Goal: Task Accomplishment & Management: Manage account settings

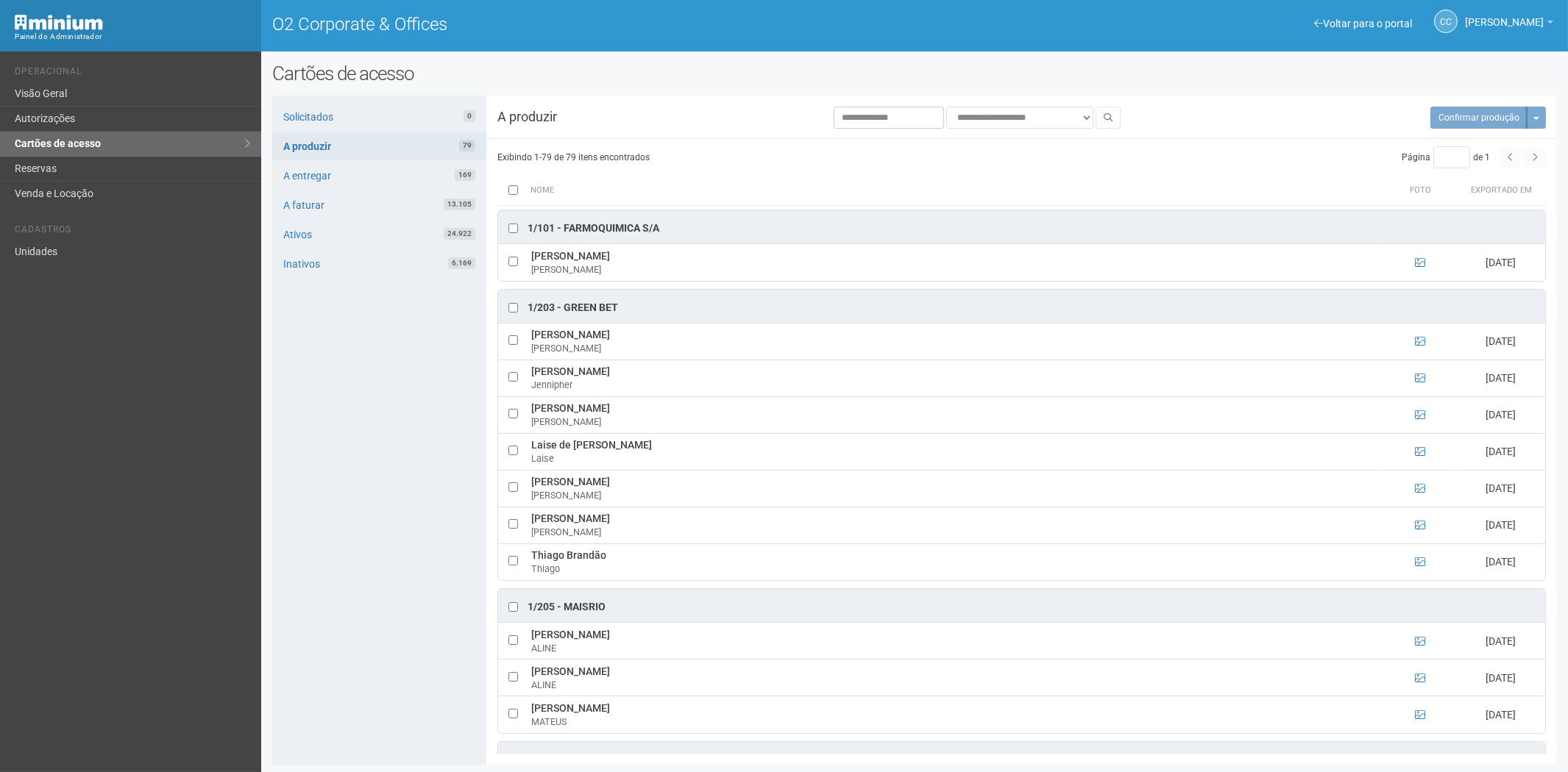
scroll to position [2042, 0]
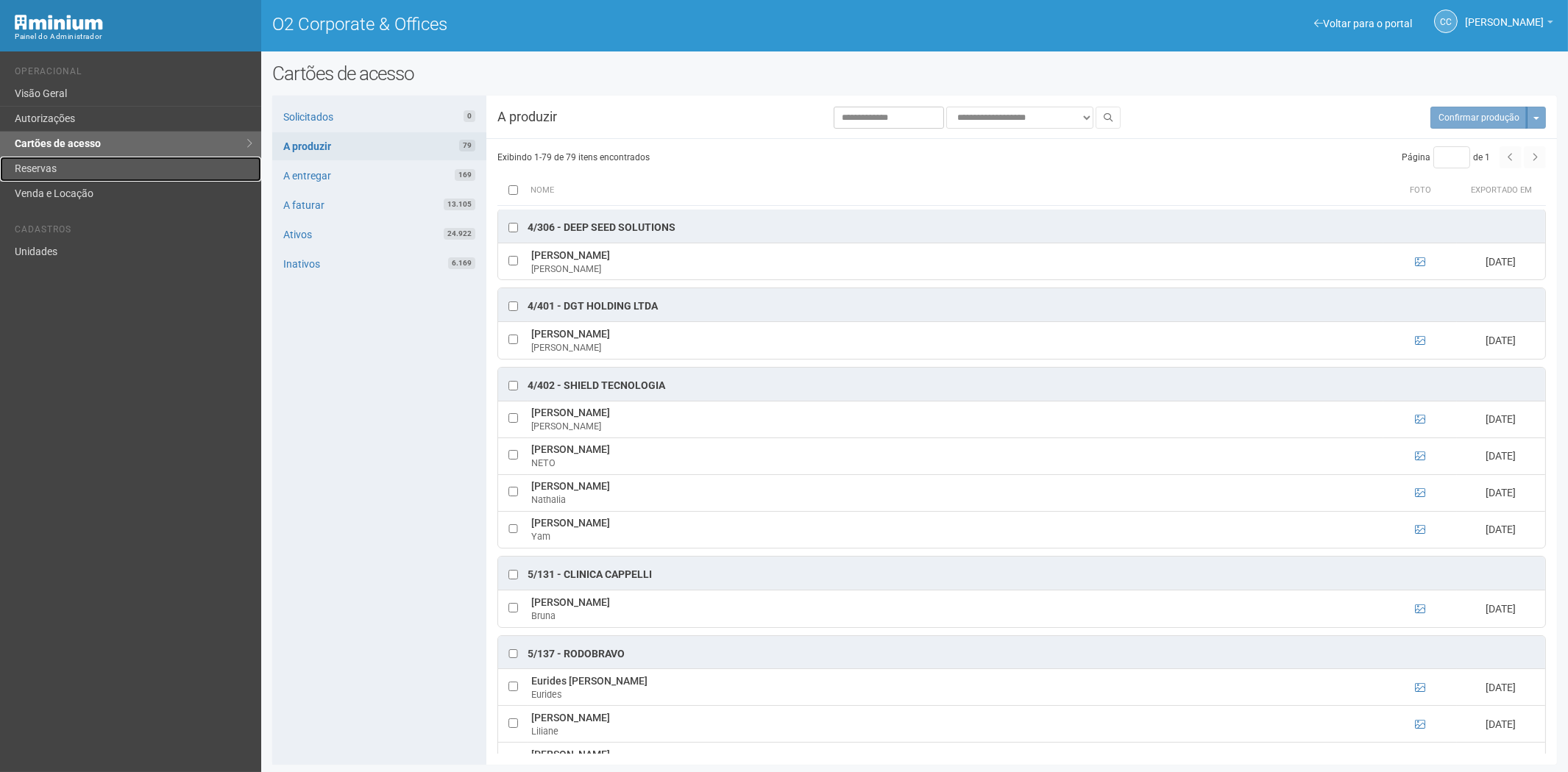
drag, startPoint x: 47, startPoint y: 167, endPoint x: 78, endPoint y: 175, distance: 32.0
click at [47, 167] on link "Reservas" at bounding box center [130, 169] width 261 height 25
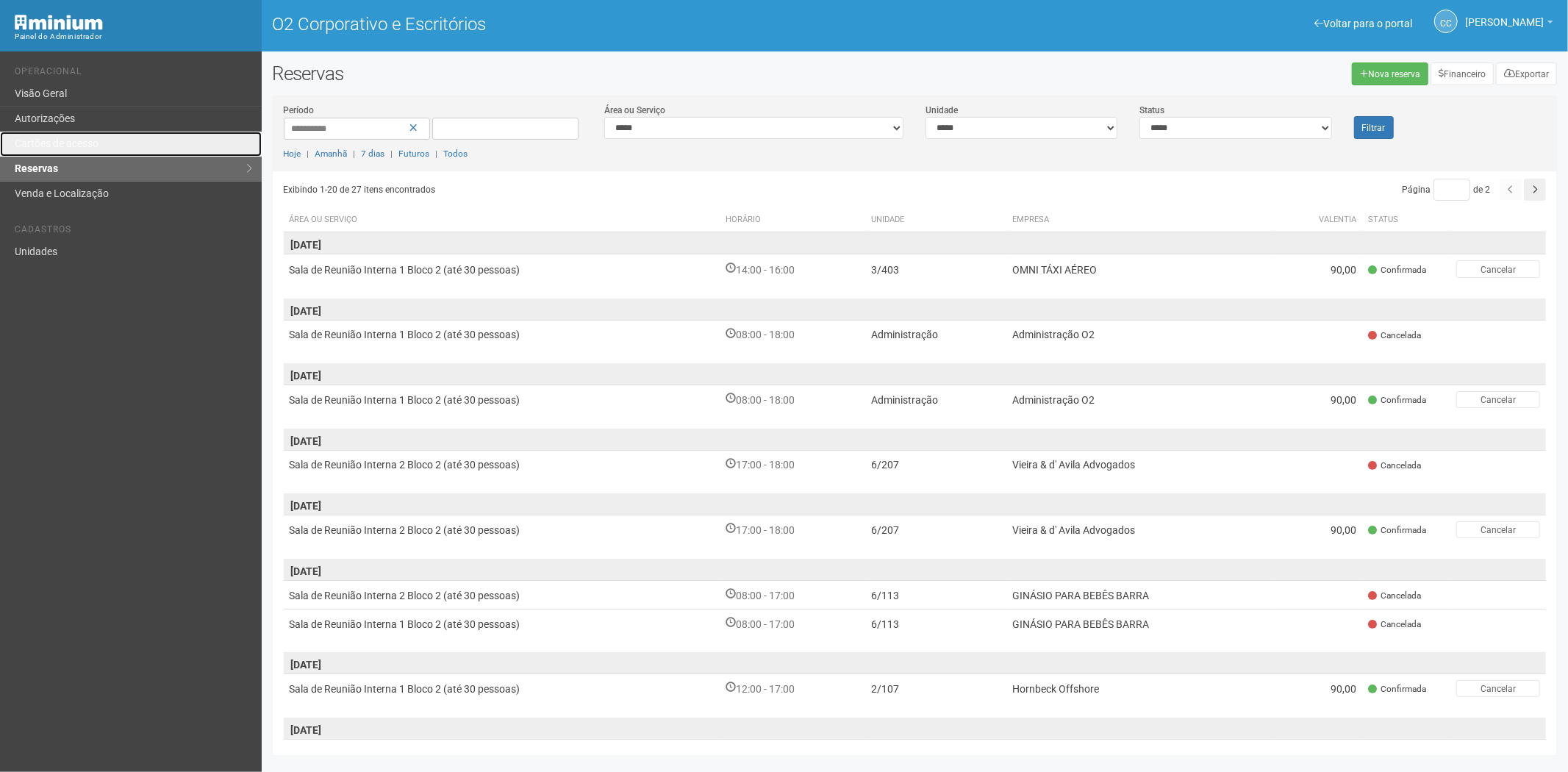
drag, startPoint x: 83, startPoint y: 141, endPoint x: 238, endPoint y: 209, distance: 169.3
click at [83, 141] on font "Cartões de acesso" at bounding box center [57, 143] width 84 height 12
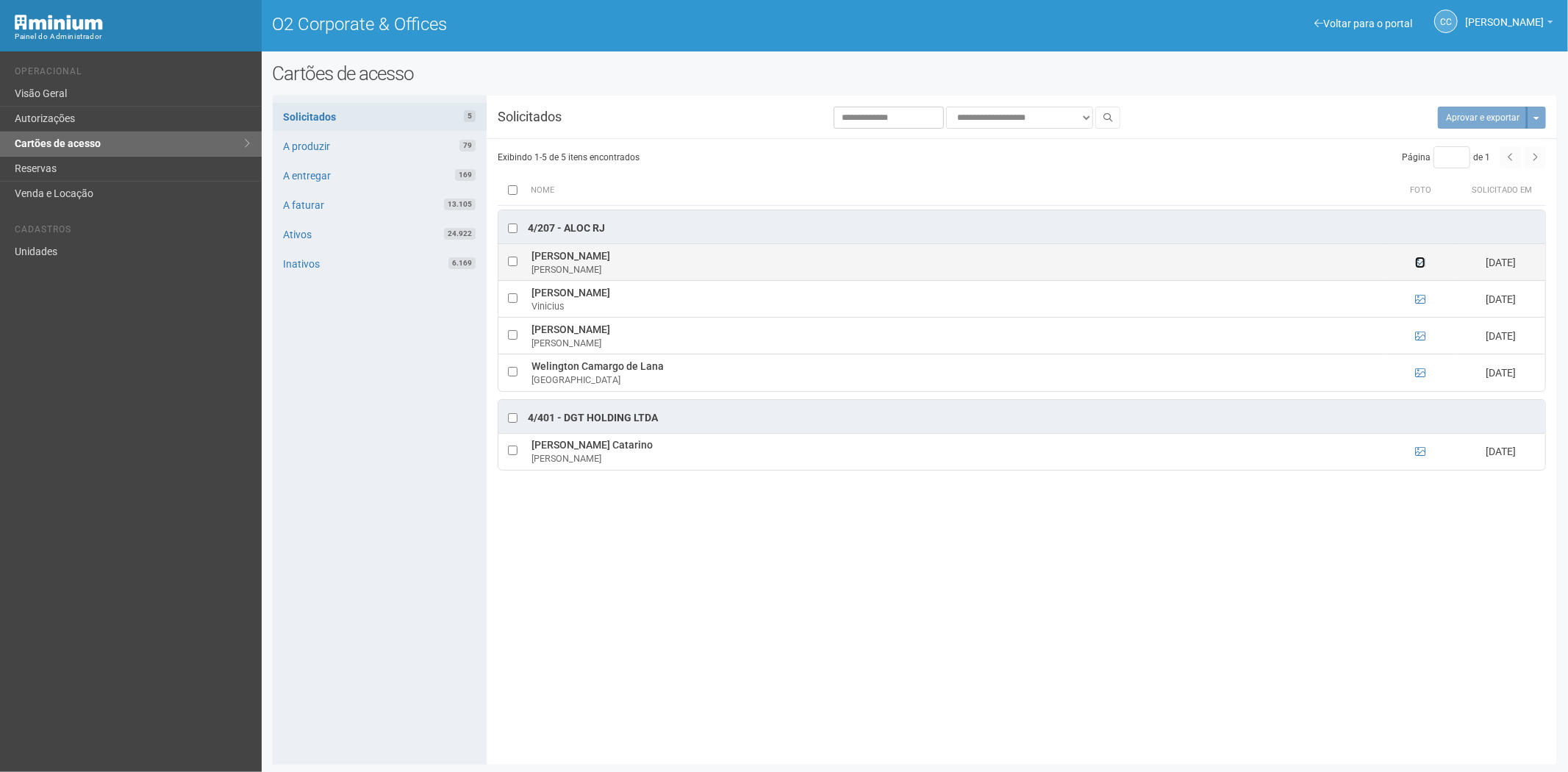
click at [1420, 265] on icon at bounding box center [1420, 262] width 10 height 10
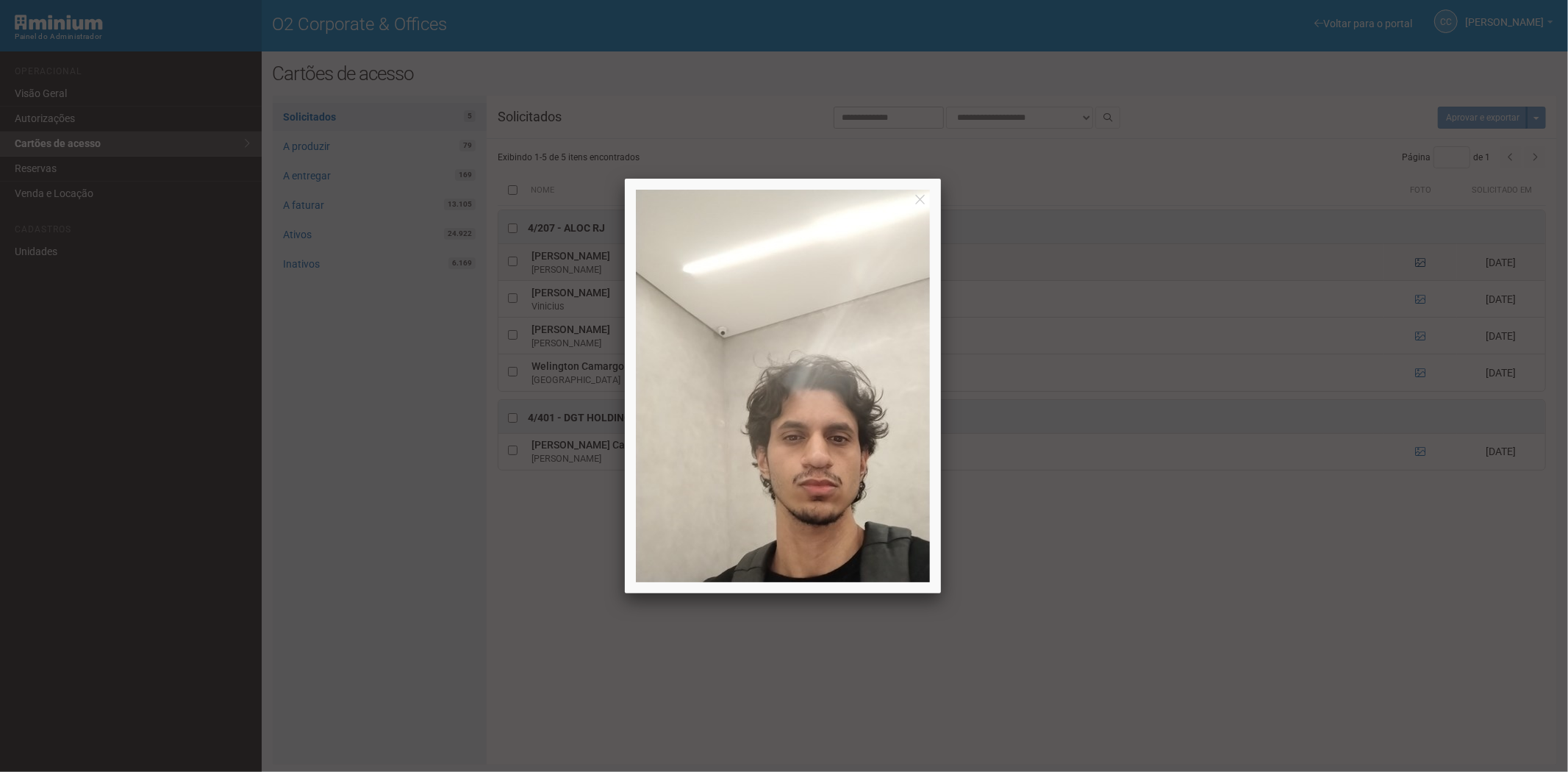
click at [1420, 265] on div at bounding box center [784, 386] width 1568 height 772
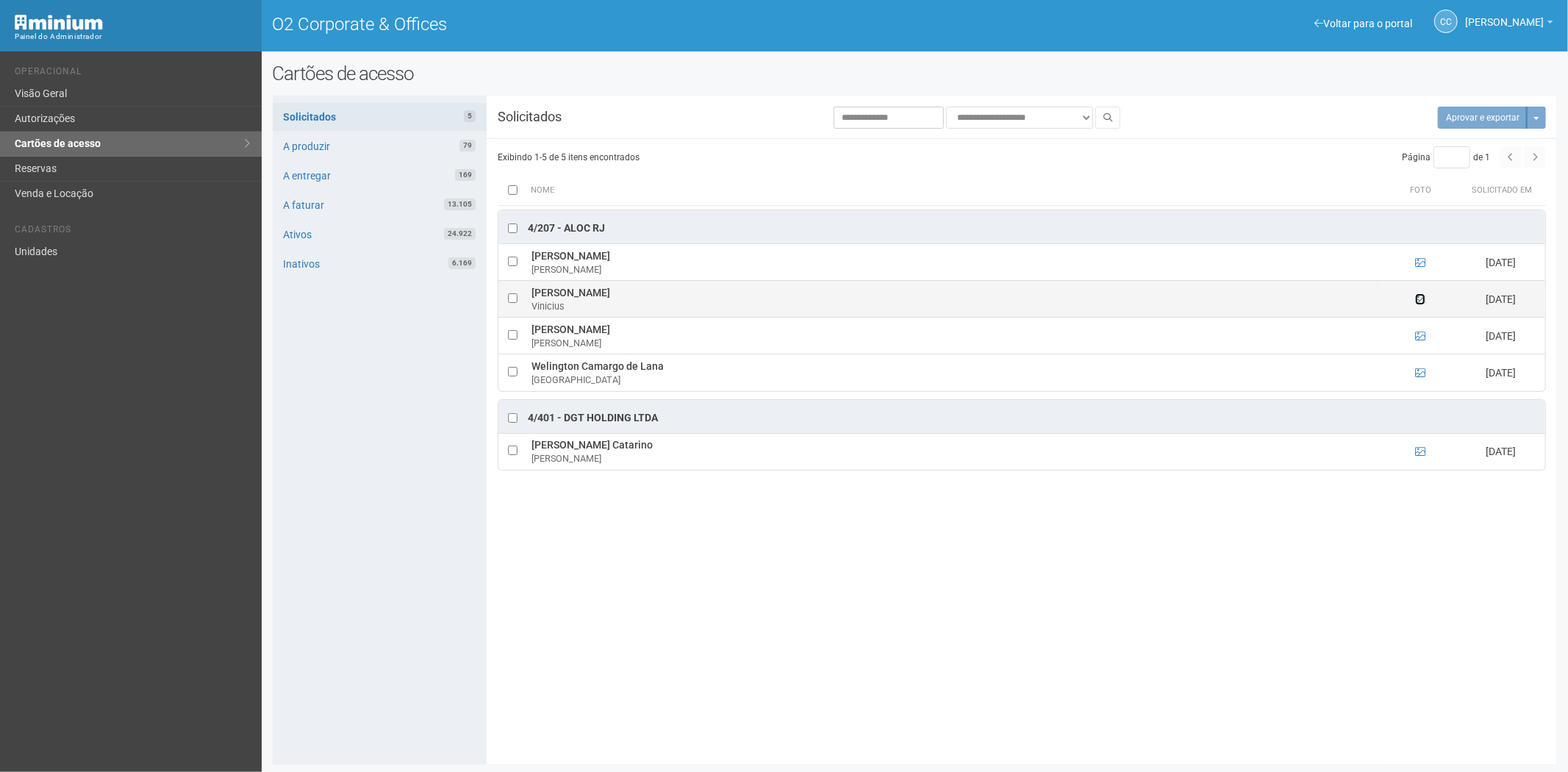
click at [1421, 299] on icon at bounding box center [1420, 299] width 10 height 10
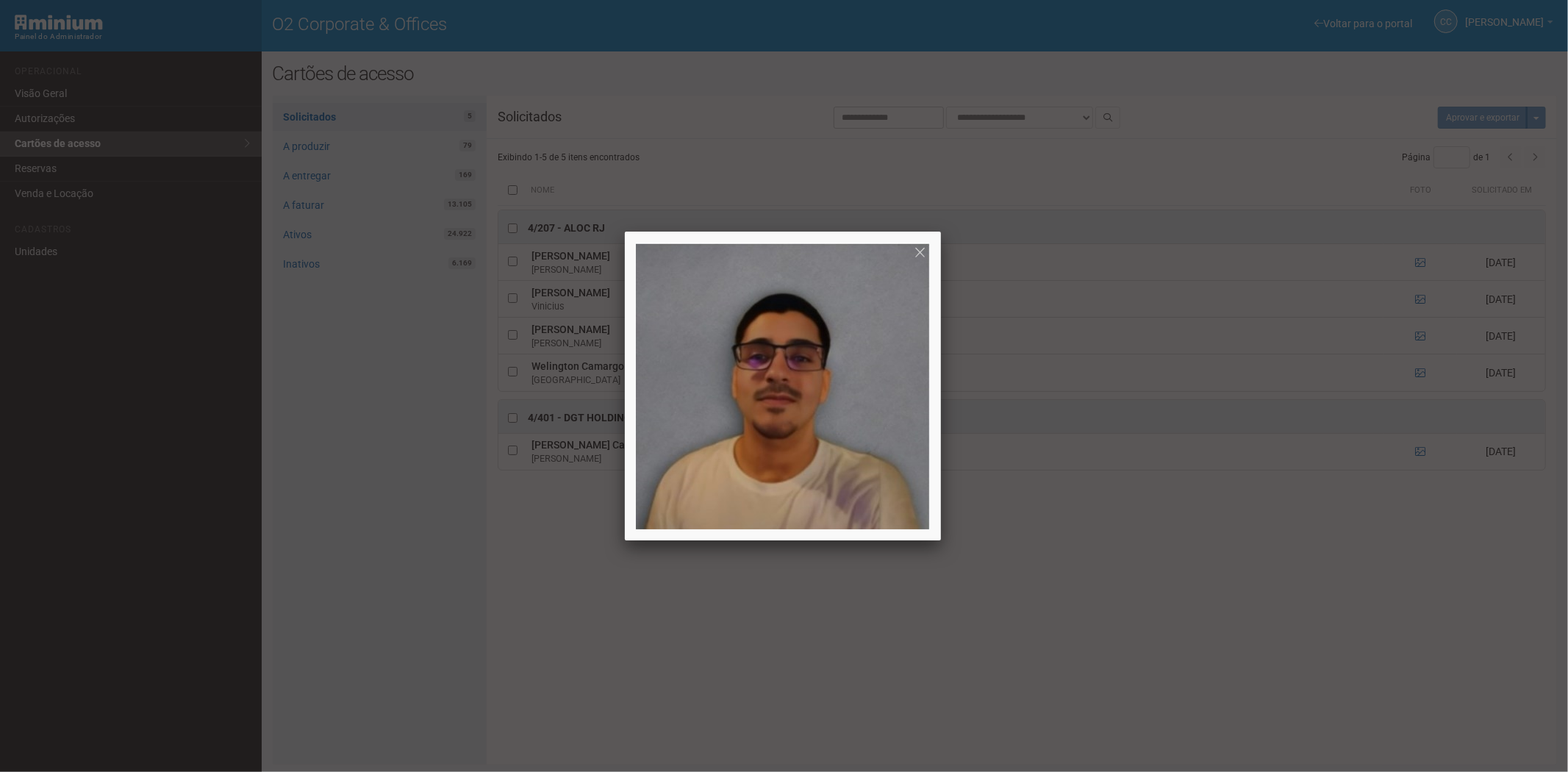
click at [1420, 297] on div at bounding box center [784, 386] width 1568 height 772
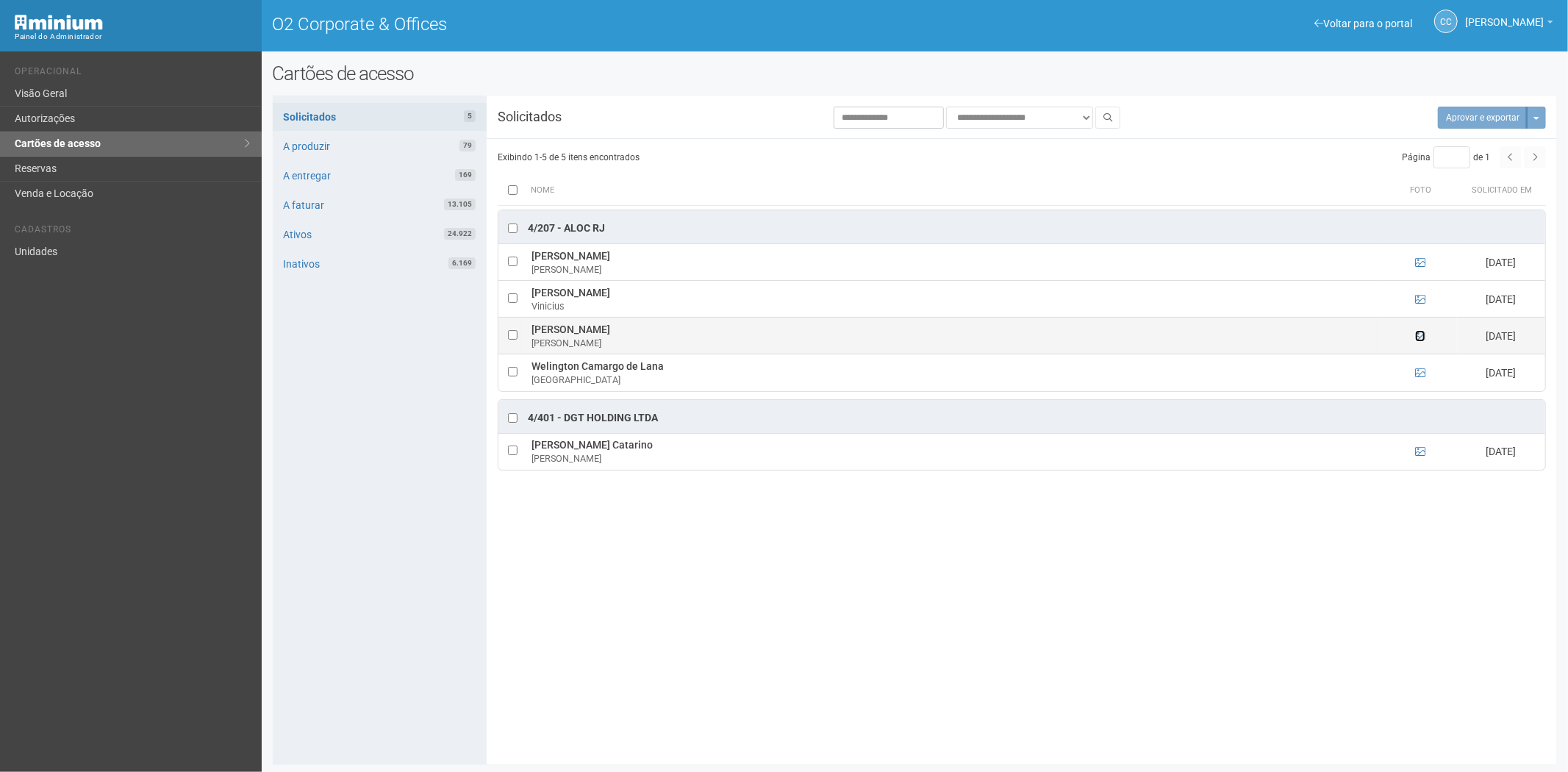
click at [1419, 335] on icon at bounding box center [1420, 335] width 10 height 10
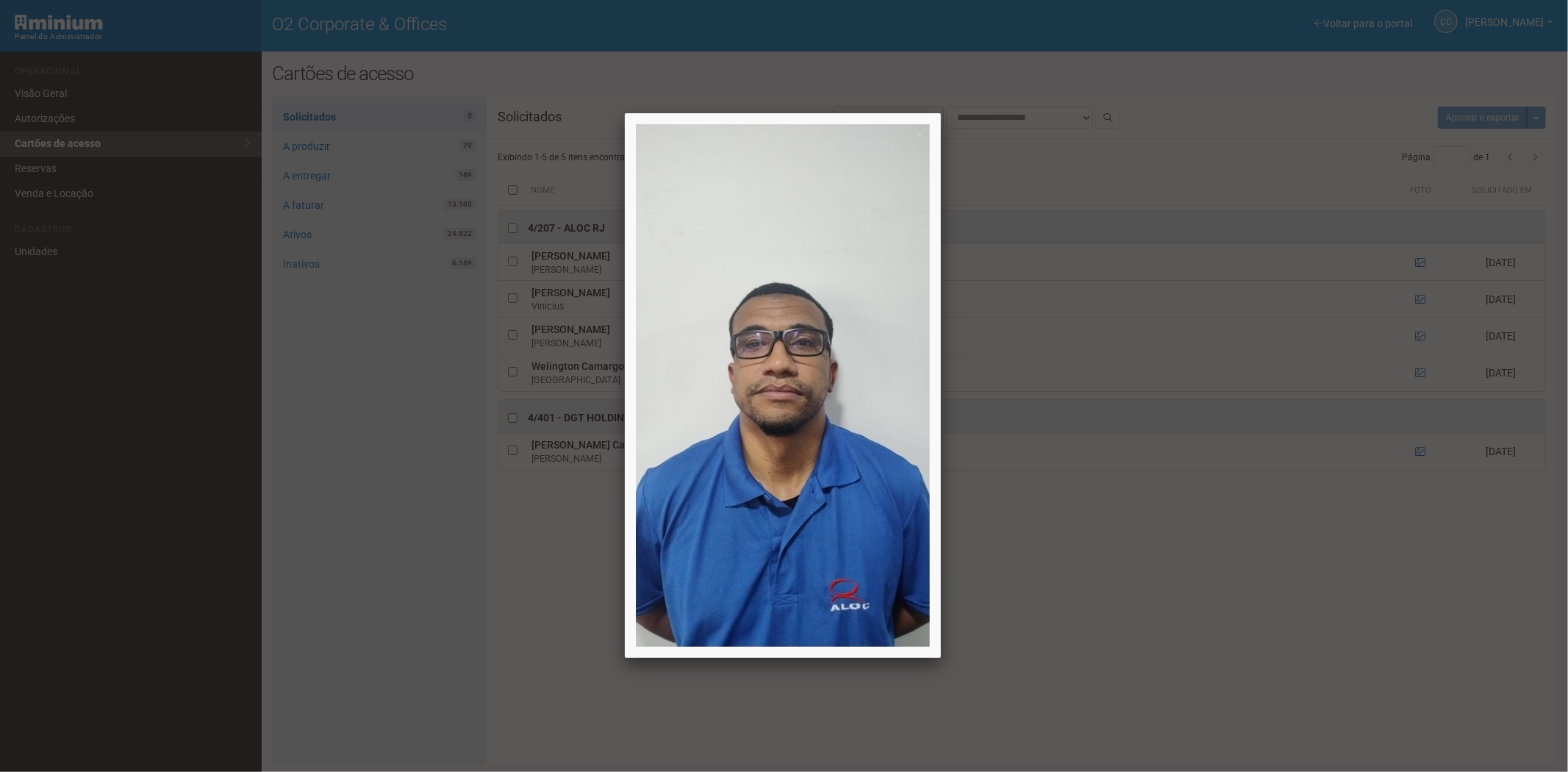
click at [1419, 334] on div at bounding box center [784, 386] width 1568 height 772
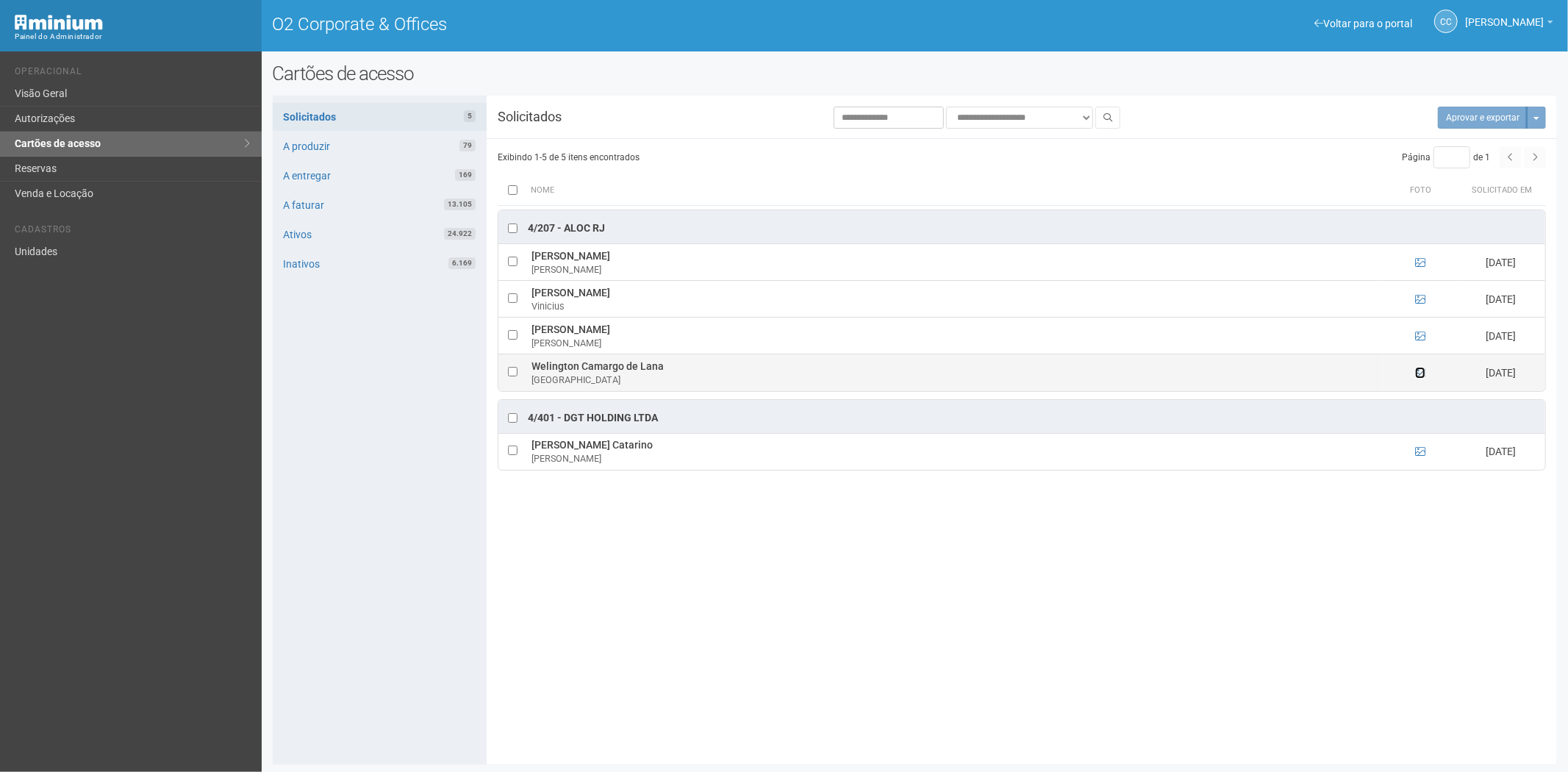
click at [1422, 375] on icon at bounding box center [1420, 372] width 10 height 10
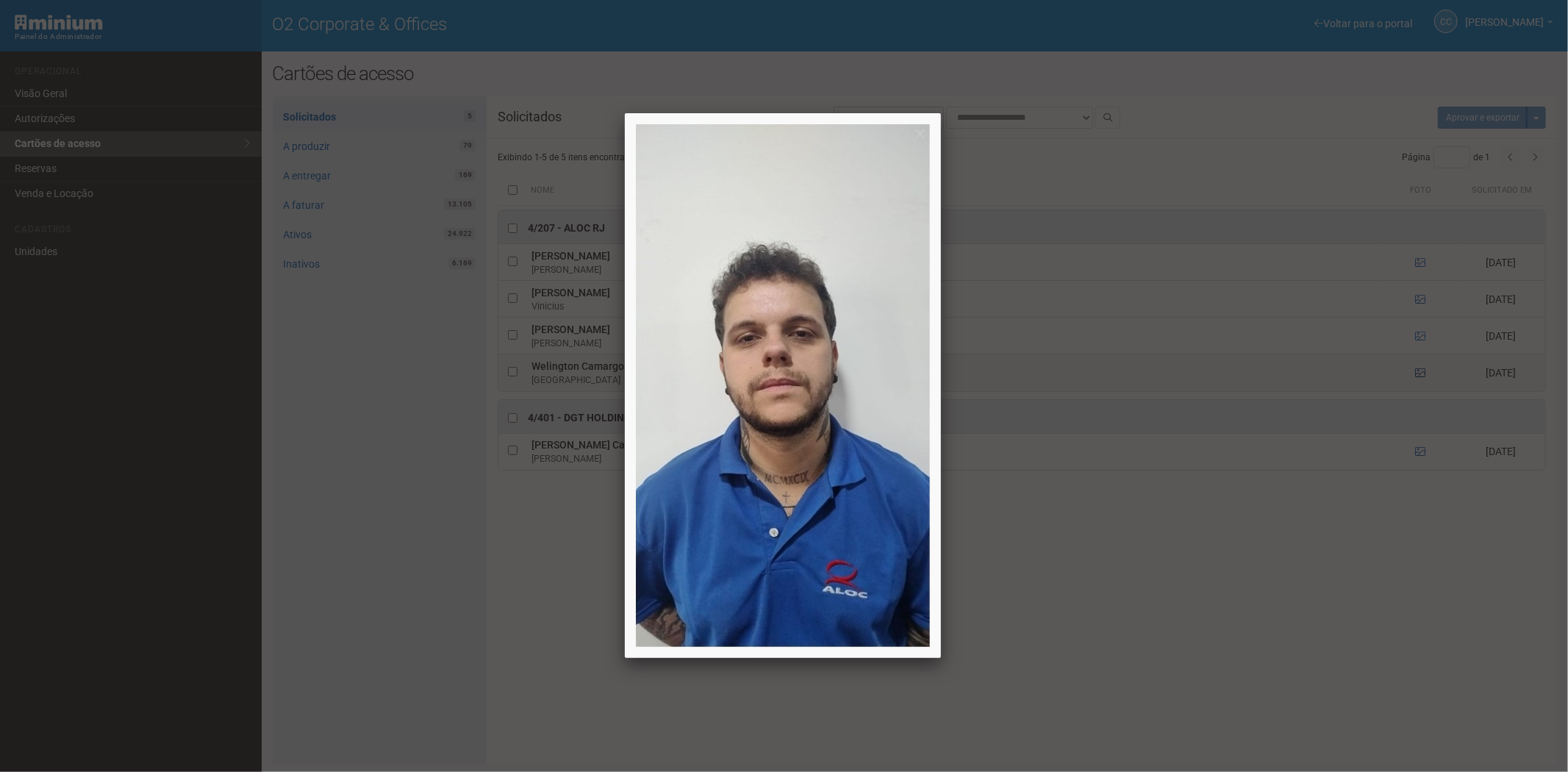
click at [1422, 375] on div at bounding box center [784, 386] width 1568 height 772
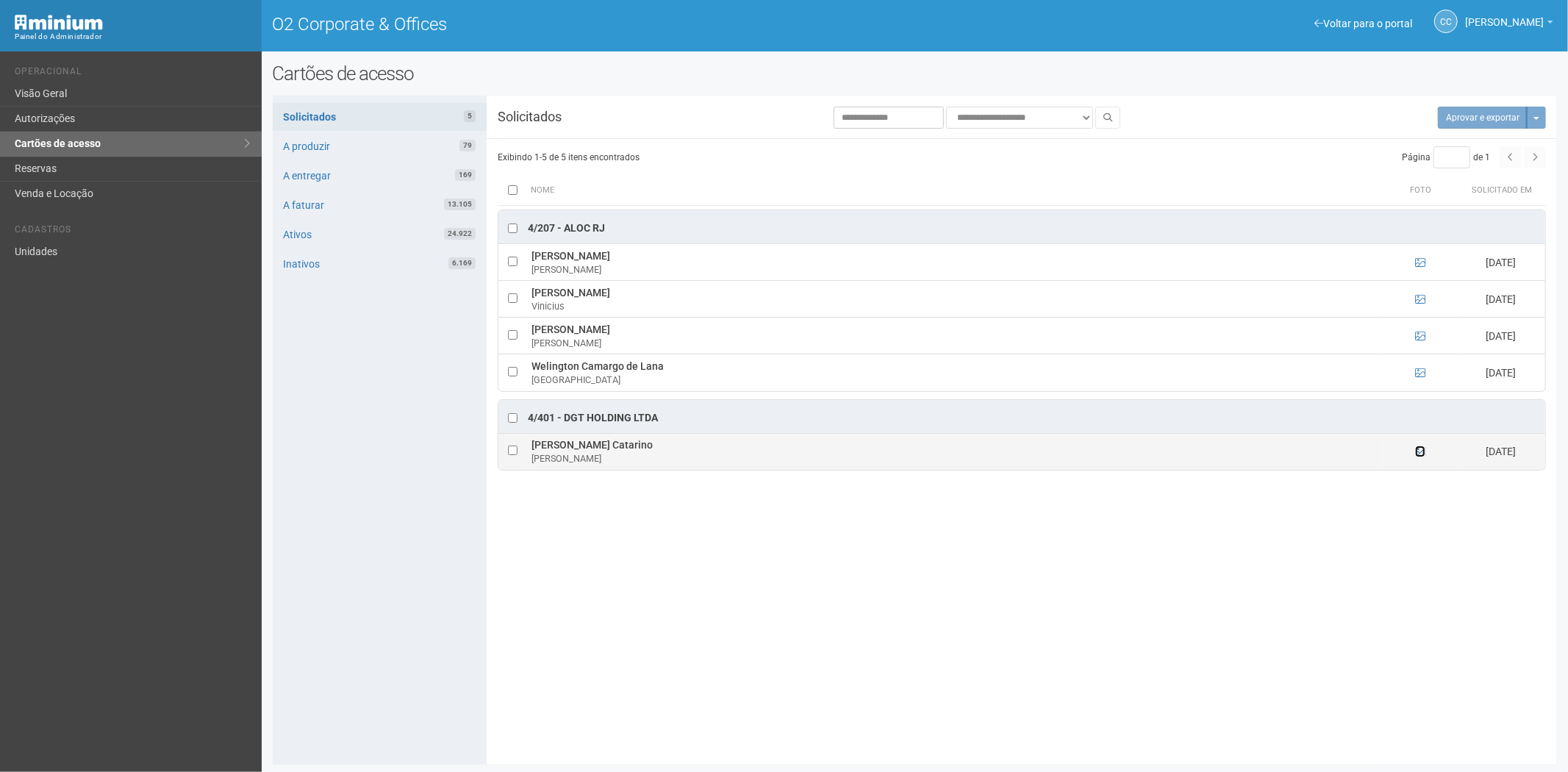
click at [1419, 453] on icon at bounding box center [1420, 451] width 10 height 10
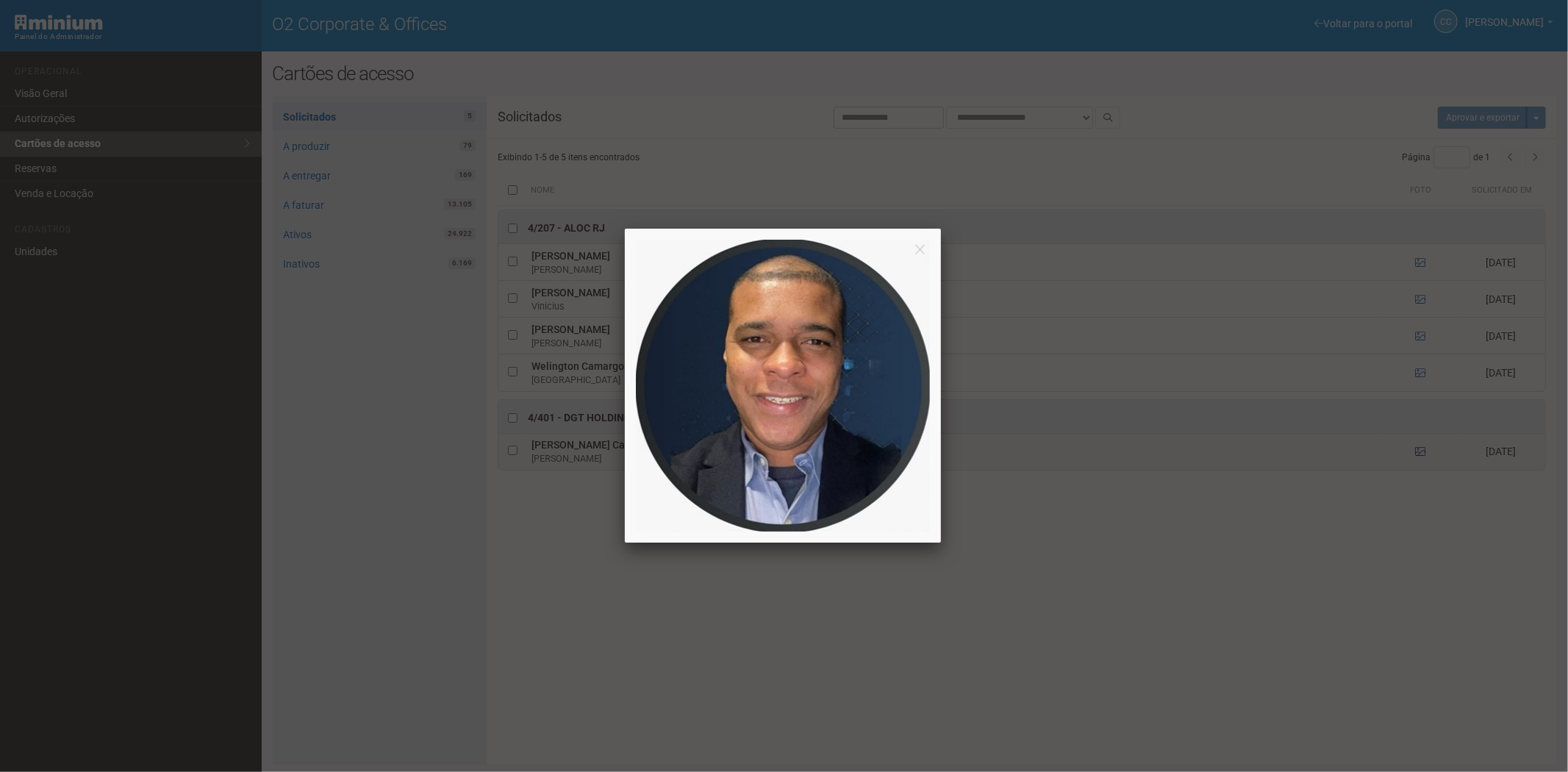
click at [1419, 453] on div at bounding box center [784, 386] width 1568 height 772
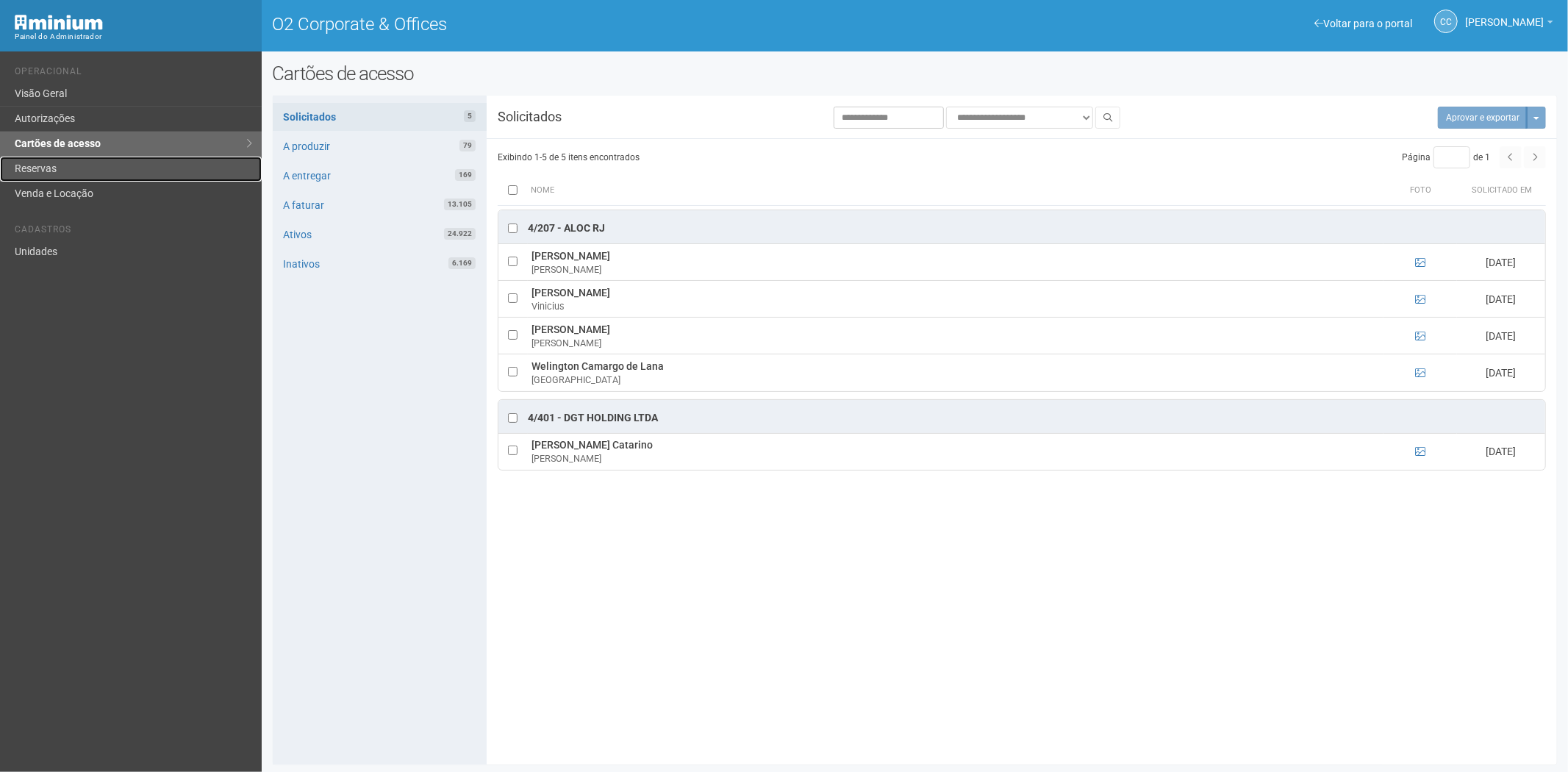
click at [32, 167] on link "Reservas" at bounding box center [131, 169] width 261 height 25
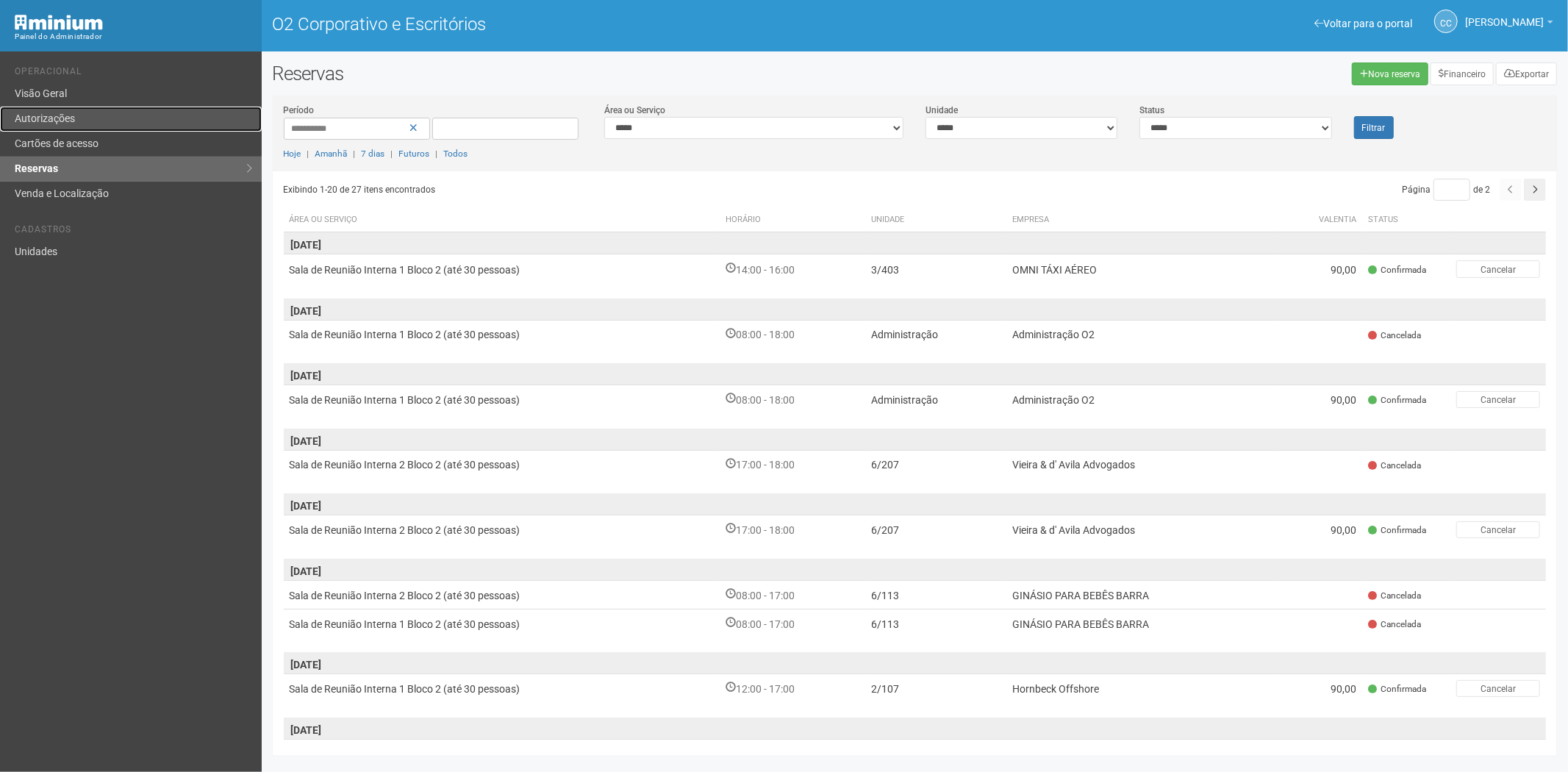
click at [116, 130] on link "Autorizações" at bounding box center [131, 119] width 261 height 25
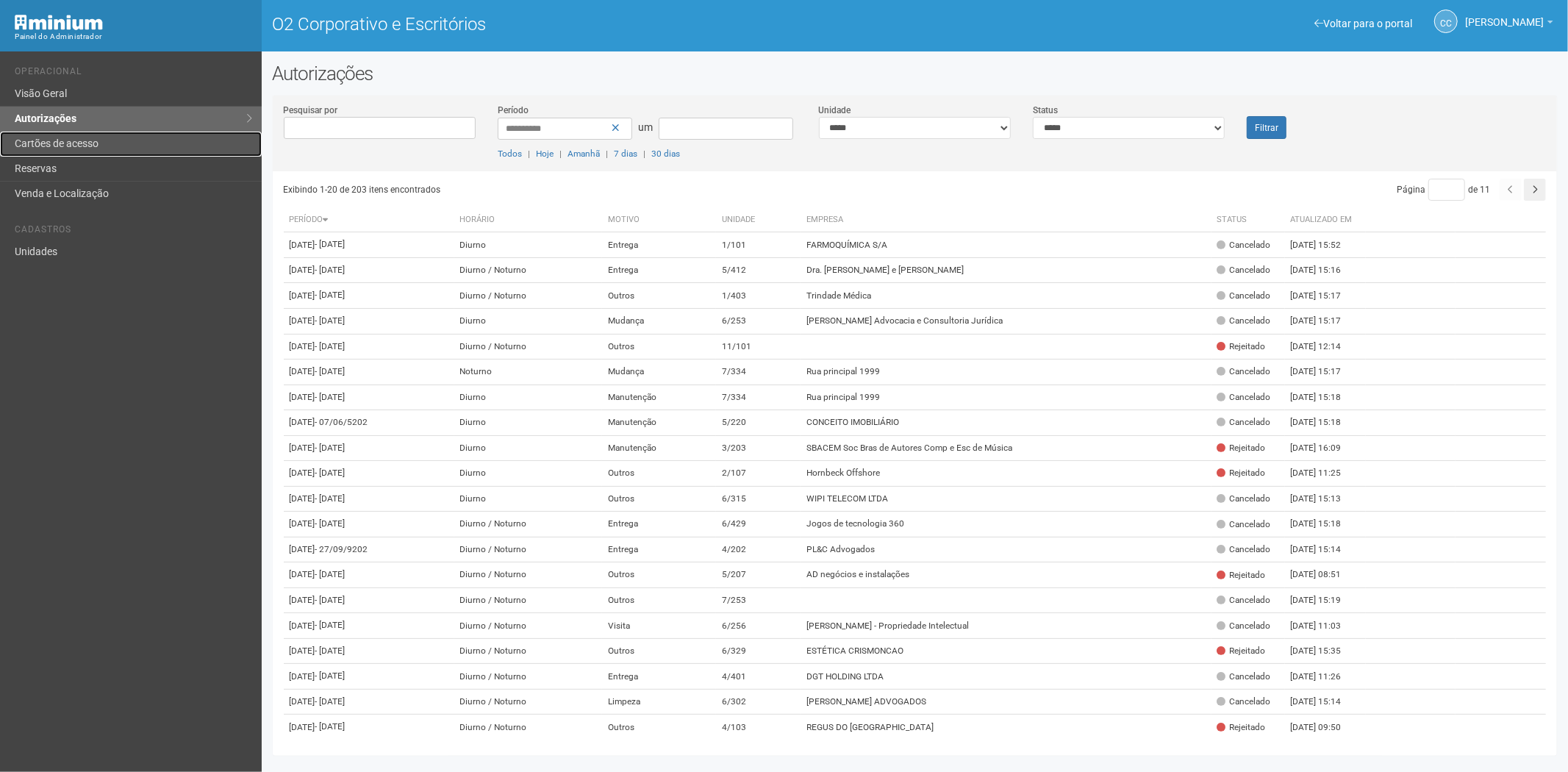
click at [99, 145] on font "Cartões de acesso" at bounding box center [57, 143] width 84 height 12
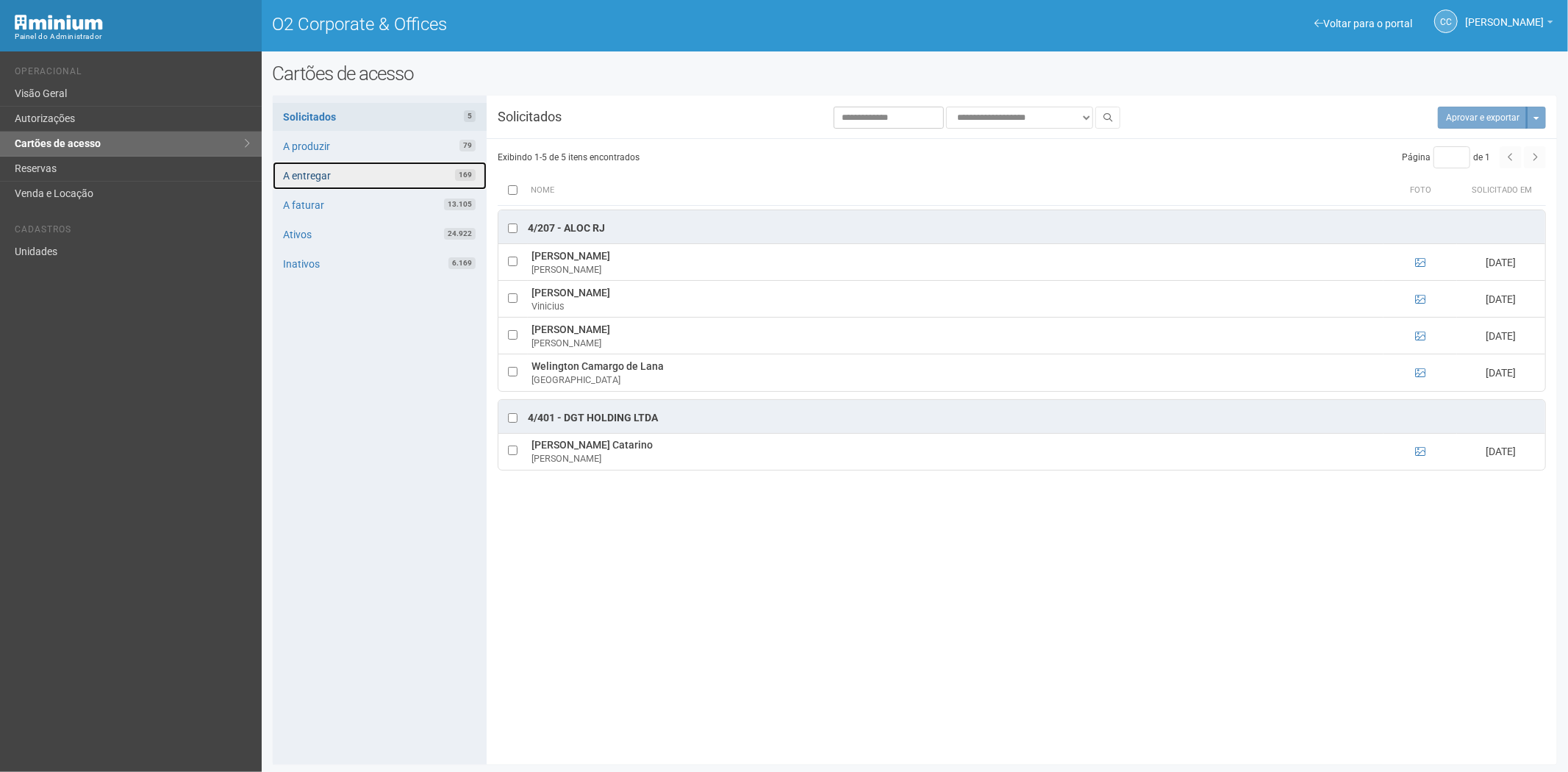
click at [352, 170] on link "A entregar 169" at bounding box center [380, 176] width 214 height 28
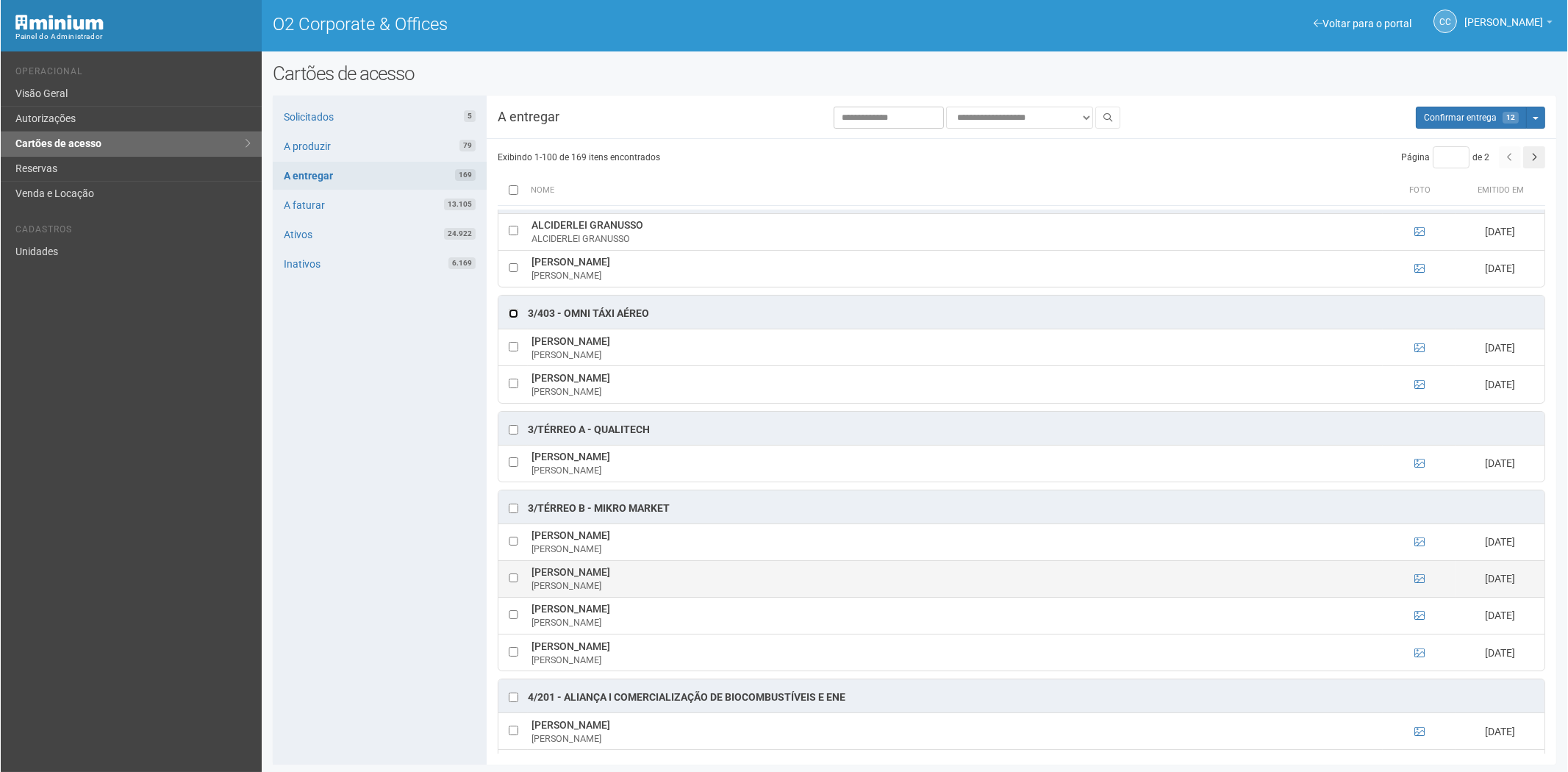
scroll to position [1307, 0]
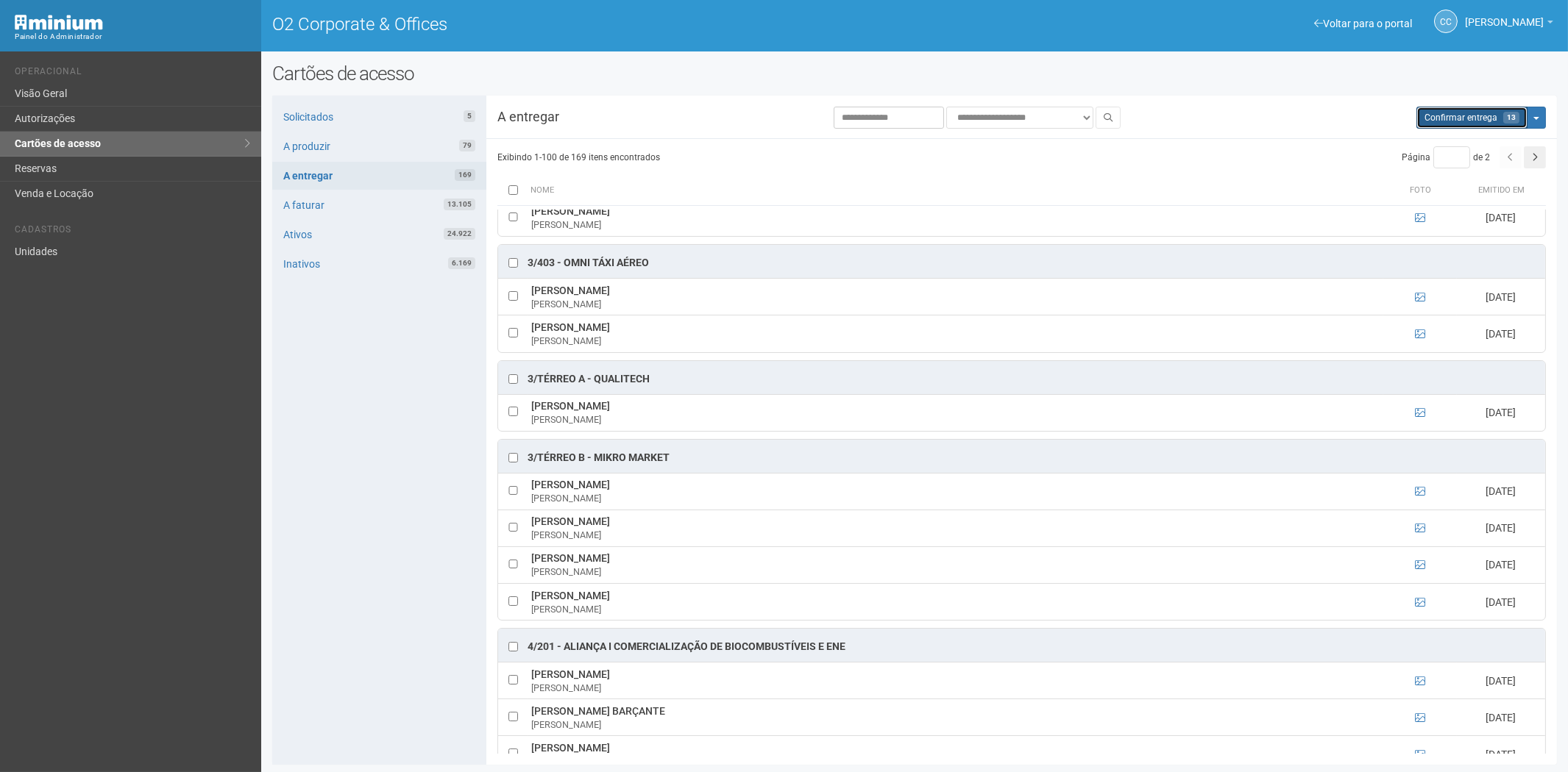
click at [1493, 114] on span "Confirmar entrega" at bounding box center [1461, 118] width 73 height 10
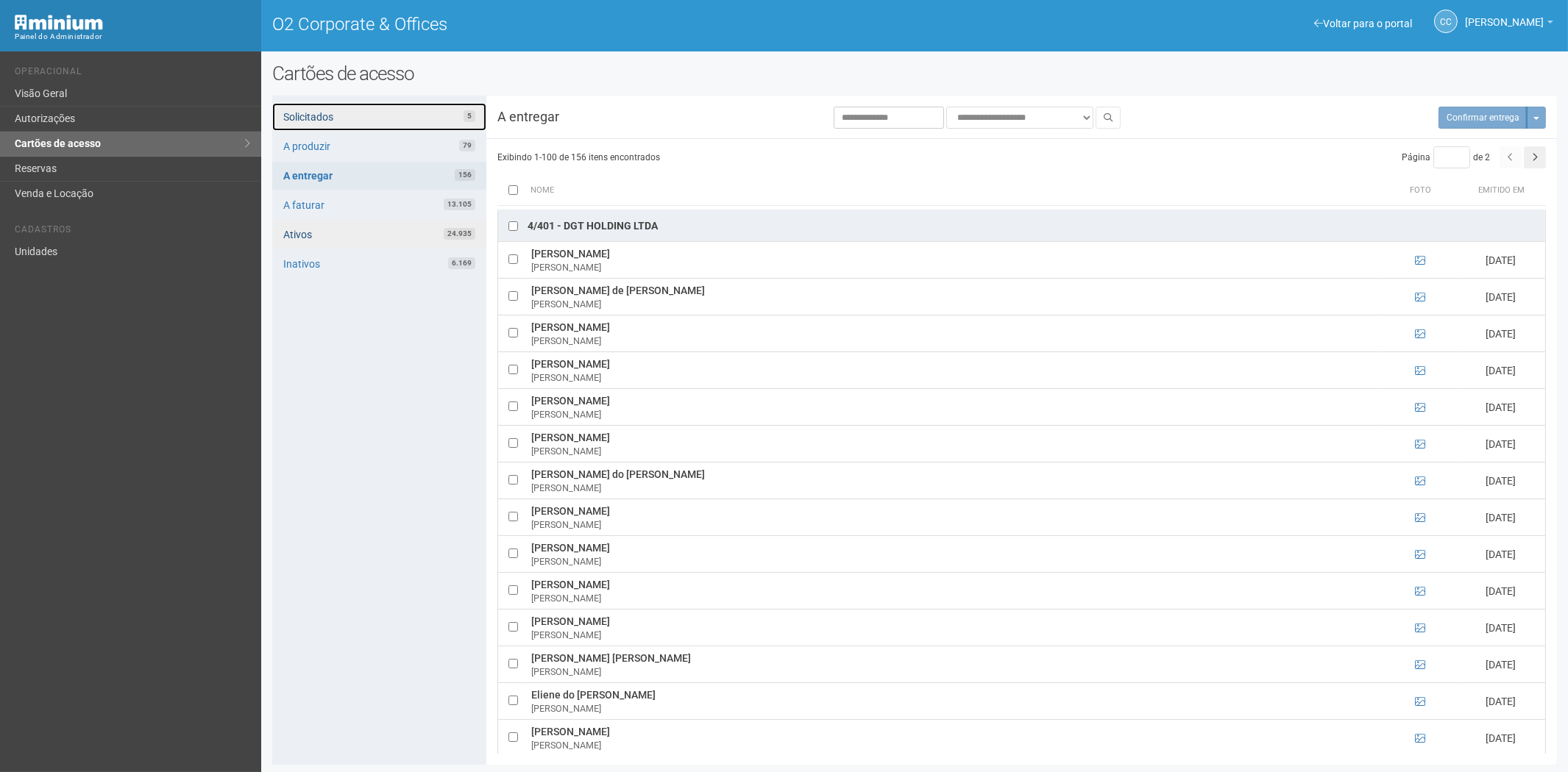
drag, startPoint x: 406, startPoint y: 115, endPoint x: 484, endPoint y: 244, distance: 150.7
click at [406, 115] on link "Solicitados 5" at bounding box center [379, 117] width 214 height 28
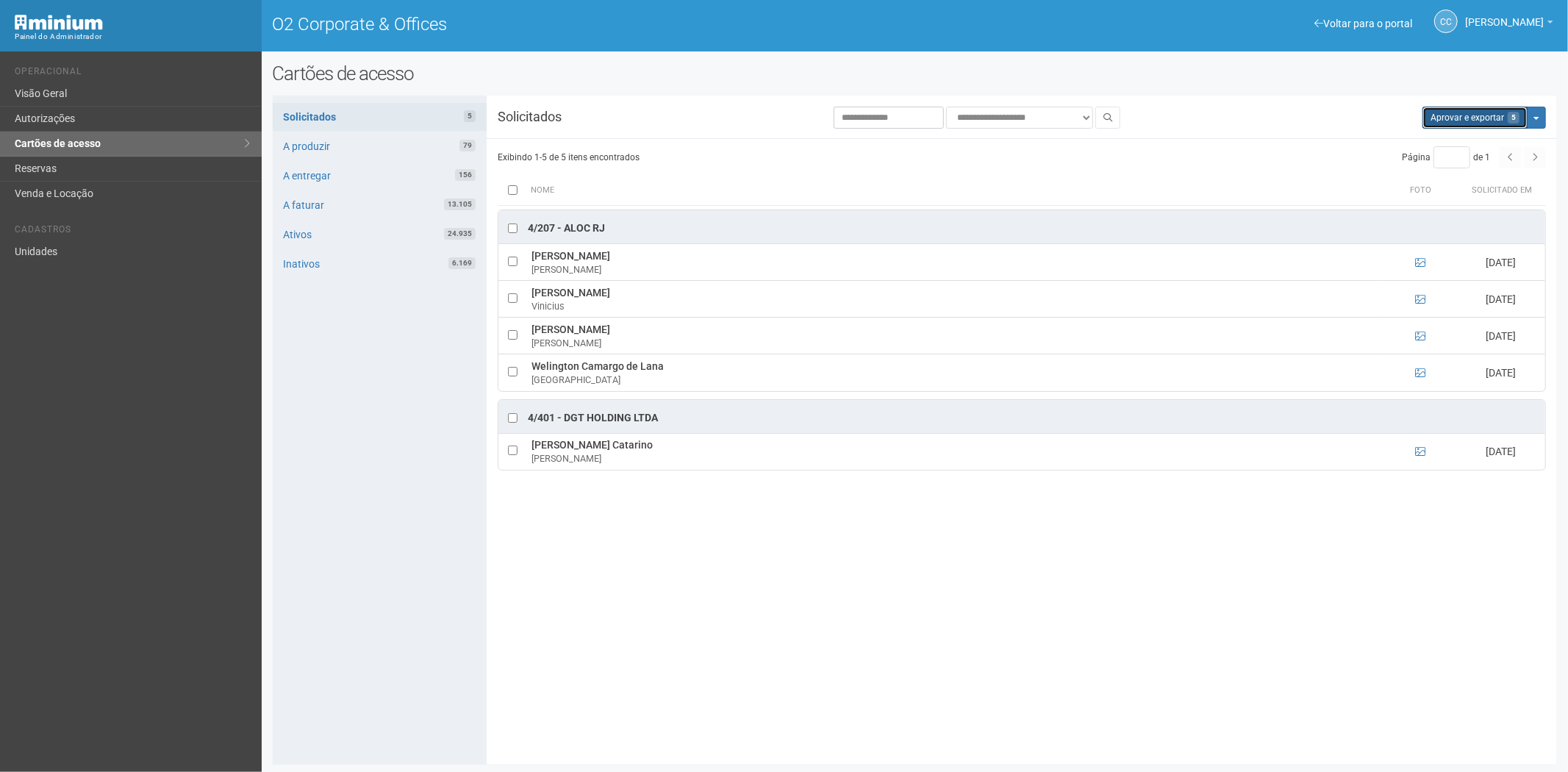
click at [1453, 114] on button "Aprovar e exportar 5" at bounding box center [1475, 118] width 105 height 22
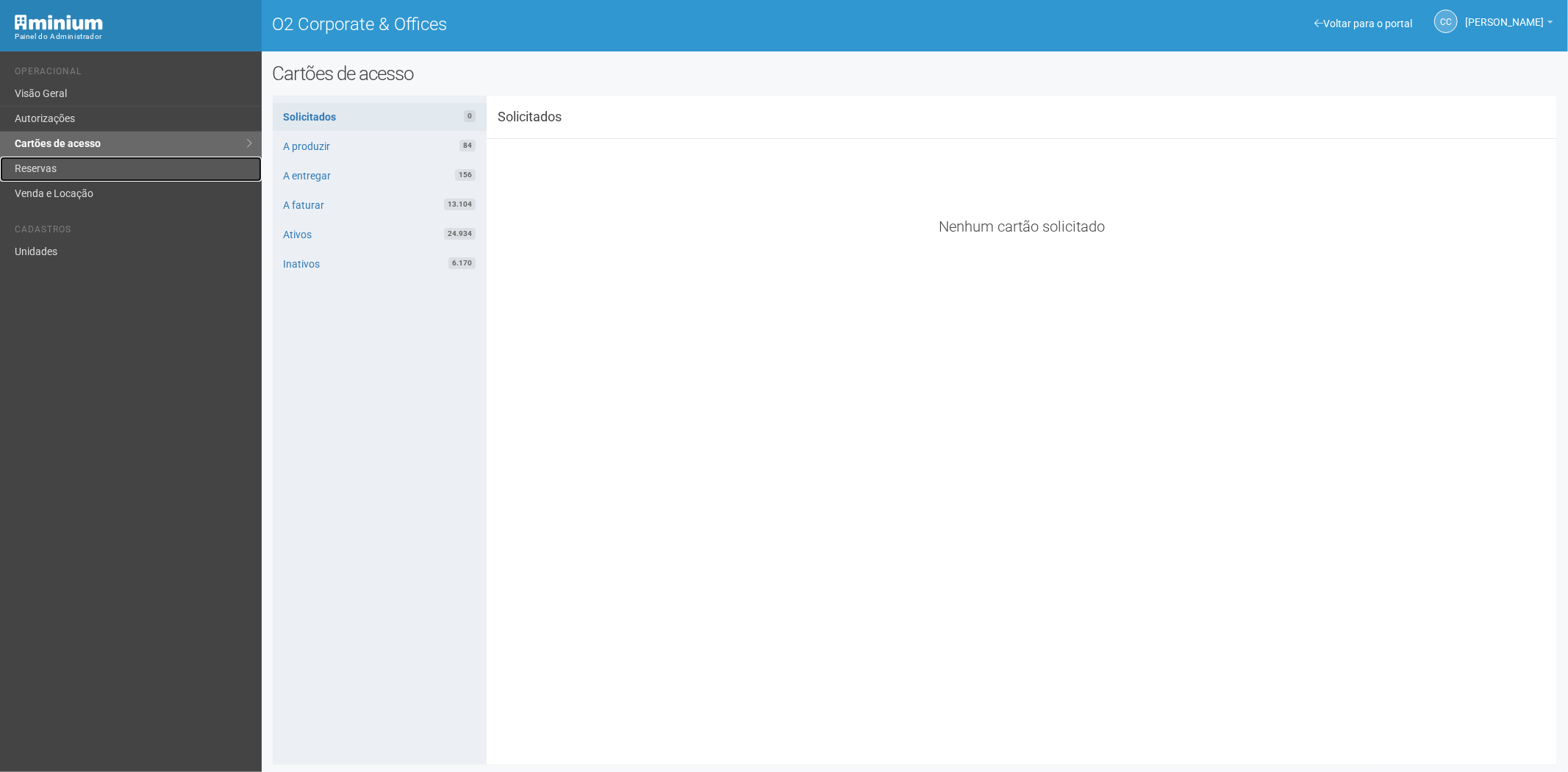
click at [30, 174] on link "Reservas" at bounding box center [131, 169] width 261 height 25
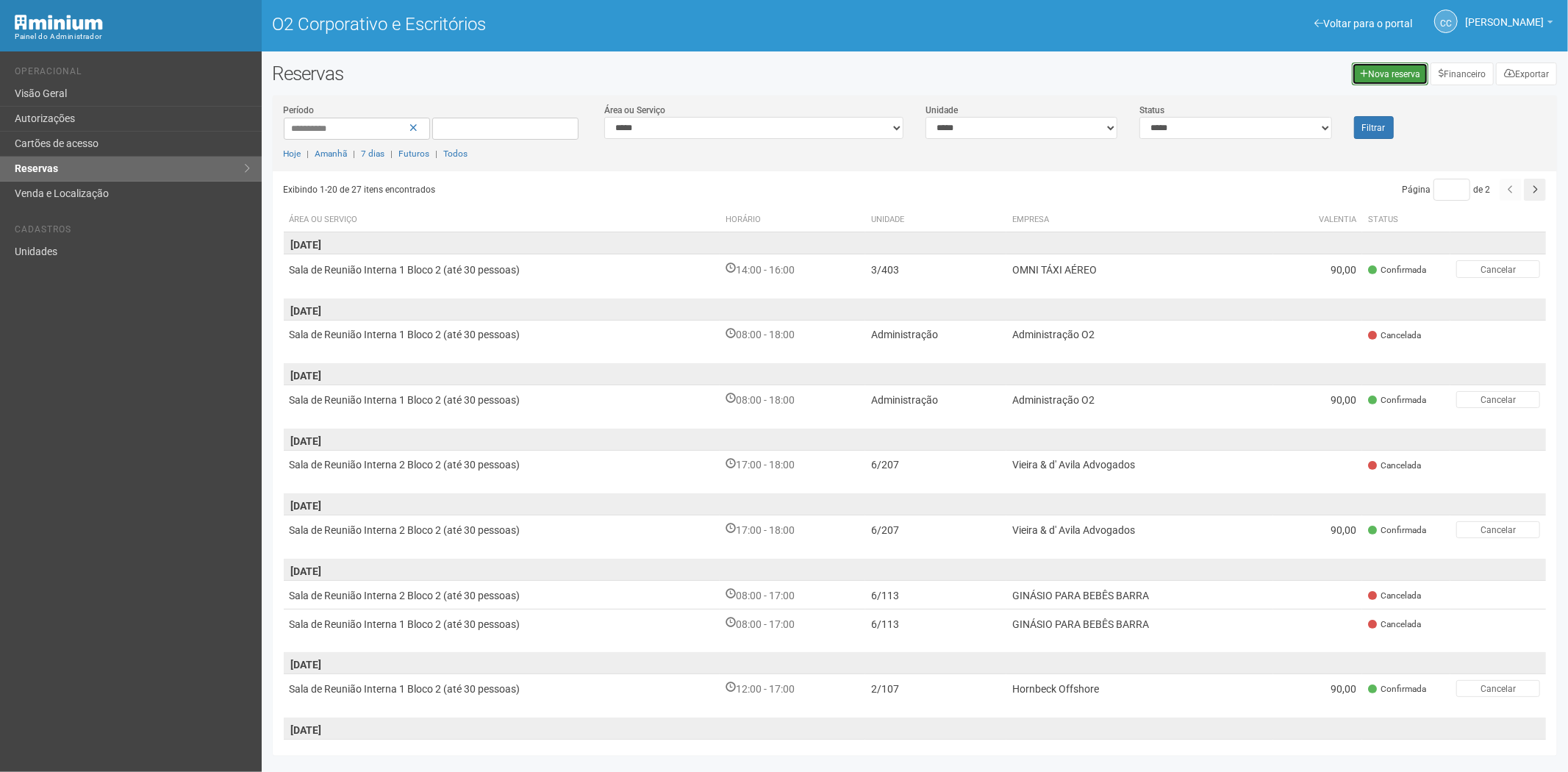
click at [1370, 72] on font "Nova reserva" at bounding box center [1394, 74] width 52 height 10
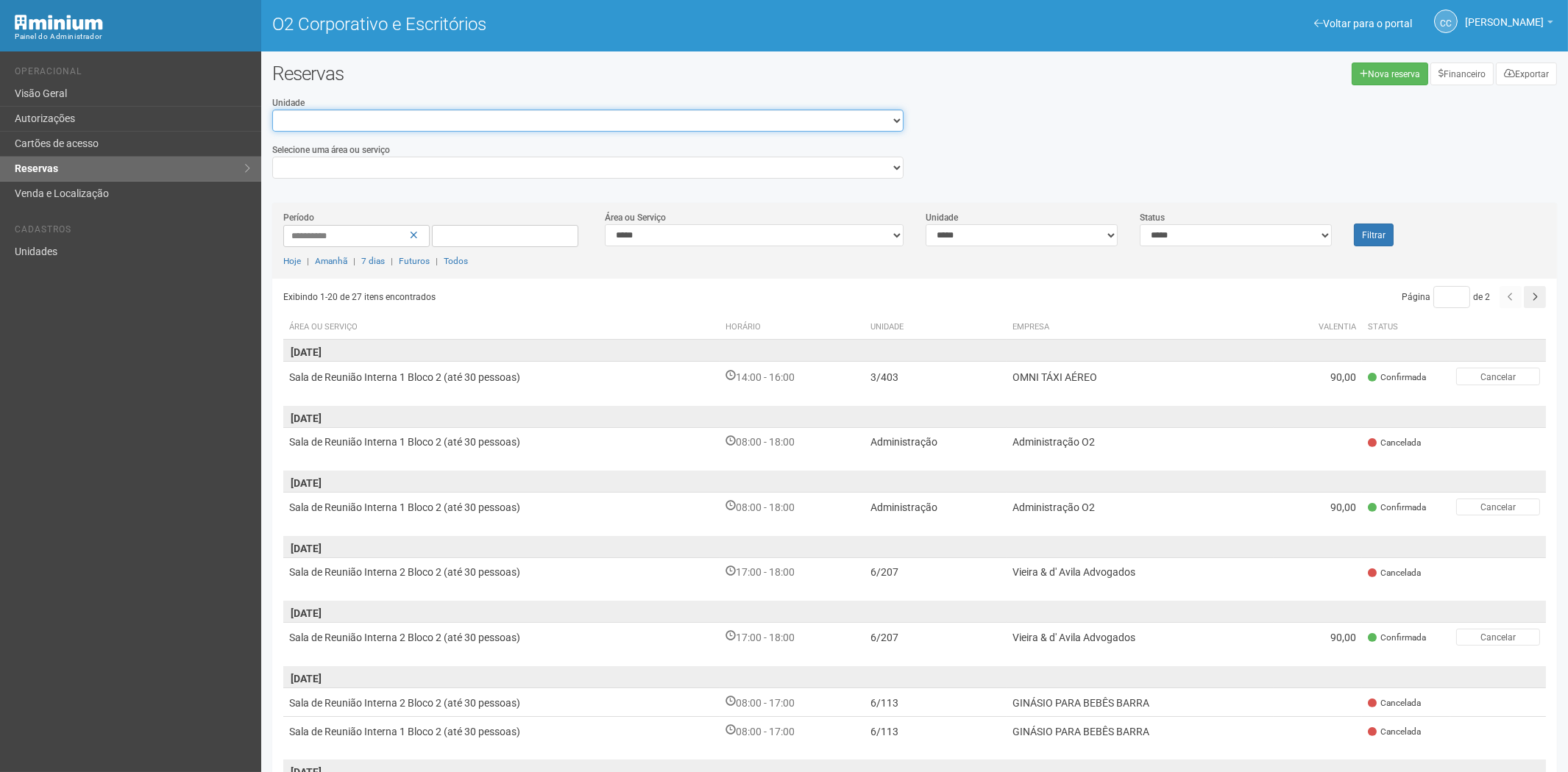
click at [306, 121] on select "**********" at bounding box center [588, 121] width 631 height 22
select select "**********"
click at [272, 110] on select "**********" at bounding box center [588, 121] width 631 height 22
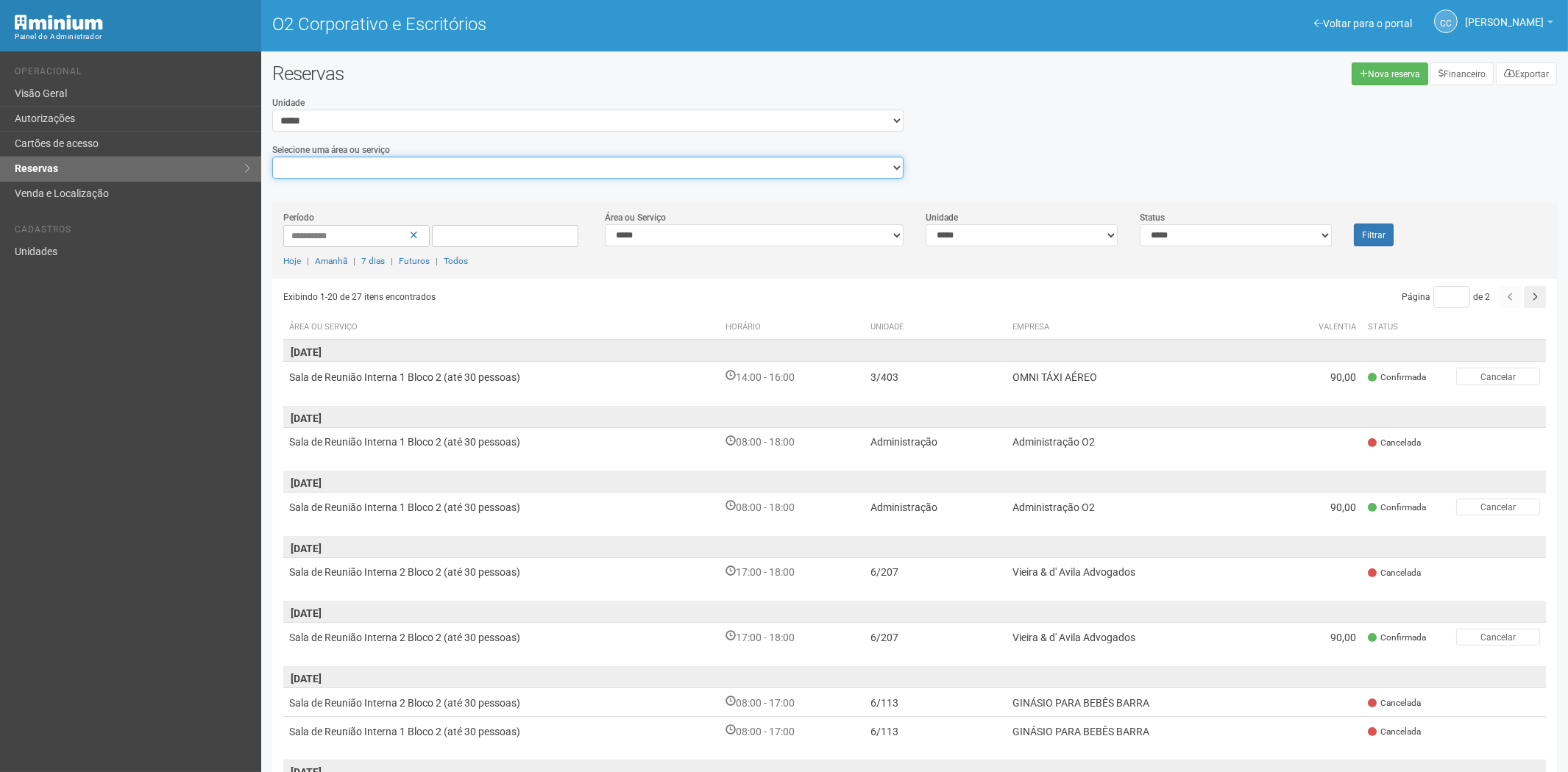
click at [322, 171] on select "**********" at bounding box center [588, 167] width 631 height 22
select select "**********"
click at [272, 156] on select "**********" at bounding box center [588, 167] width 631 height 22
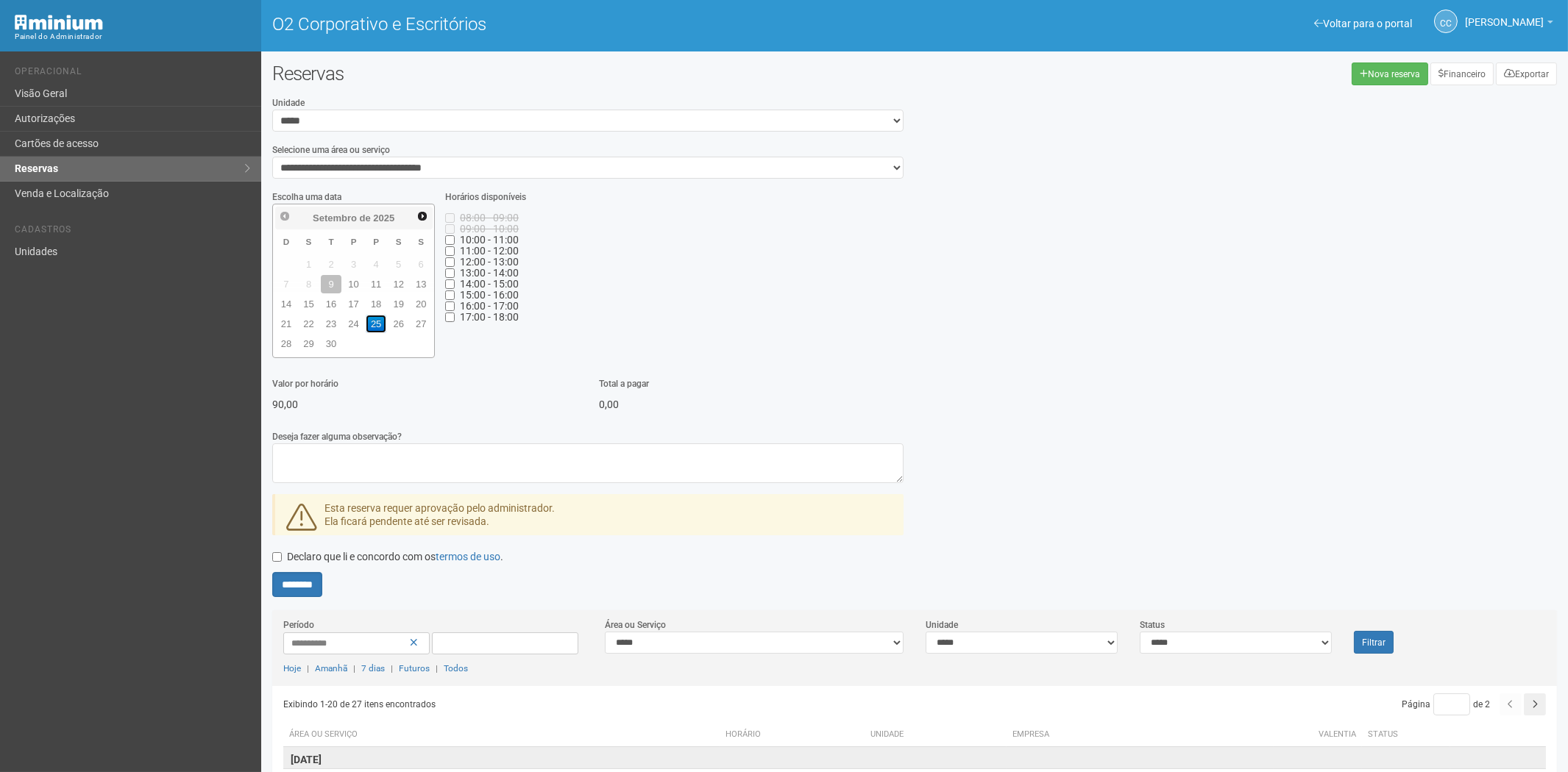
click at [382, 322] on link "25" at bounding box center [376, 324] width 21 height 19
click at [1341, 19] on font "Voltar para o portal" at bounding box center [1367, 23] width 89 height 12
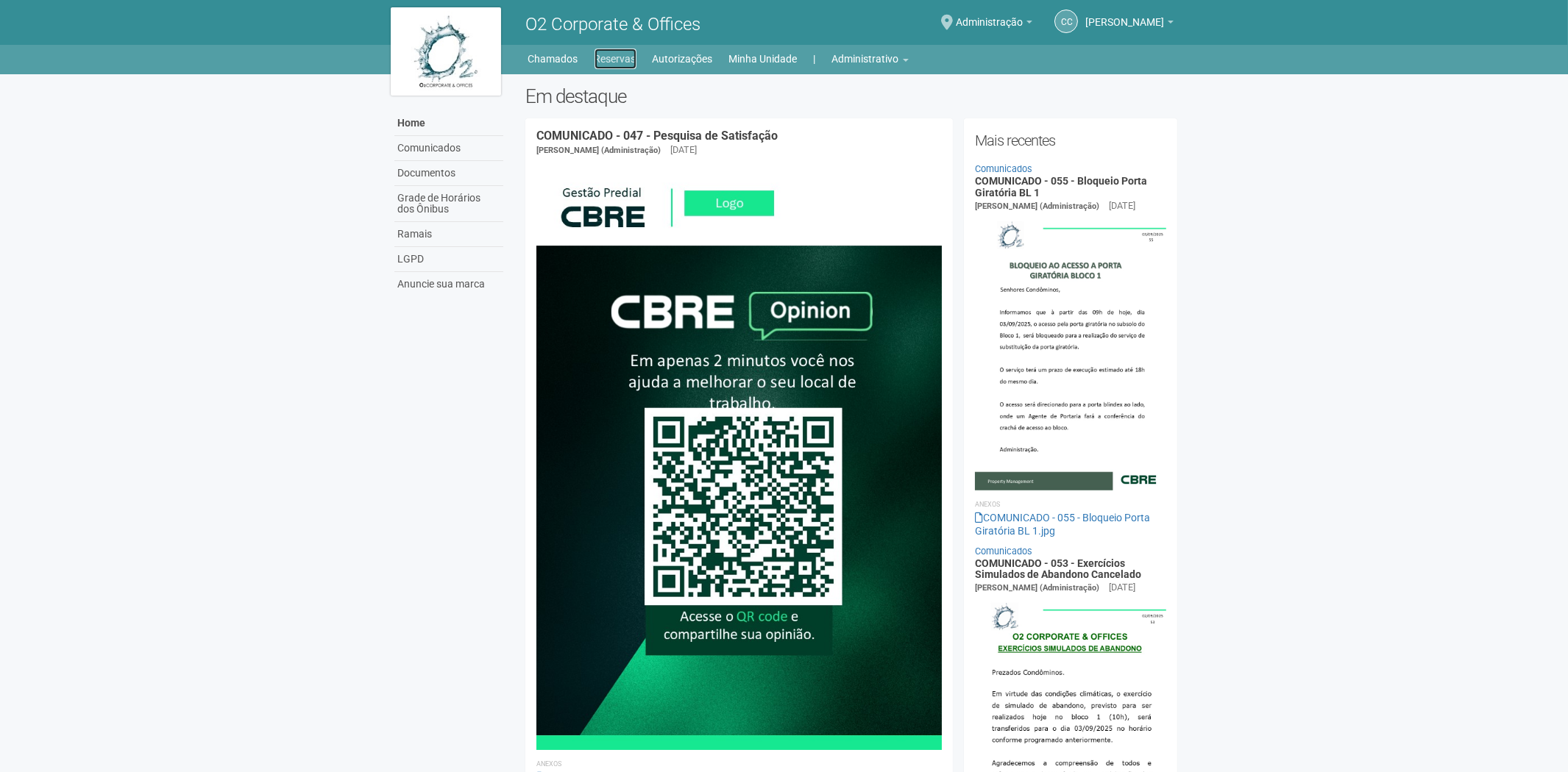
click at [621, 60] on link "Reservas" at bounding box center [615, 58] width 42 height 20
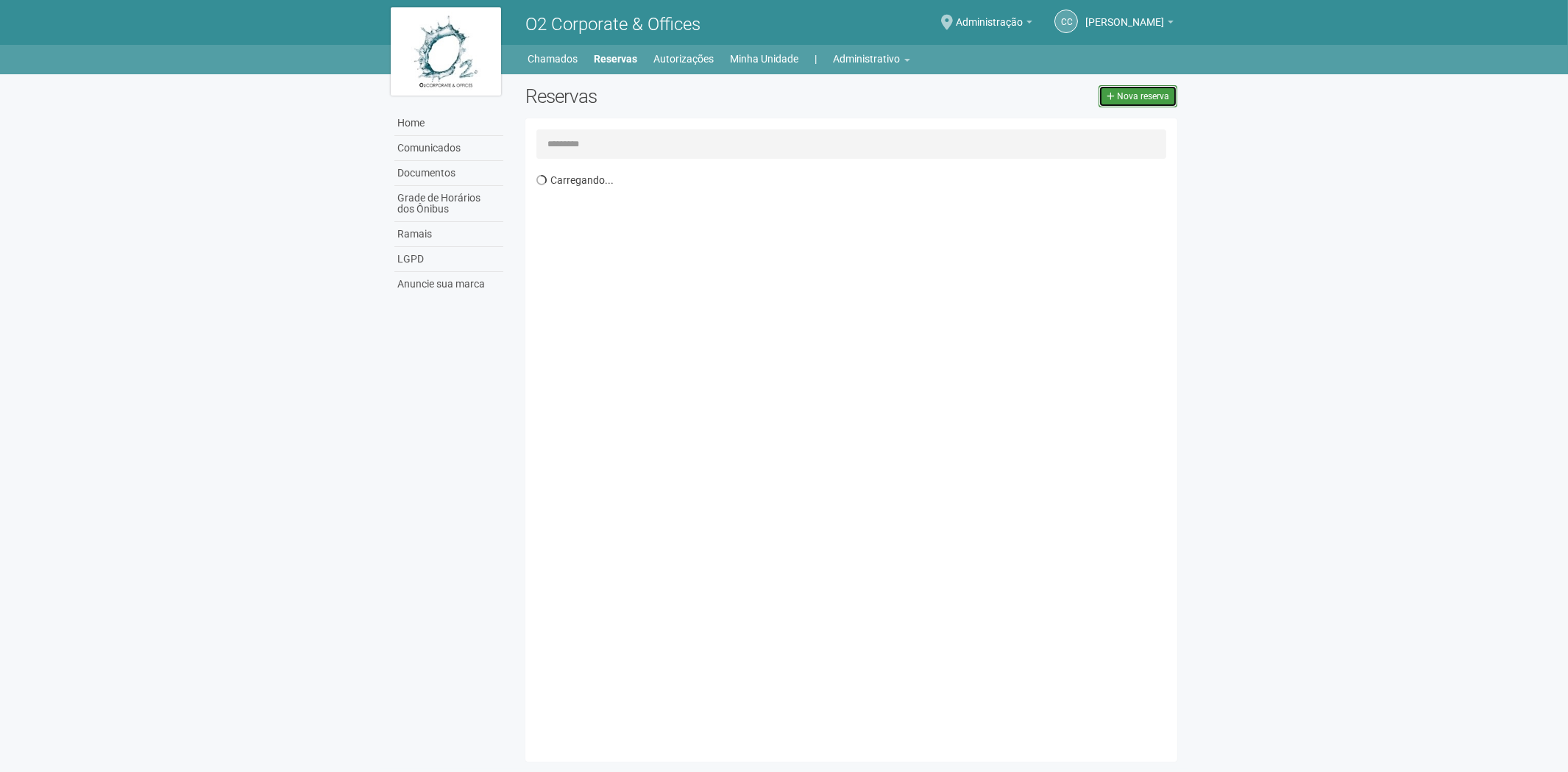
click at [1149, 100] on span "Nova reserva" at bounding box center [1142, 96] width 52 height 10
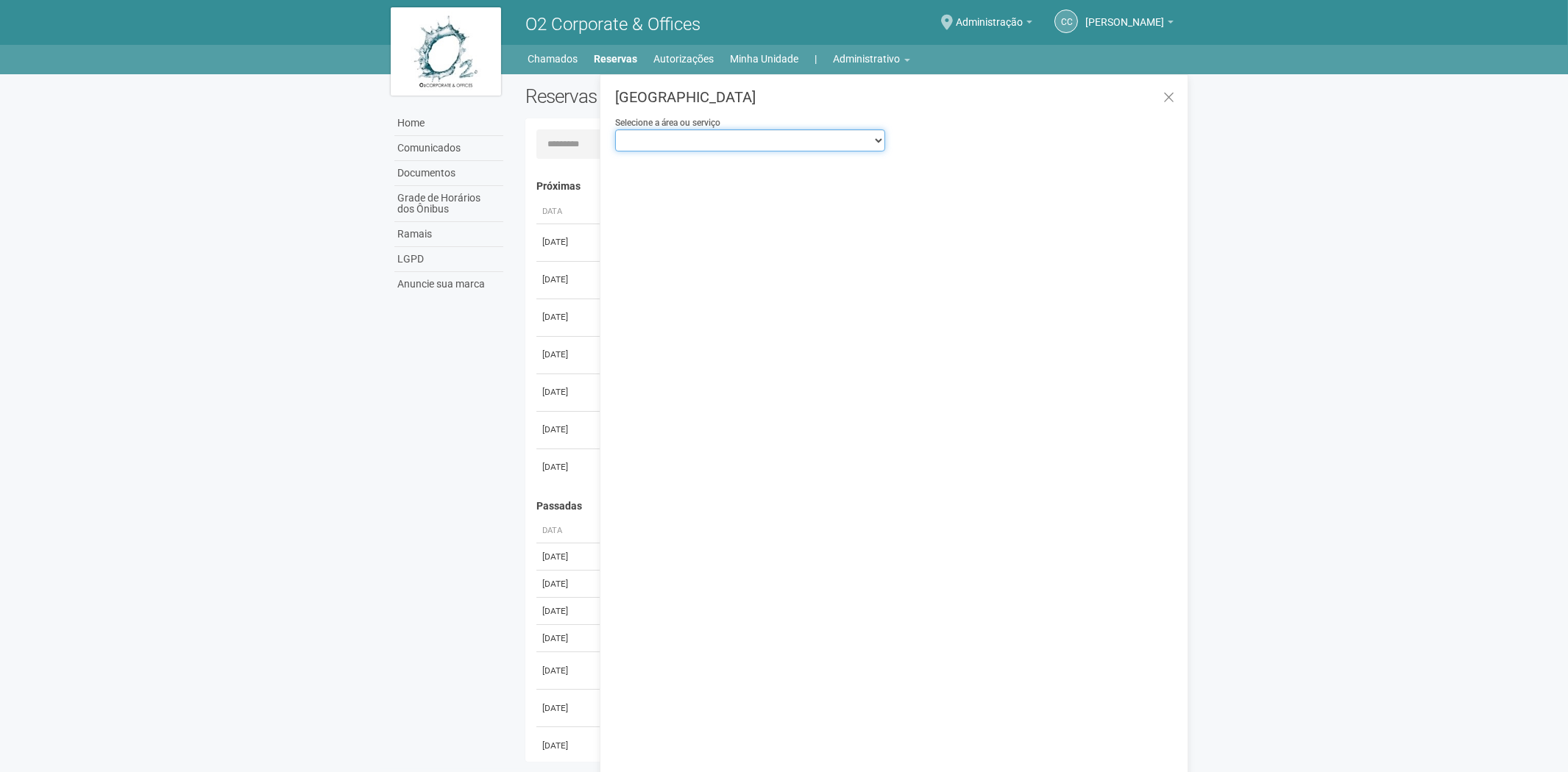
click at [747, 149] on select "**********" at bounding box center [750, 140] width 269 height 22
select select "**********"
click at [615, 129] on select "**********" at bounding box center [750, 140] width 269 height 22
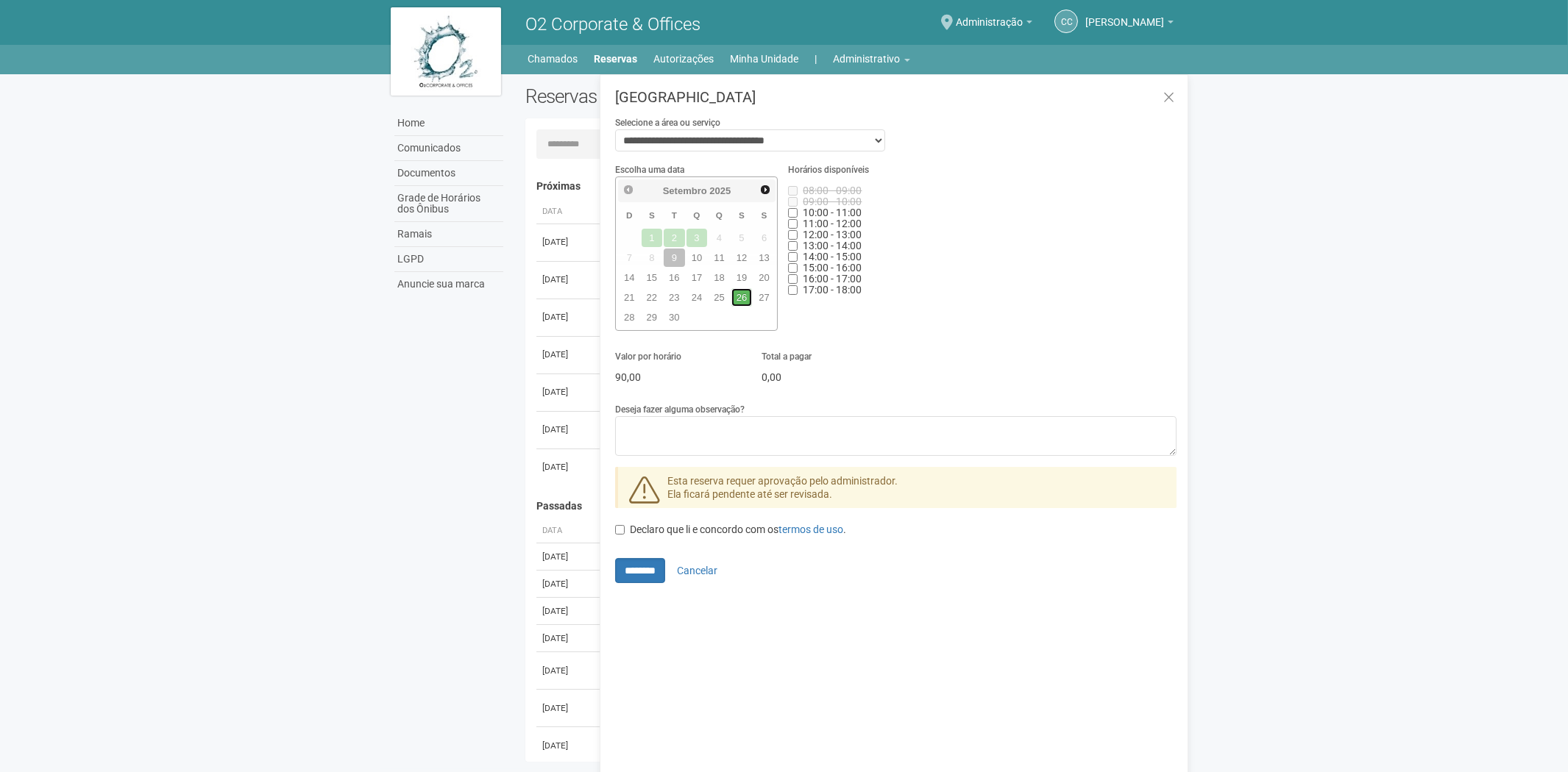
click at [740, 300] on link "26" at bounding box center [741, 297] width 21 height 19
click at [858, 57] on link "Administrativo" at bounding box center [872, 58] width 76 height 20
click at [719, 300] on link "25" at bounding box center [719, 297] width 21 height 19
click at [1035, 163] on div "Escolha uma data Anterior Próximo Setembro 2025 D S T Q Q S S 1 2 3 4 5 6 7 8 9…" at bounding box center [895, 252] width 583 height 180
click at [674, 423] on textarea "Deseja fazer alguma observação?" at bounding box center [895, 436] width 561 height 40
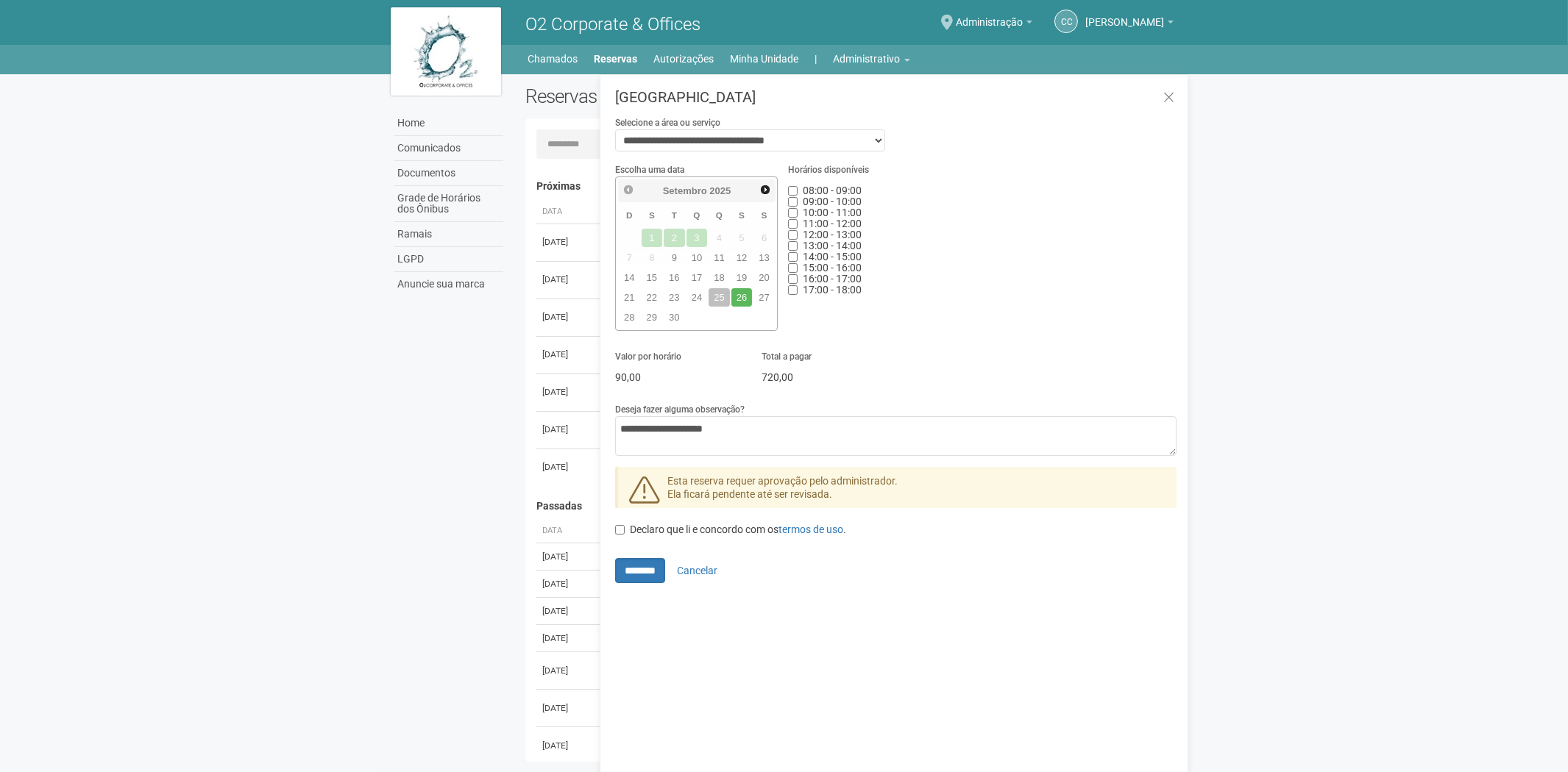
drag, startPoint x: 702, startPoint y: 430, endPoint x: 1030, endPoint y: 571, distance: 357.0
click at [1030, 571] on div "******** Cancelar" at bounding box center [895, 570] width 561 height 25
click at [734, 428] on textarea "**********" at bounding box center [895, 436] width 561 height 40
click at [696, 431] on textarea "**********" at bounding box center [895, 436] width 561 height 40
type textarea "**********"
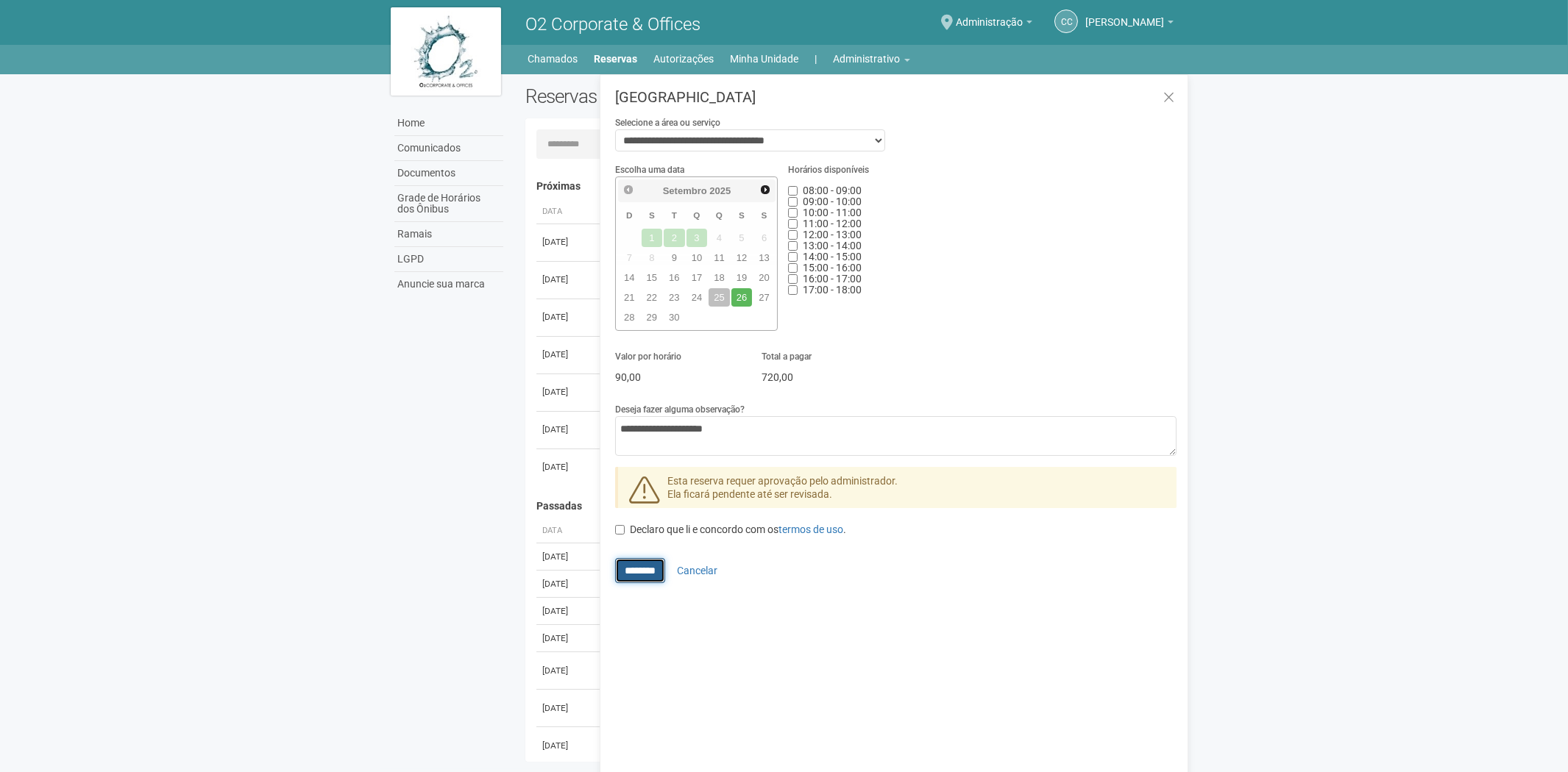
click at [638, 574] on input "********" at bounding box center [640, 570] width 50 height 25
type input "**********"
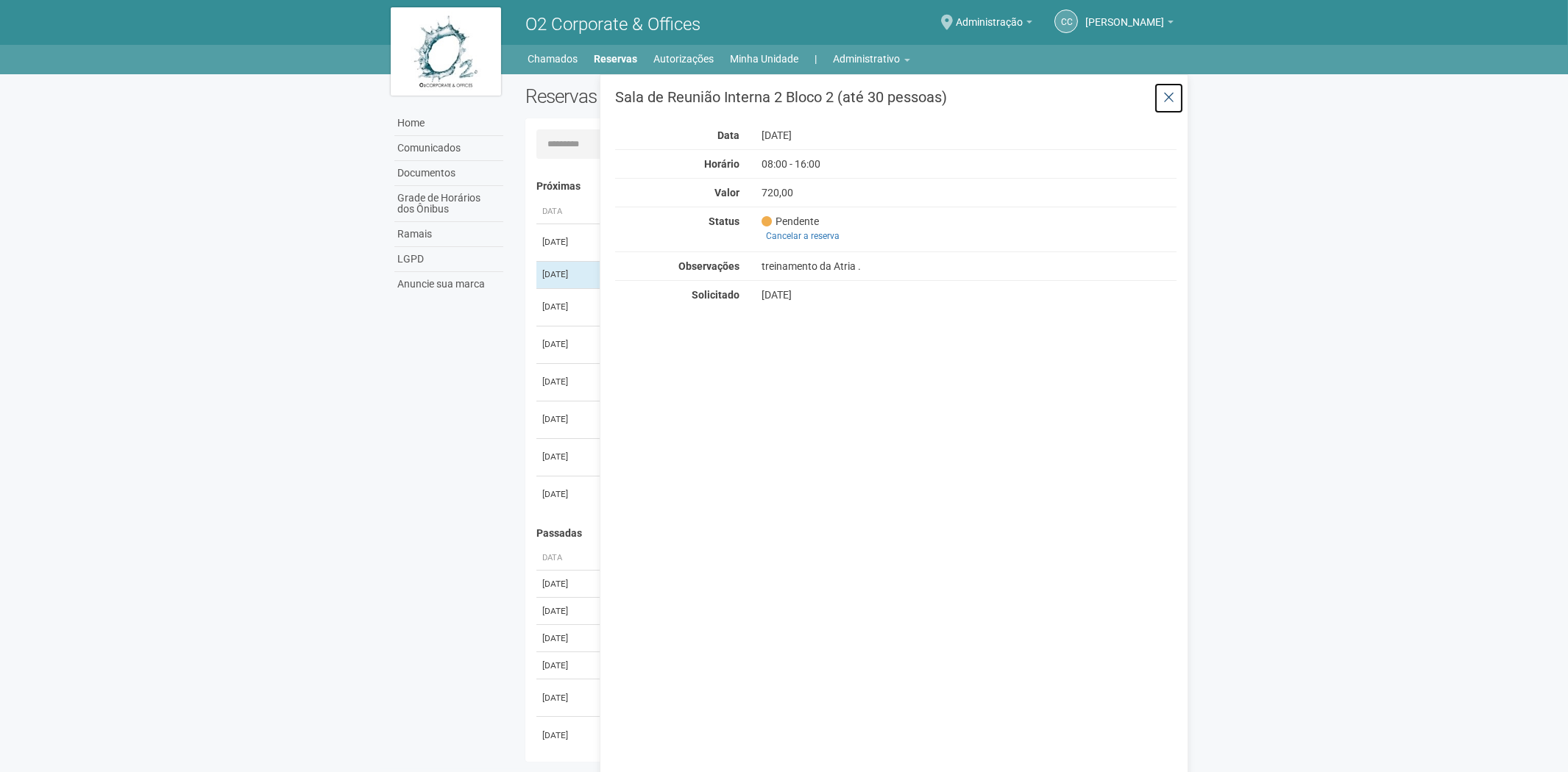
click at [1171, 93] on icon at bounding box center [1169, 97] width 11 height 15
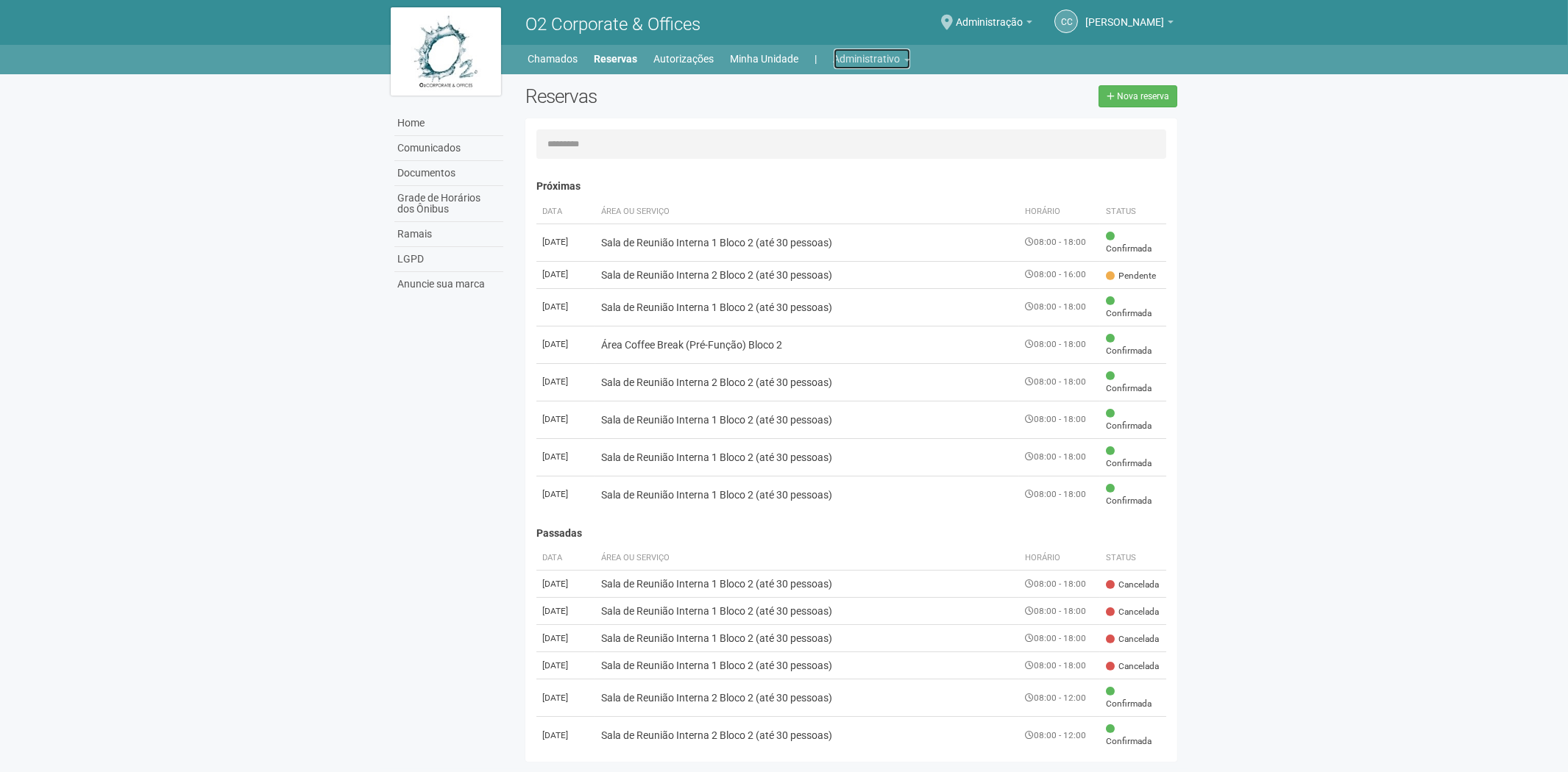
click at [858, 57] on link "Administrativo" at bounding box center [872, 58] width 76 height 20
click at [839, 112] on link "Cartões de acesso" at bounding box center [851, 115] width 125 height 26
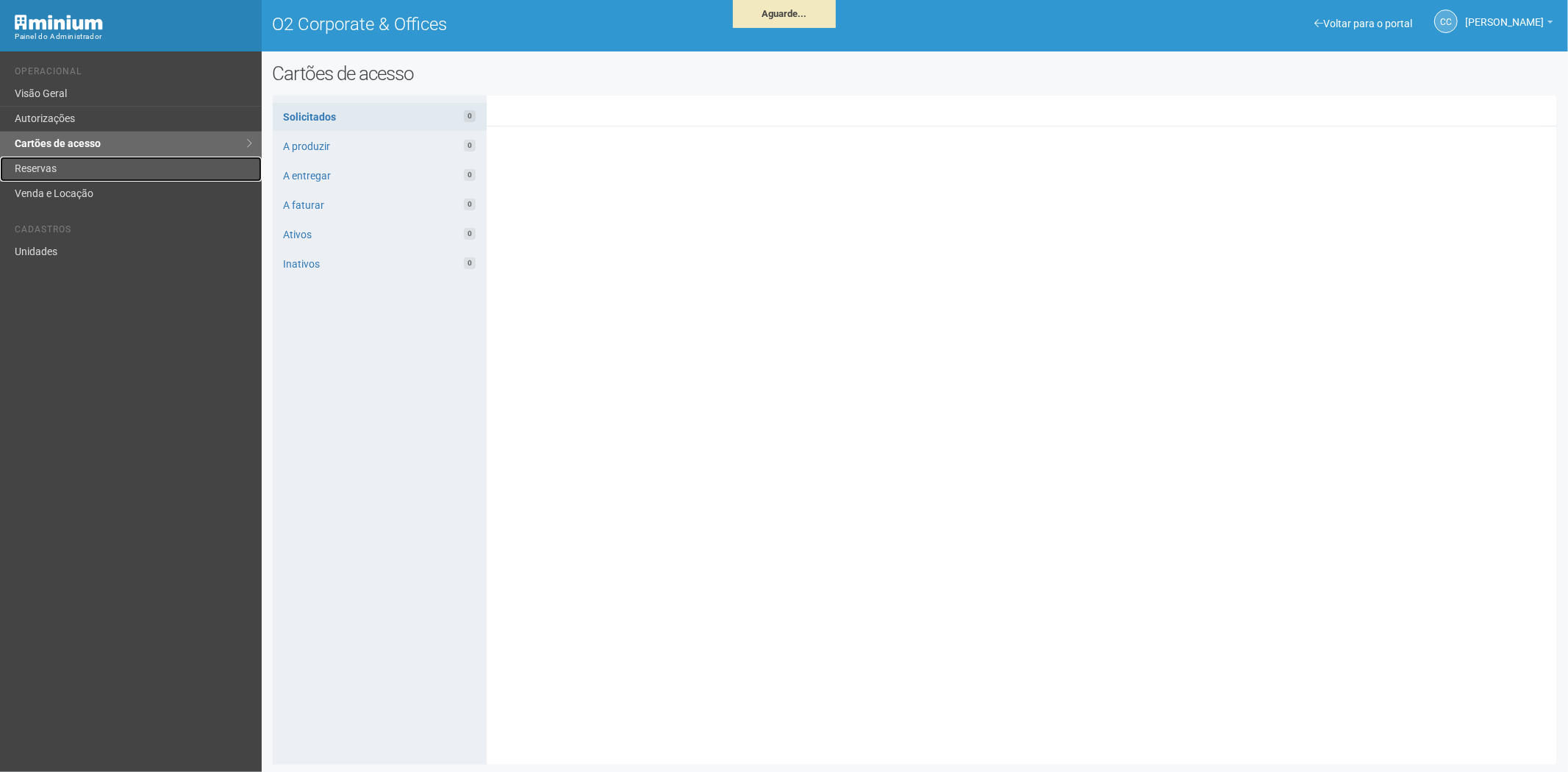
click at [86, 169] on link "Reservas" at bounding box center [131, 169] width 261 height 25
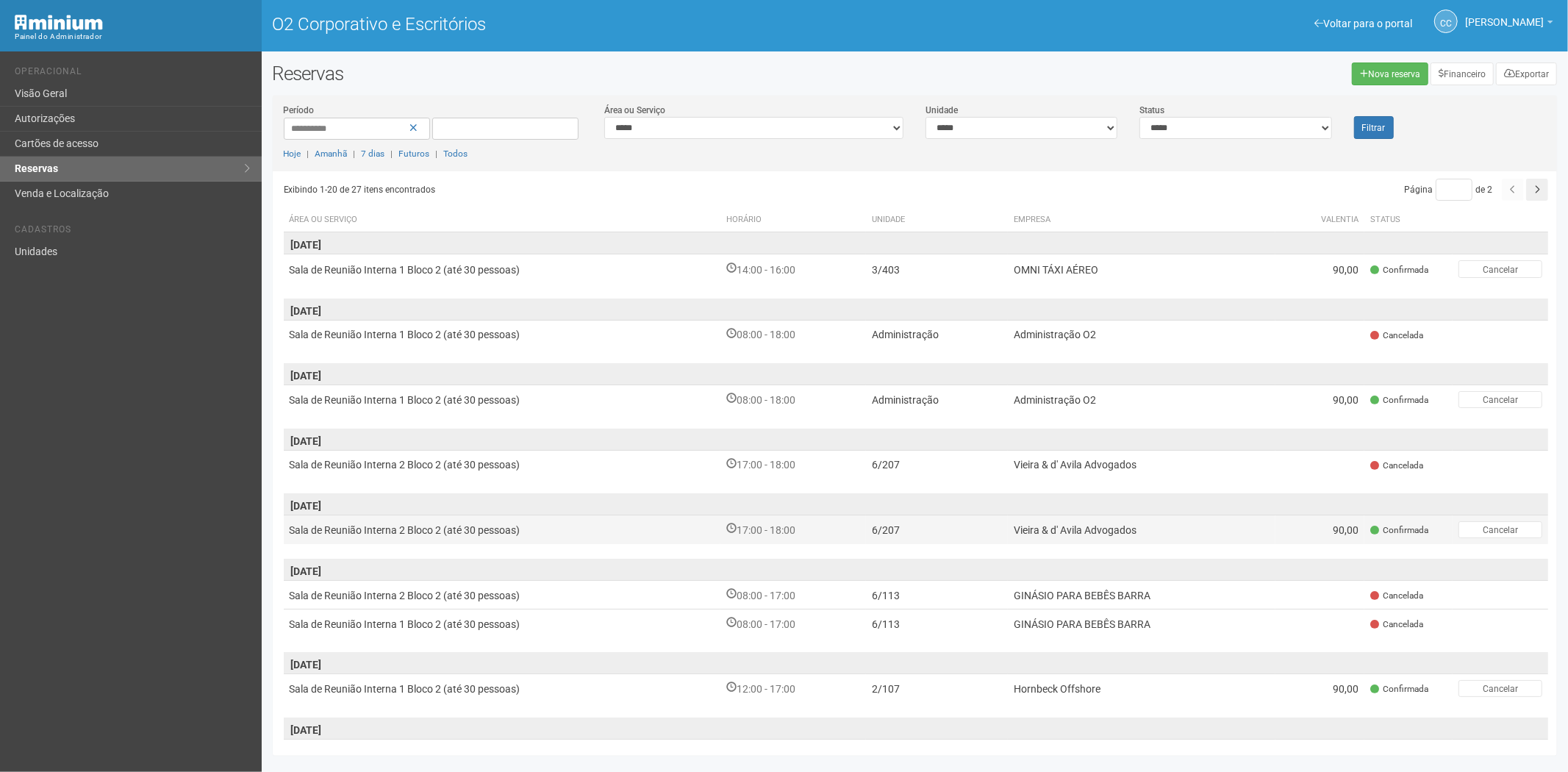
click at [795, 533] on font "17:00 - 18:00" at bounding box center [766, 530] width 59 height 12
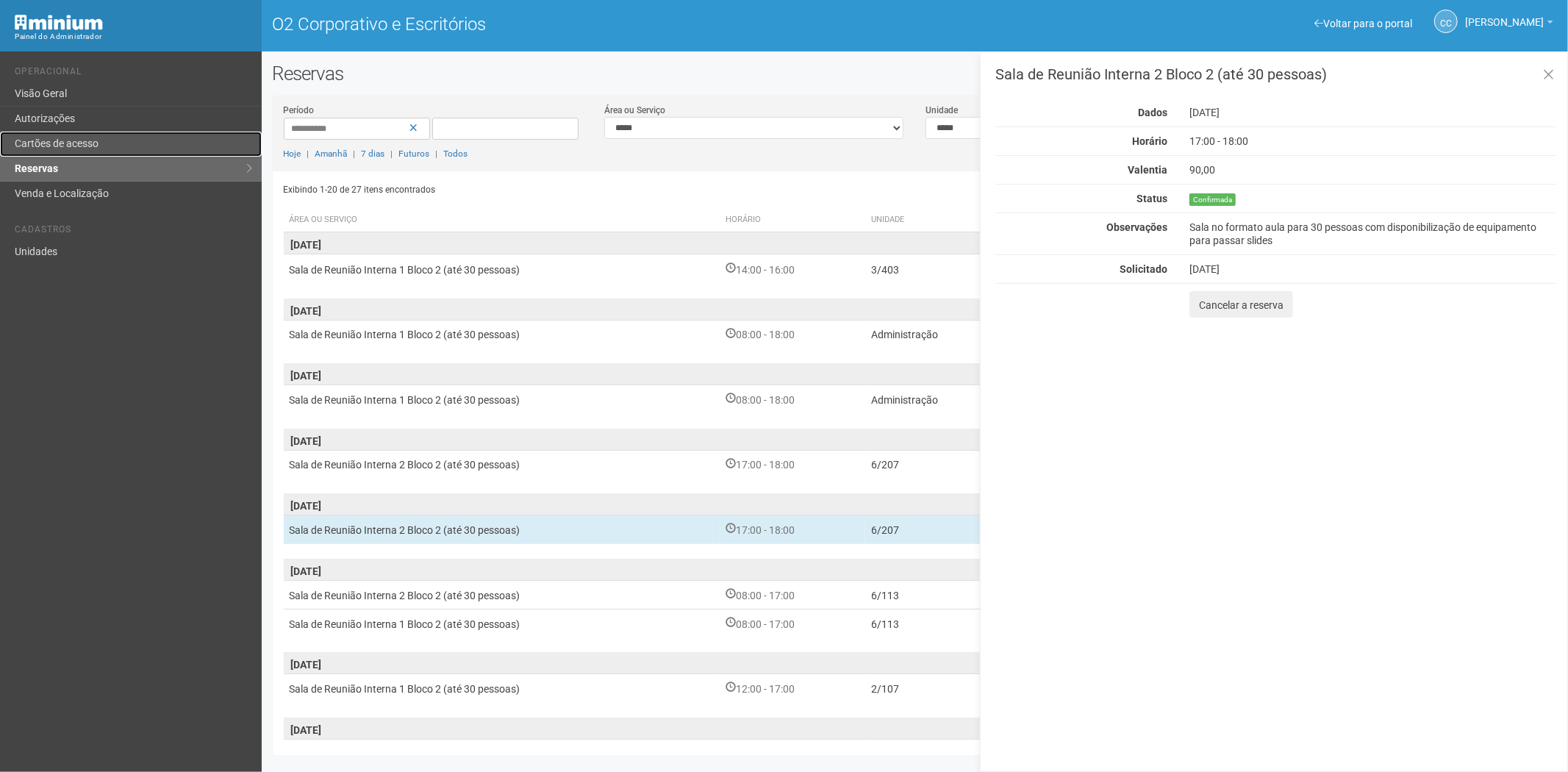
click at [76, 141] on font "Cartões de acesso" at bounding box center [57, 143] width 84 height 12
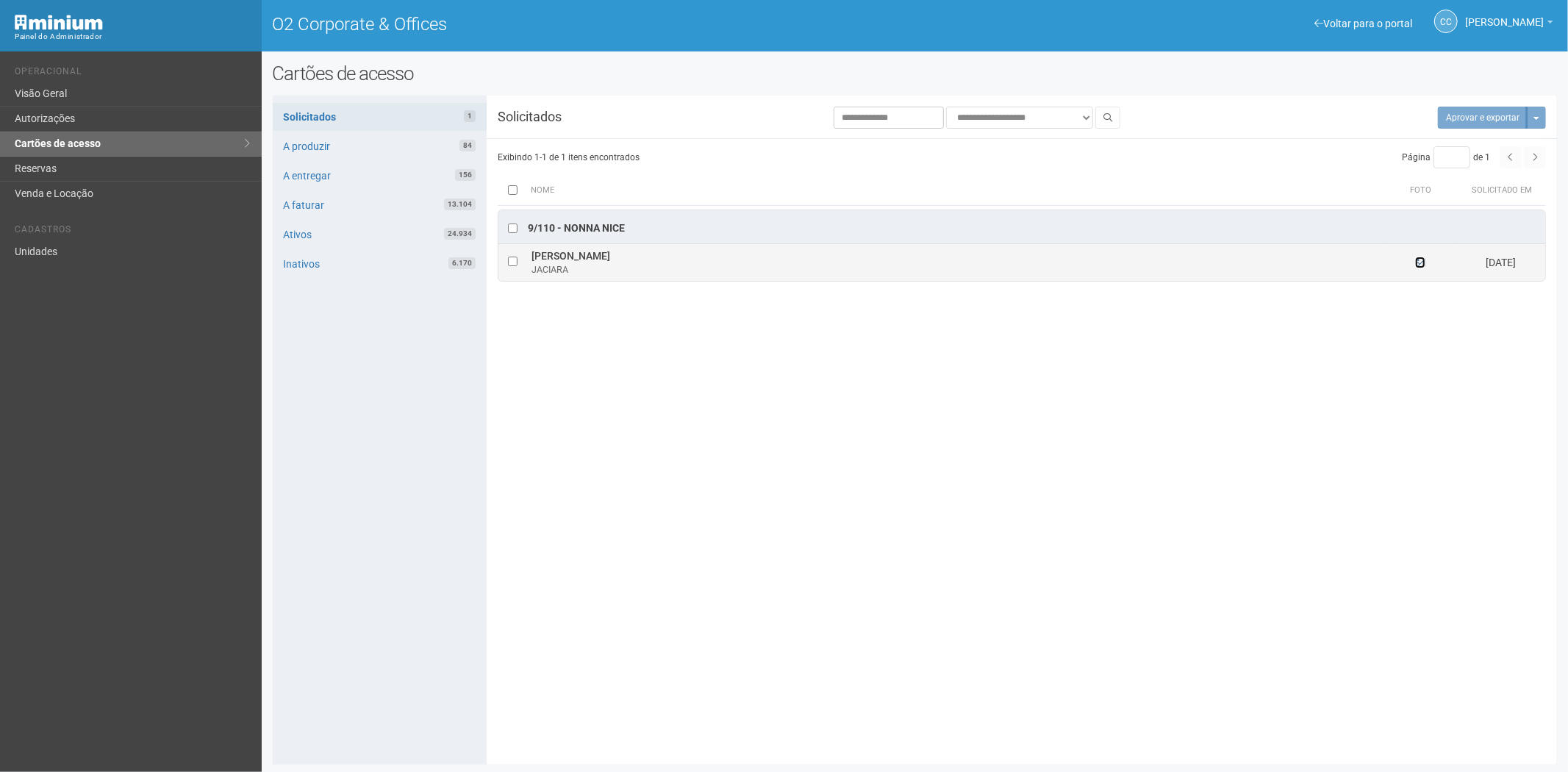
click at [1423, 260] on icon at bounding box center [1420, 262] width 10 height 10
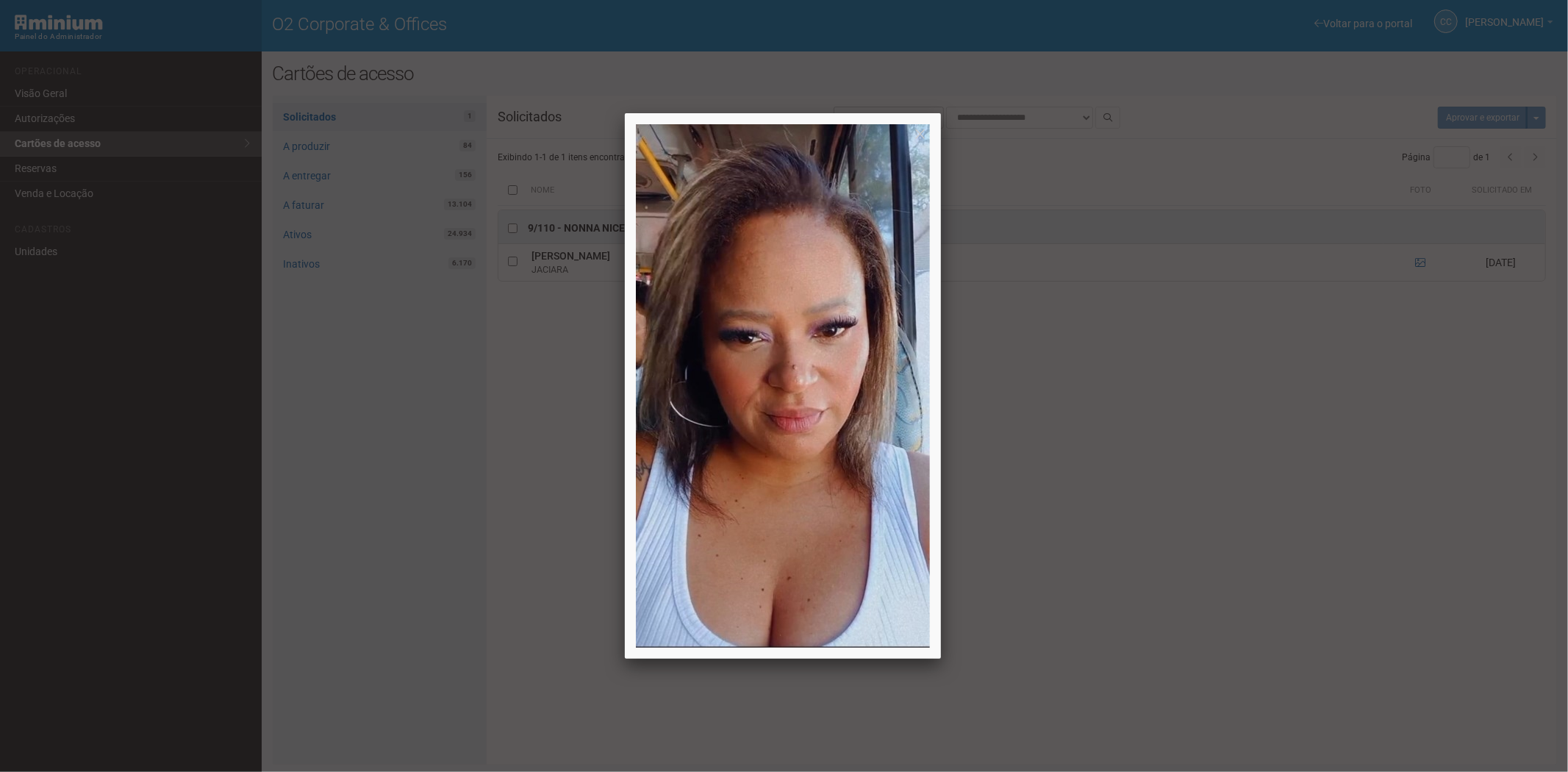
click at [1425, 527] on div at bounding box center [784, 386] width 1568 height 772
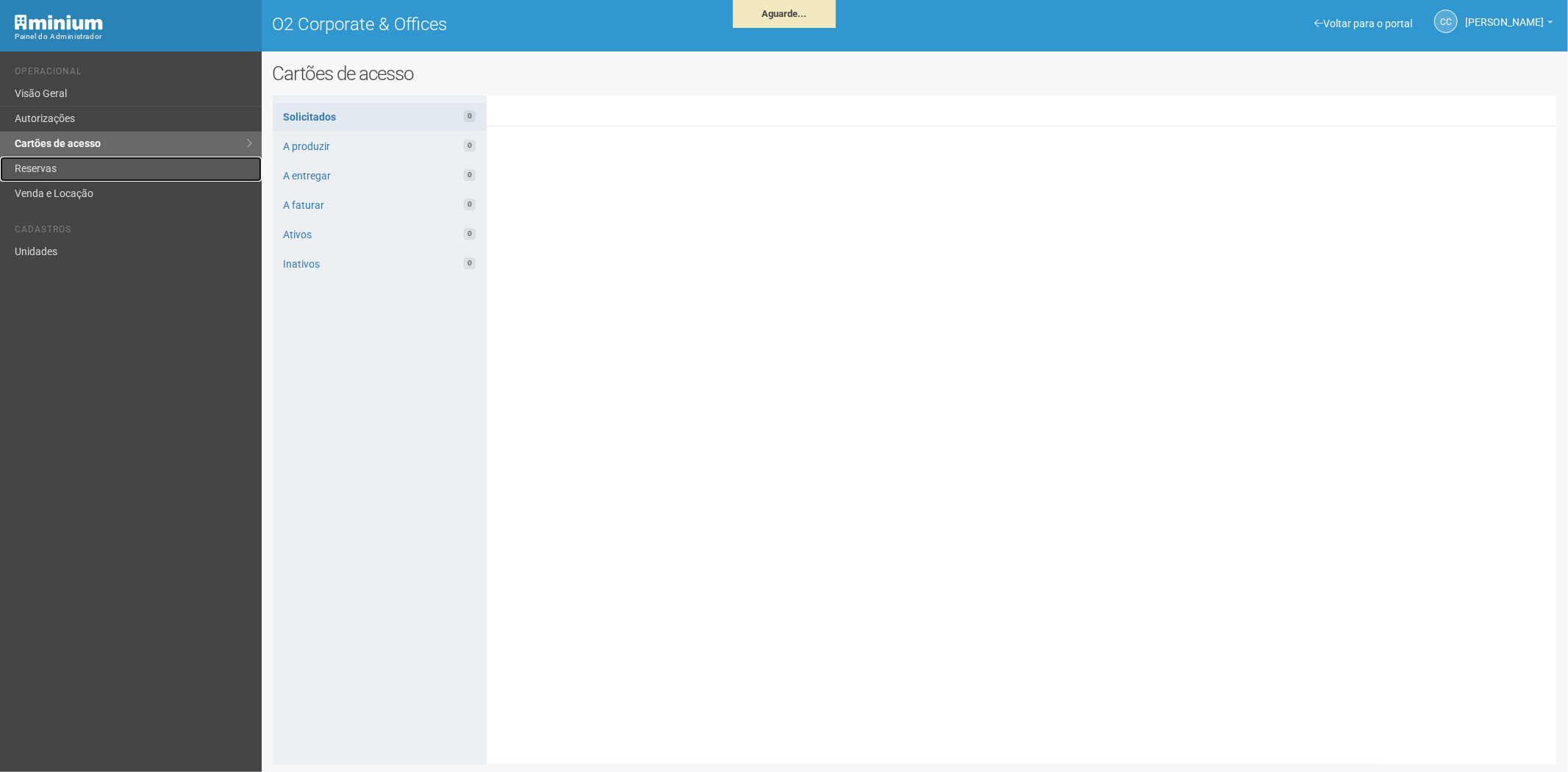
click at [61, 165] on link "Reservas" at bounding box center [131, 169] width 261 height 25
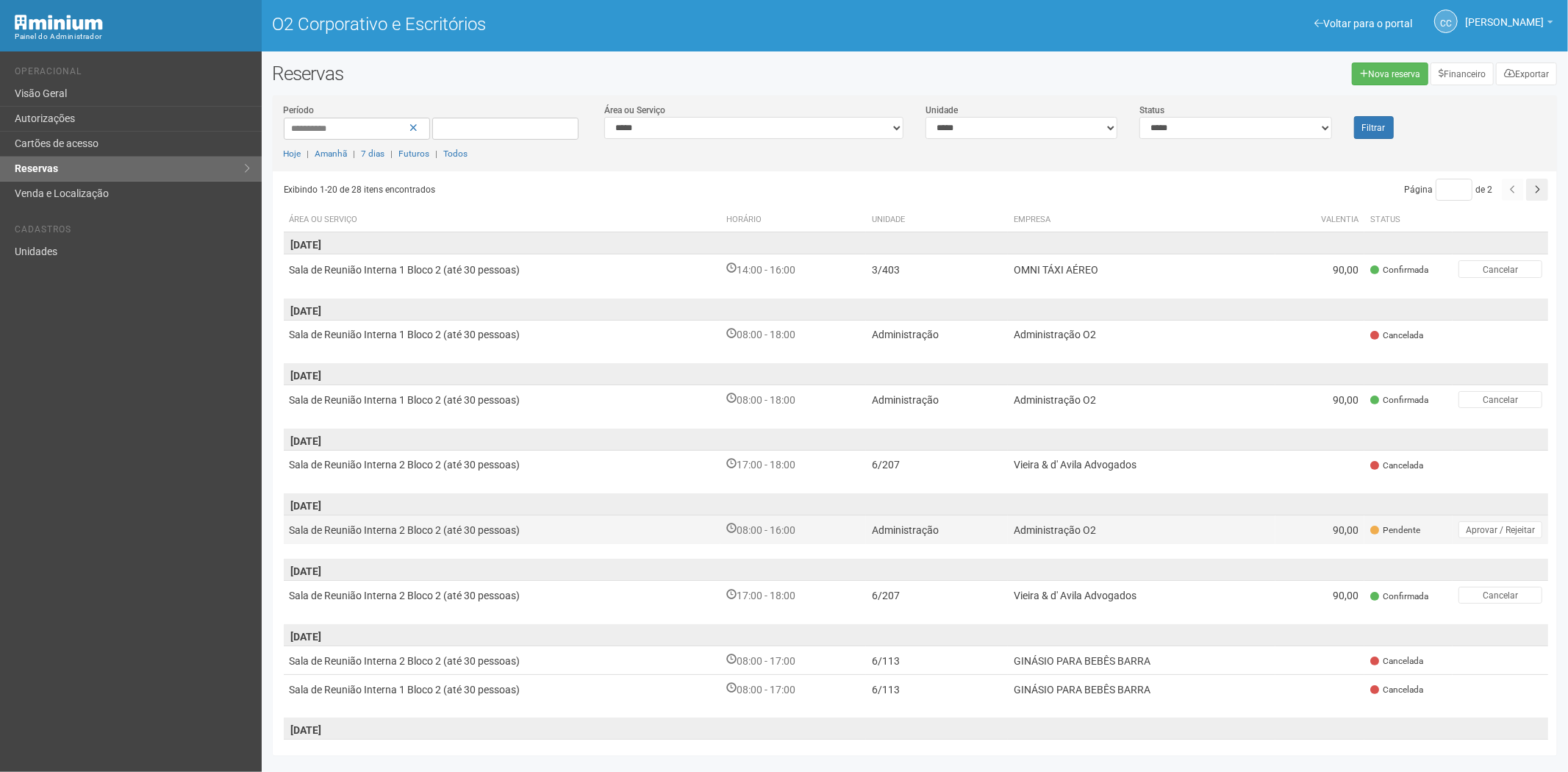
drag, startPoint x: 1107, startPoint y: 530, endPoint x: 1128, endPoint y: 522, distance: 22.5
click at [1107, 530] on td "Administração O2" at bounding box center [1142, 529] width 268 height 30
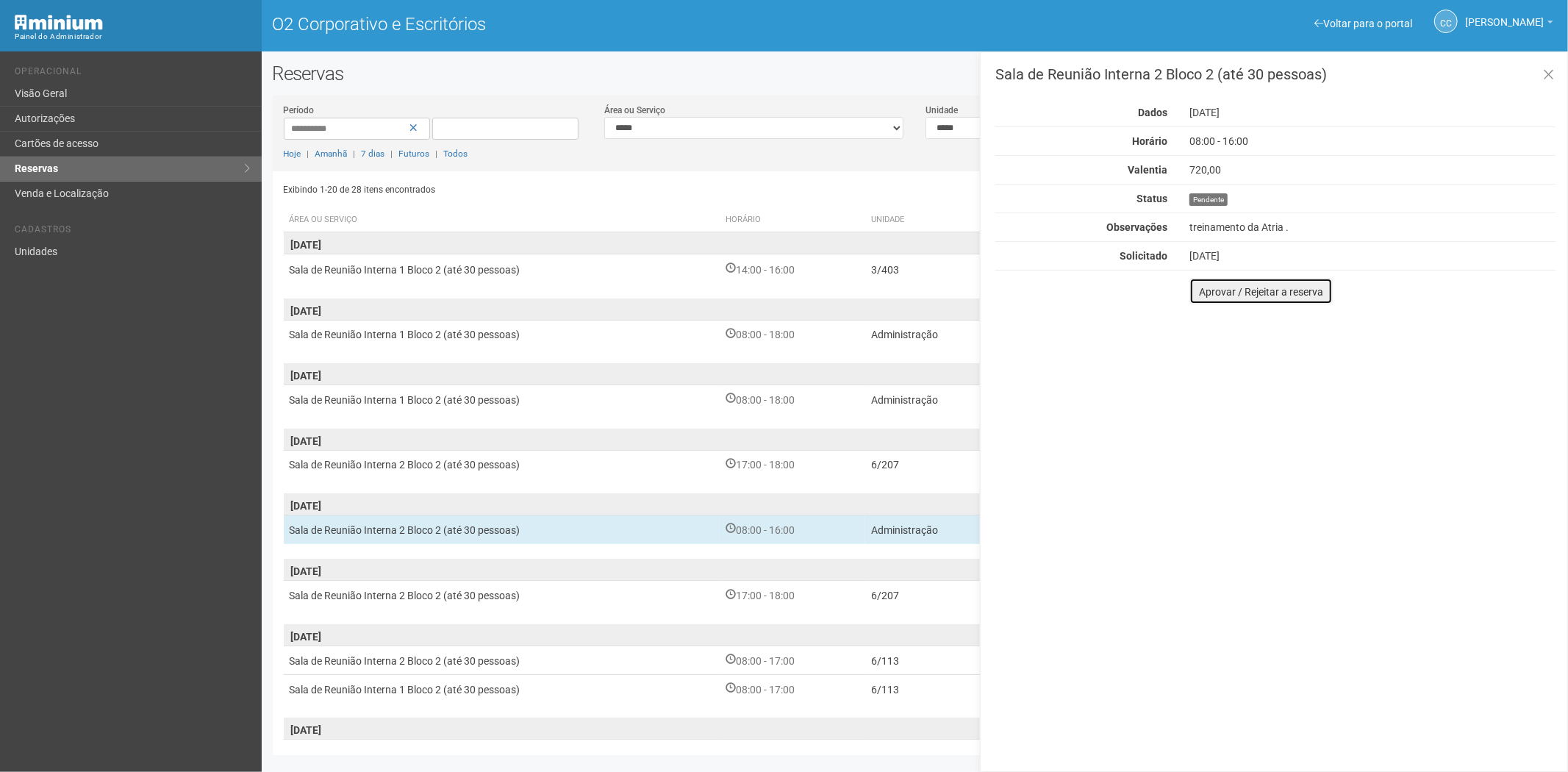
click at [1207, 295] on font "Aprovar / Rejeitar a reserva" at bounding box center [1261, 292] width 125 height 12
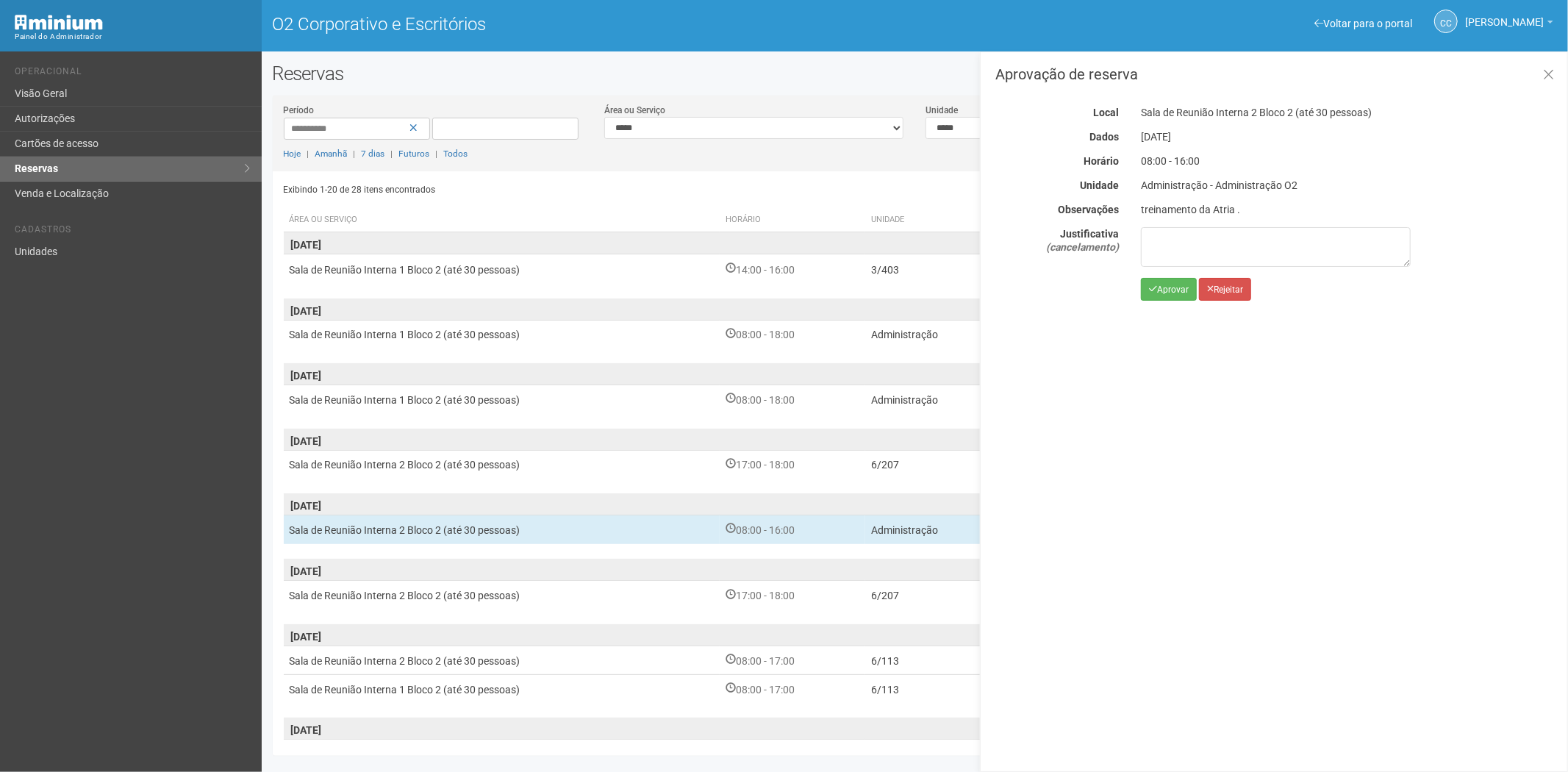
click at [1157, 300] on div "Aprovação de reserva Local Sala de Reunião Interna 2 Bloco 2 (até 30 pessoas) D…" at bounding box center [1275, 412] width 588 height 721
click at [1159, 292] on font "Aprovar" at bounding box center [1173, 290] width 32 height 10
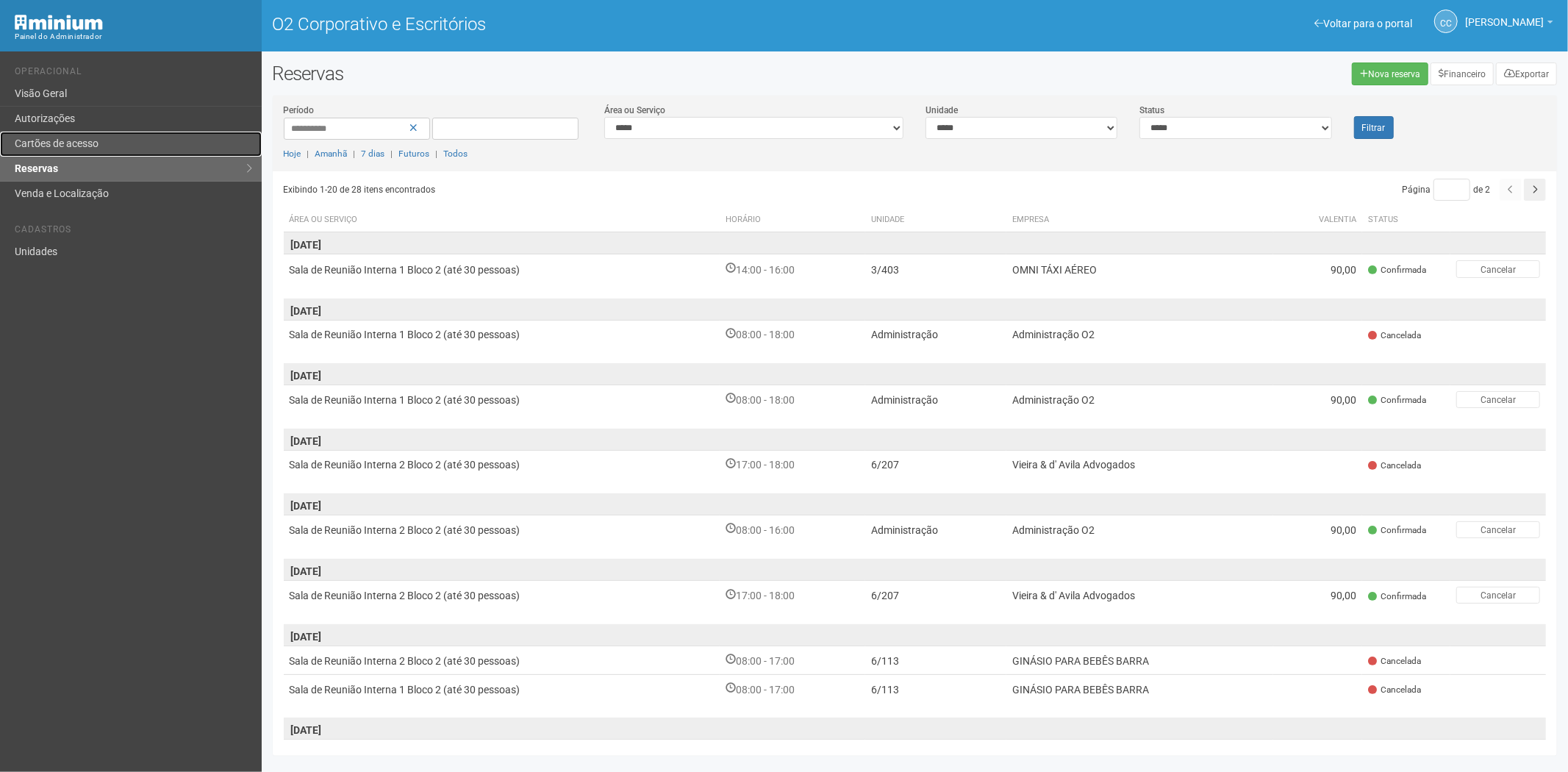
drag, startPoint x: 94, startPoint y: 156, endPoint x: 103, endPoint y: 144, distance: 15.0
click at [94, 156] on link "Cartões de acesso" at bounding box center [131, 144] width 261 height 25
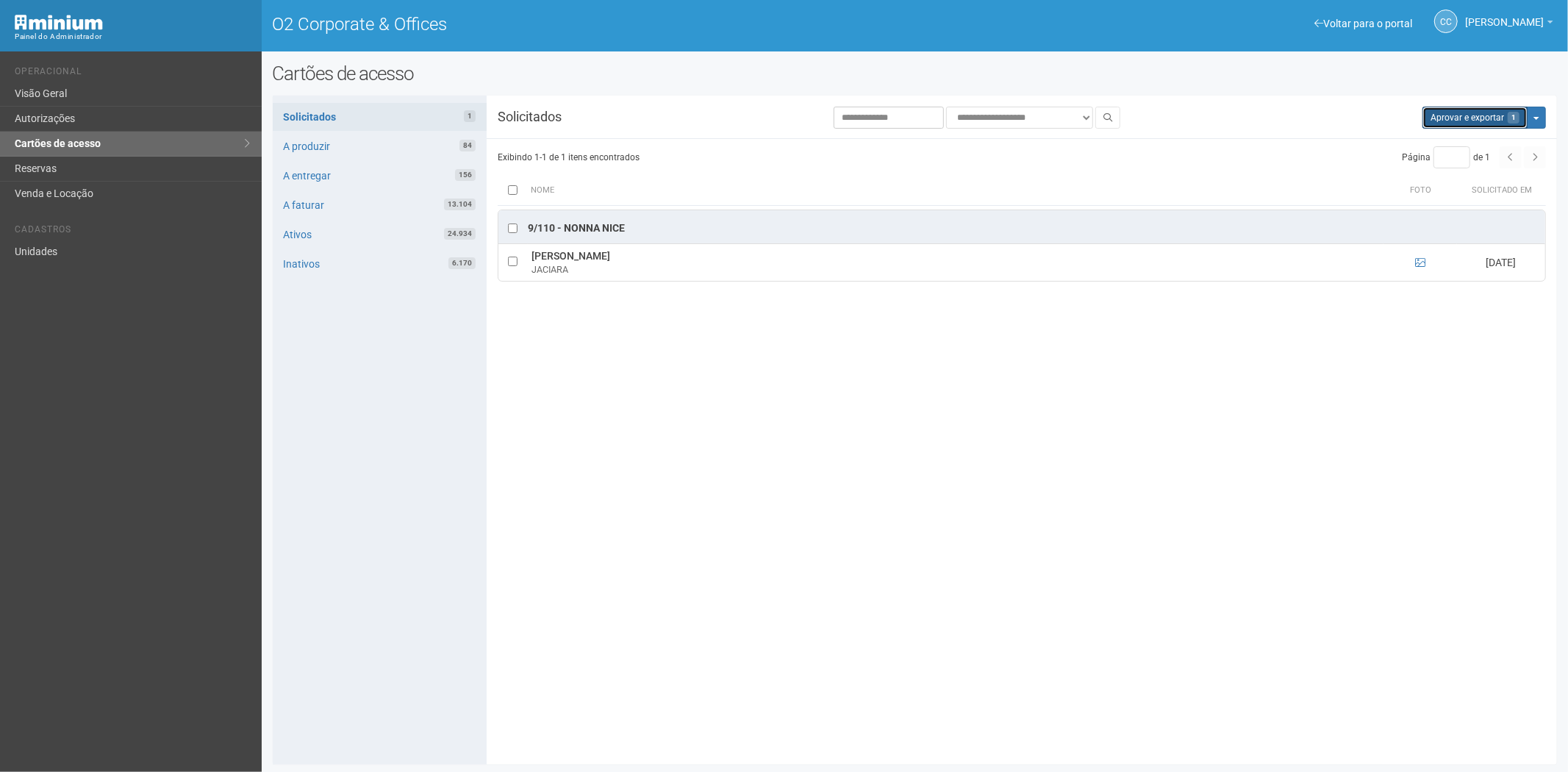
click at [1447, 119] on button "Aprovar e exportar 1" at bounding box center [1475, 118] width 105 height 22
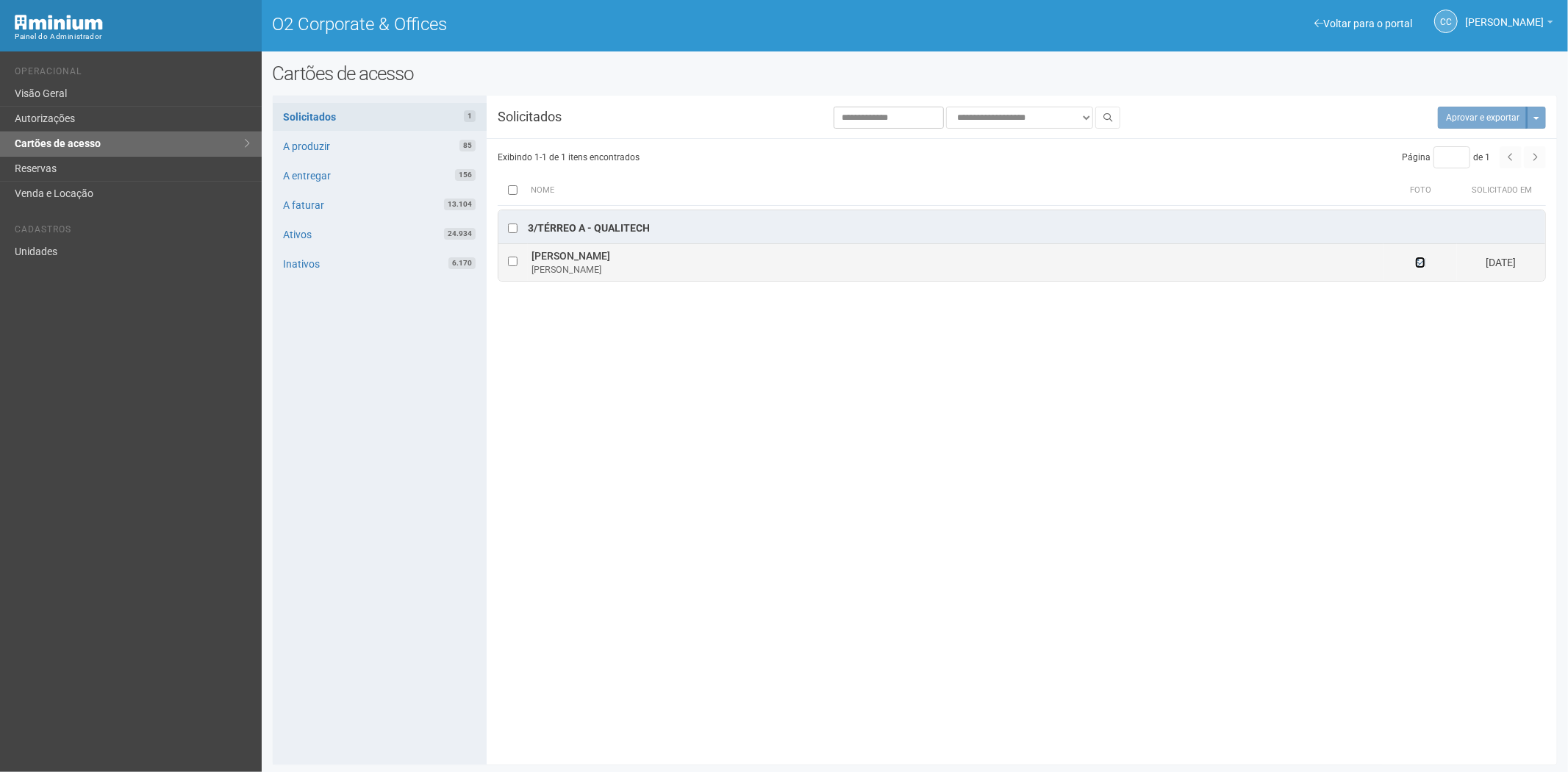
click at [1421, 262] on icon at bounding box center [1420, 262] width 10 height 10
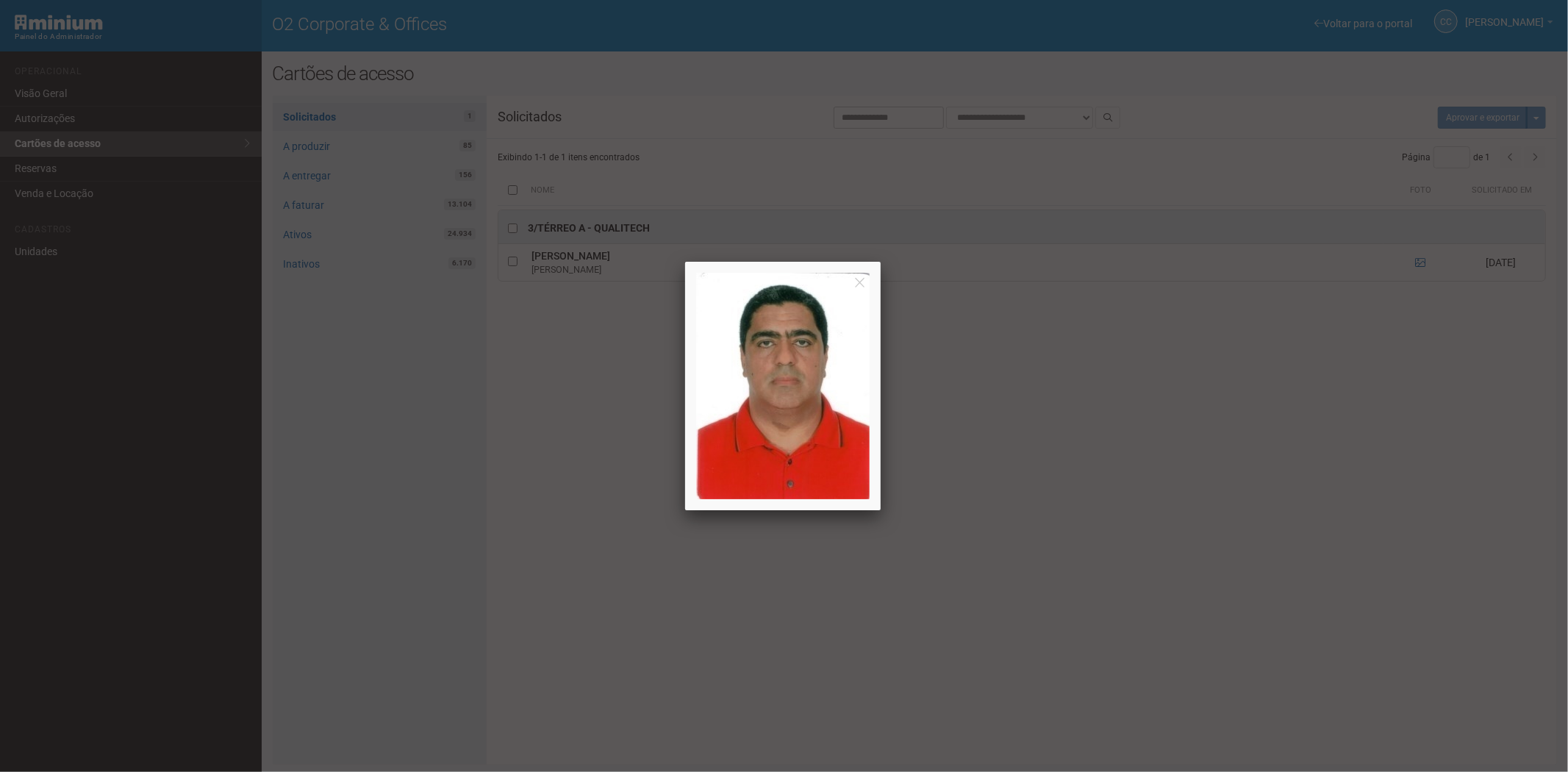
click at [1359, 444] on div at bounding box center [784, 386] width 1568 height 772
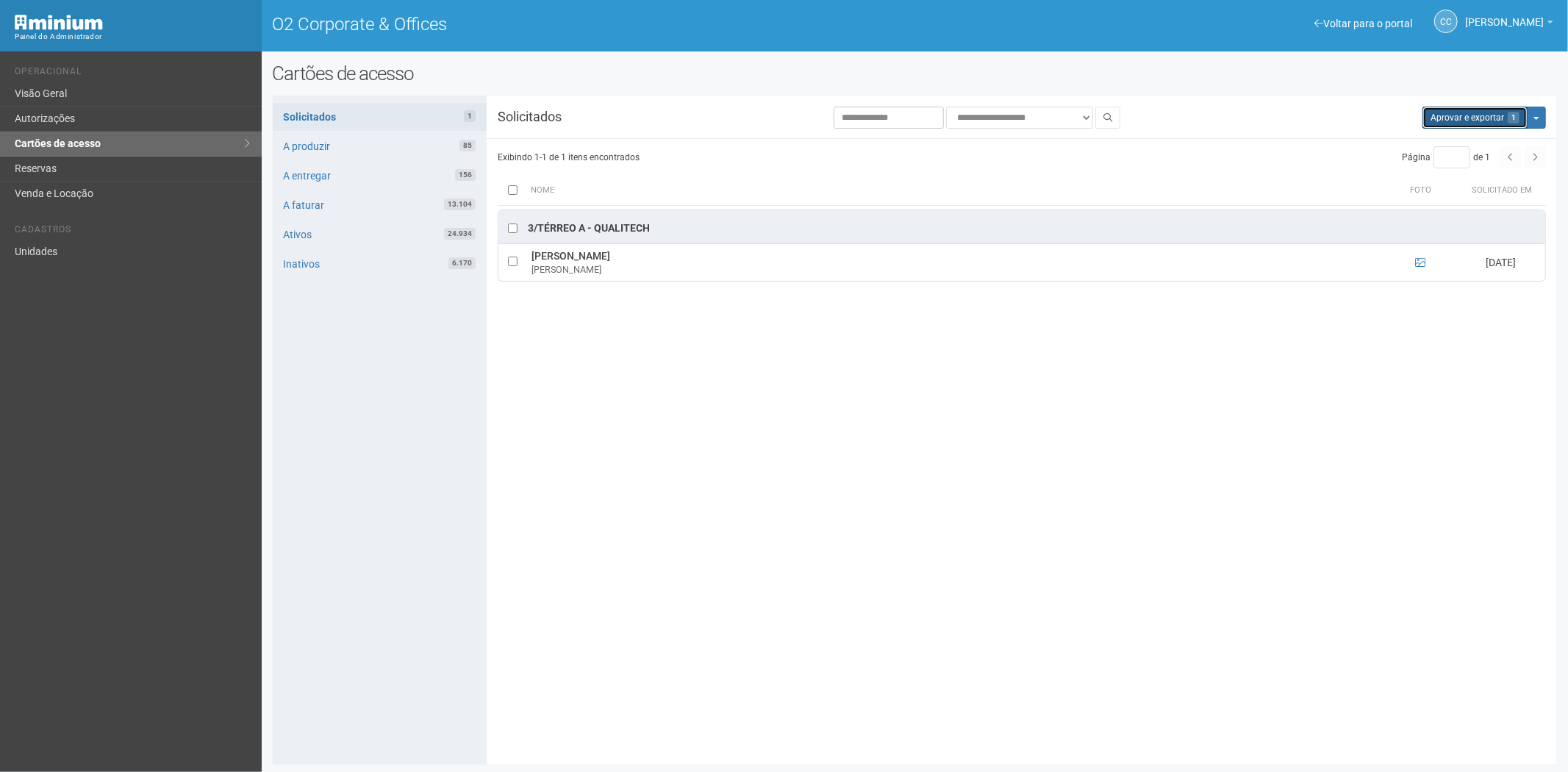
click at [1463, 124] on button "Aprovar e exportar 1" at bounding box center [1475, 118] width 105 height 22
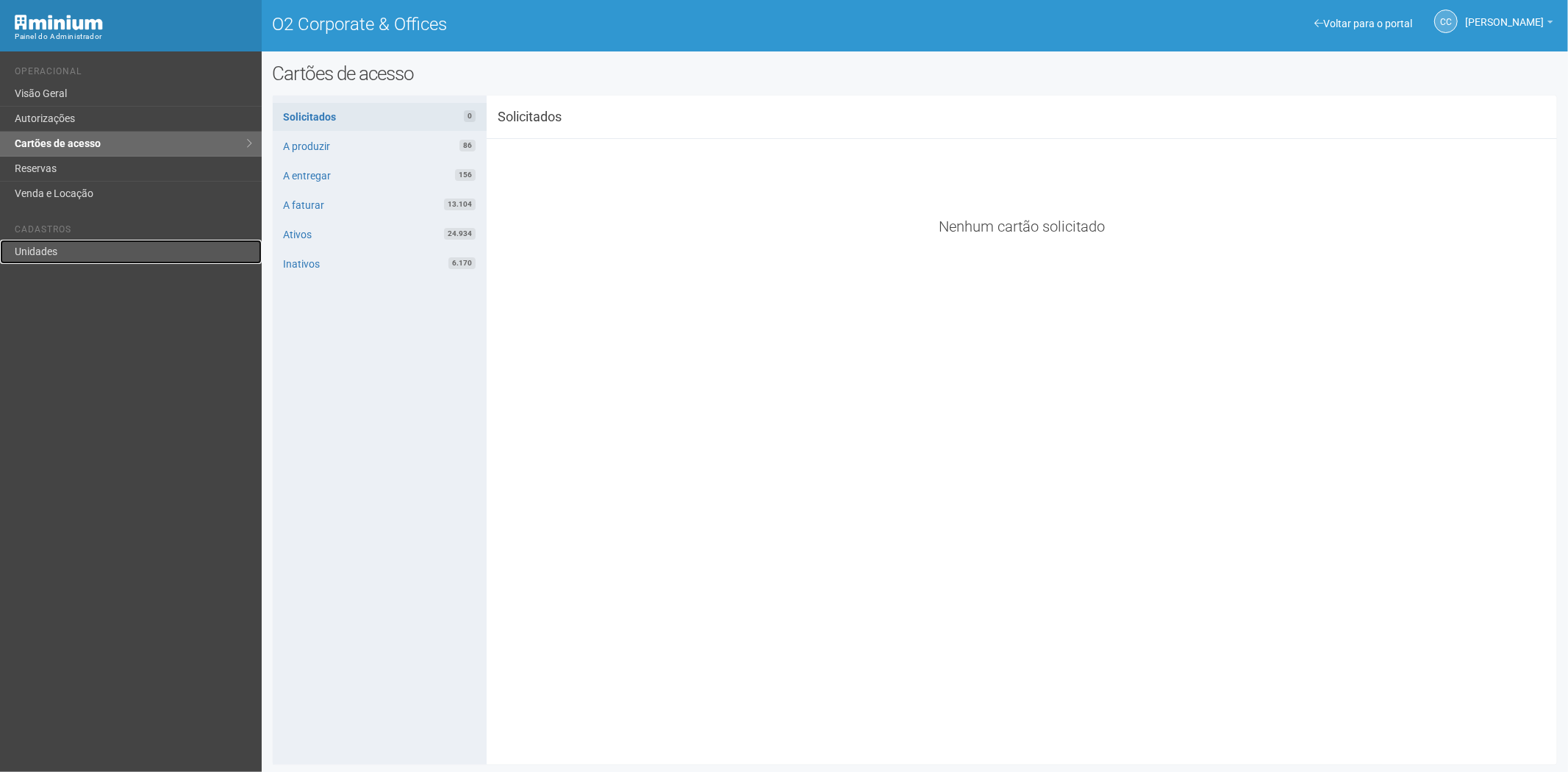
click at [30, 253] on link "Unidades" at bounding box center [131, 251] width 261 height 24
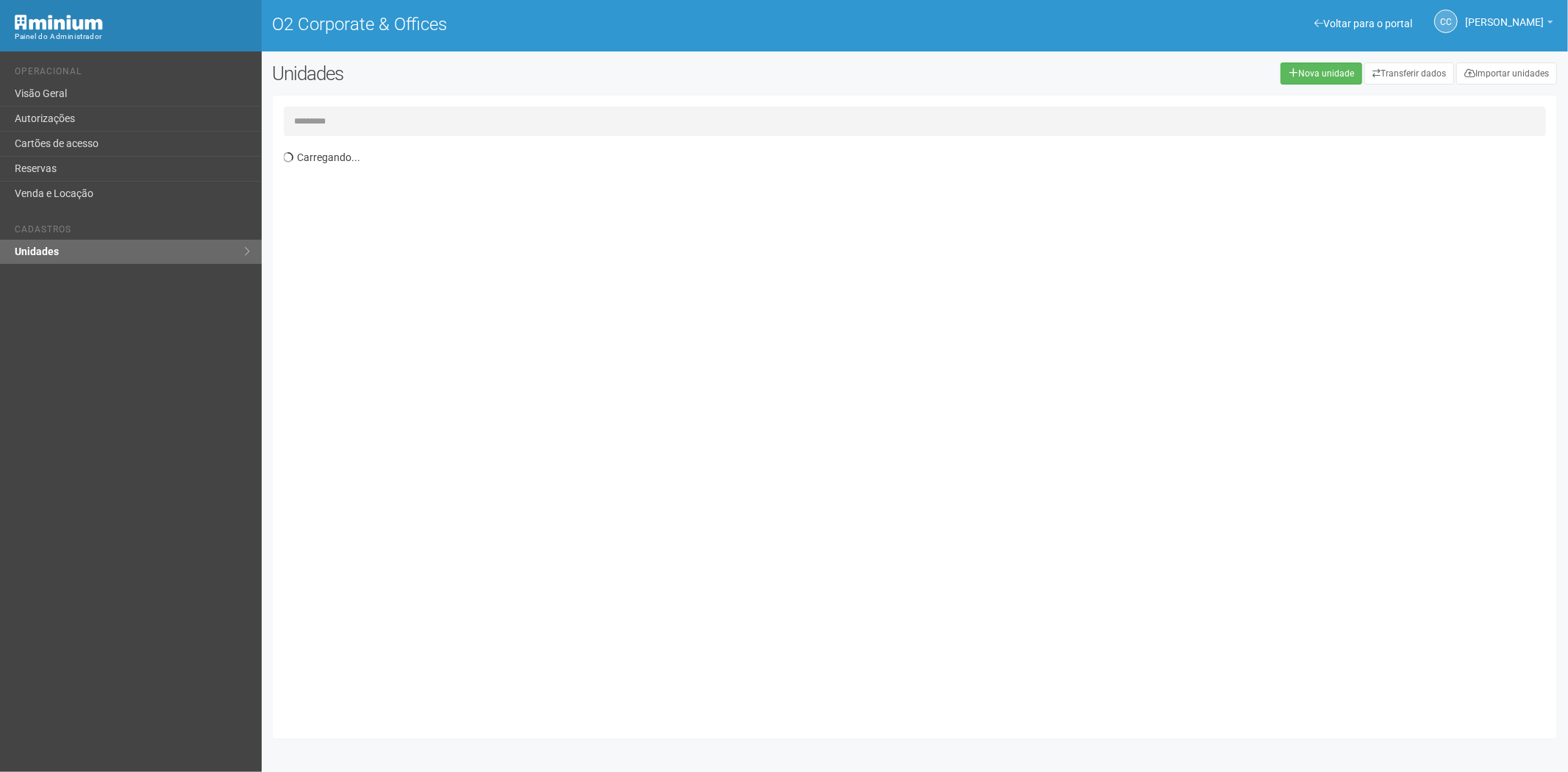
click at [354, 127] on input "text" at bounding box center [915, 121] width 1263 height 30
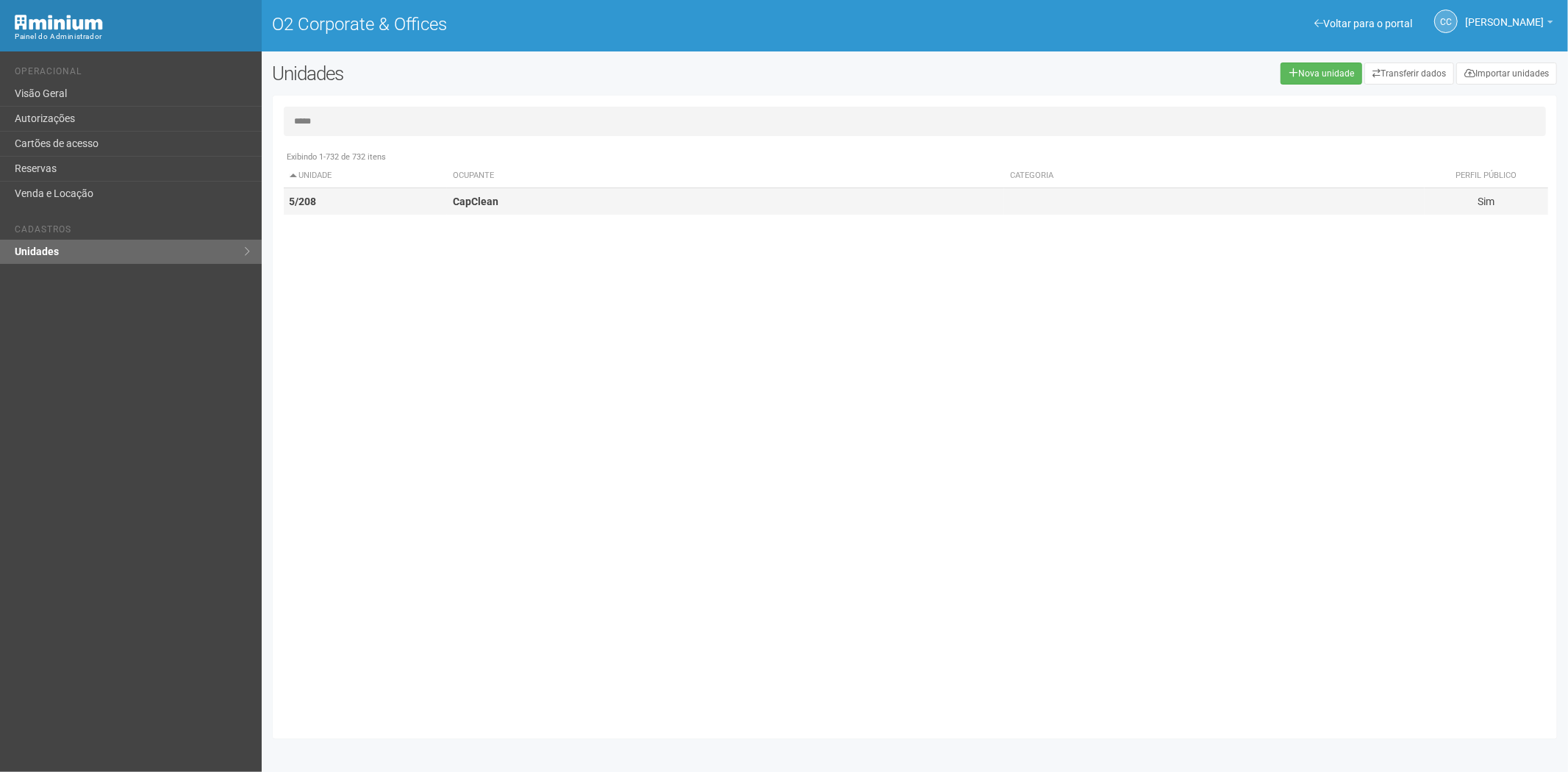
type input "*****"
click at [355, 207] on td "5/208" at bounding box center [366, 202] width 164 height 27
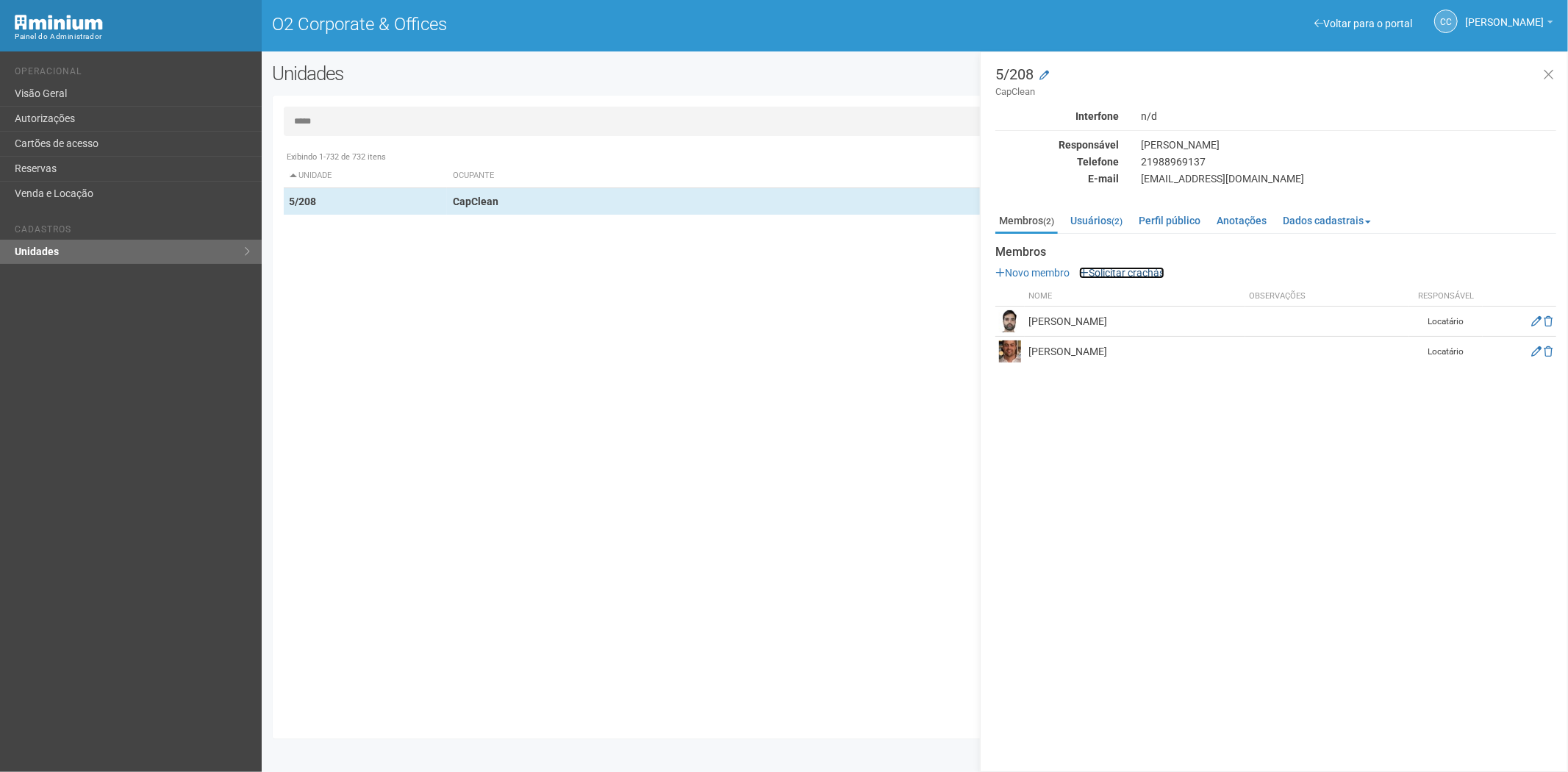
click at [1162, 273] on link "Solicitar crachás" at bounding box center [1122, 272] width 86 height 12
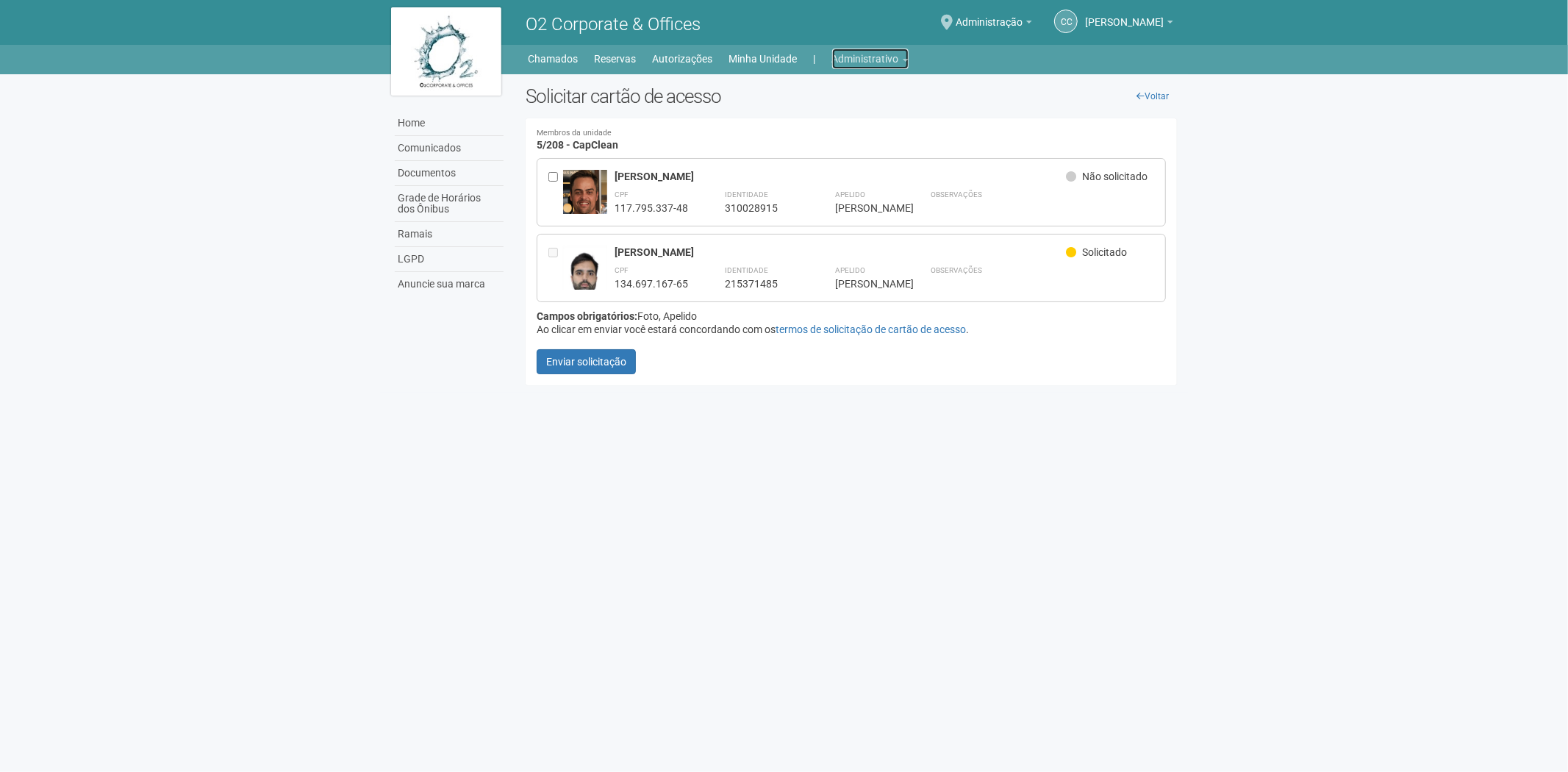
click at [859, 54] on link "Administrativo" at bounding box center [871, 58] width 76 height 20
click at [332, 581] on body "Aguarde... O2 Corporate & Offices CC [PERSON_NAME] [PERSON_NAME] [EMAIL_ADDRESS…" at bounding box center [784, 386] width 1568 height 772
click at [881, 58] on link "Administrativo" at bounding box center [871, 58] width 76 height 20
click at [836, 118] on link "Cartões de acesso" at bounding box center [850, 115] width 125 height 26
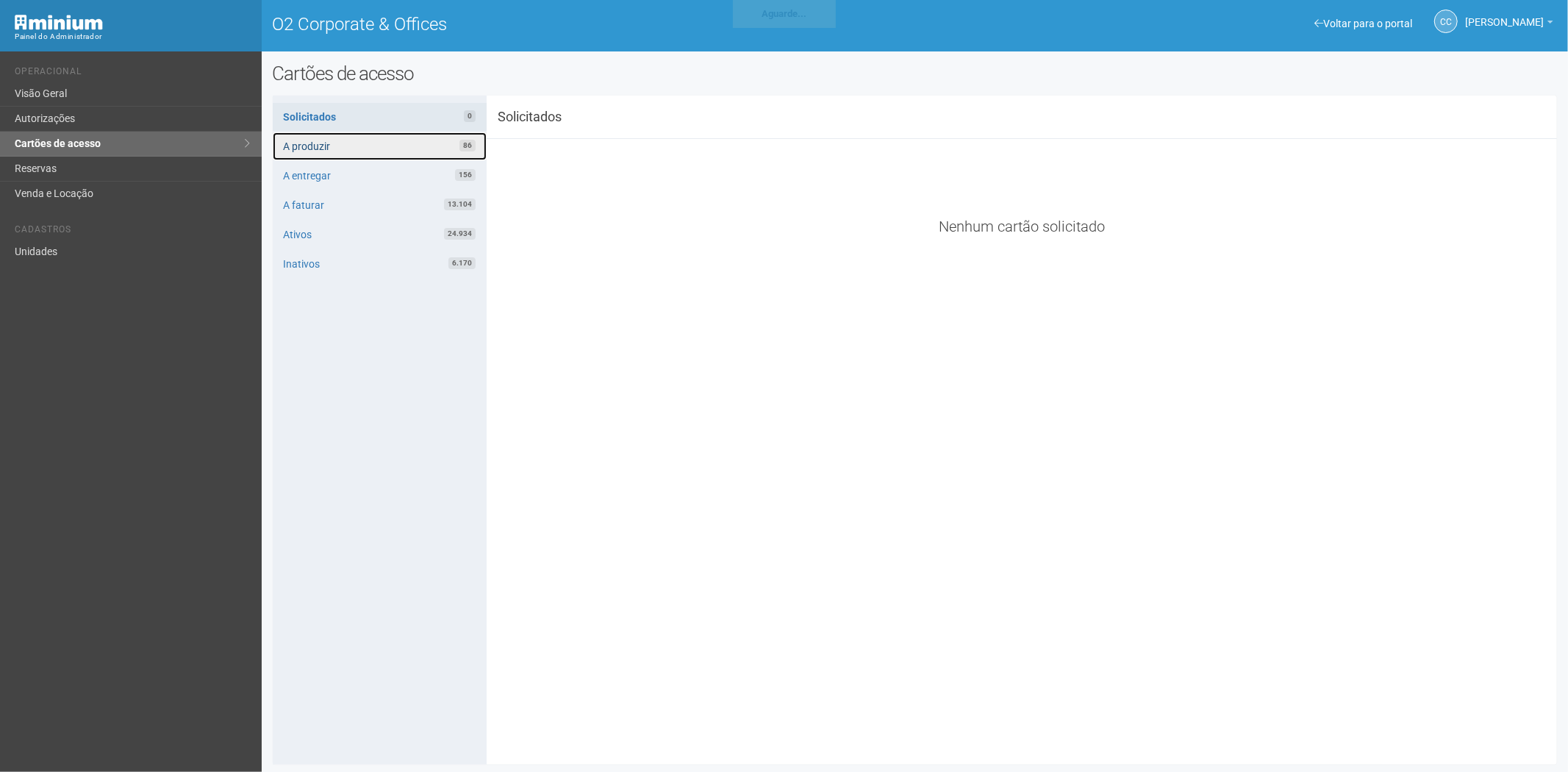
click at [355, 143] on link "A produzir 86" at bounding box center [380, 146] width 214 height 28
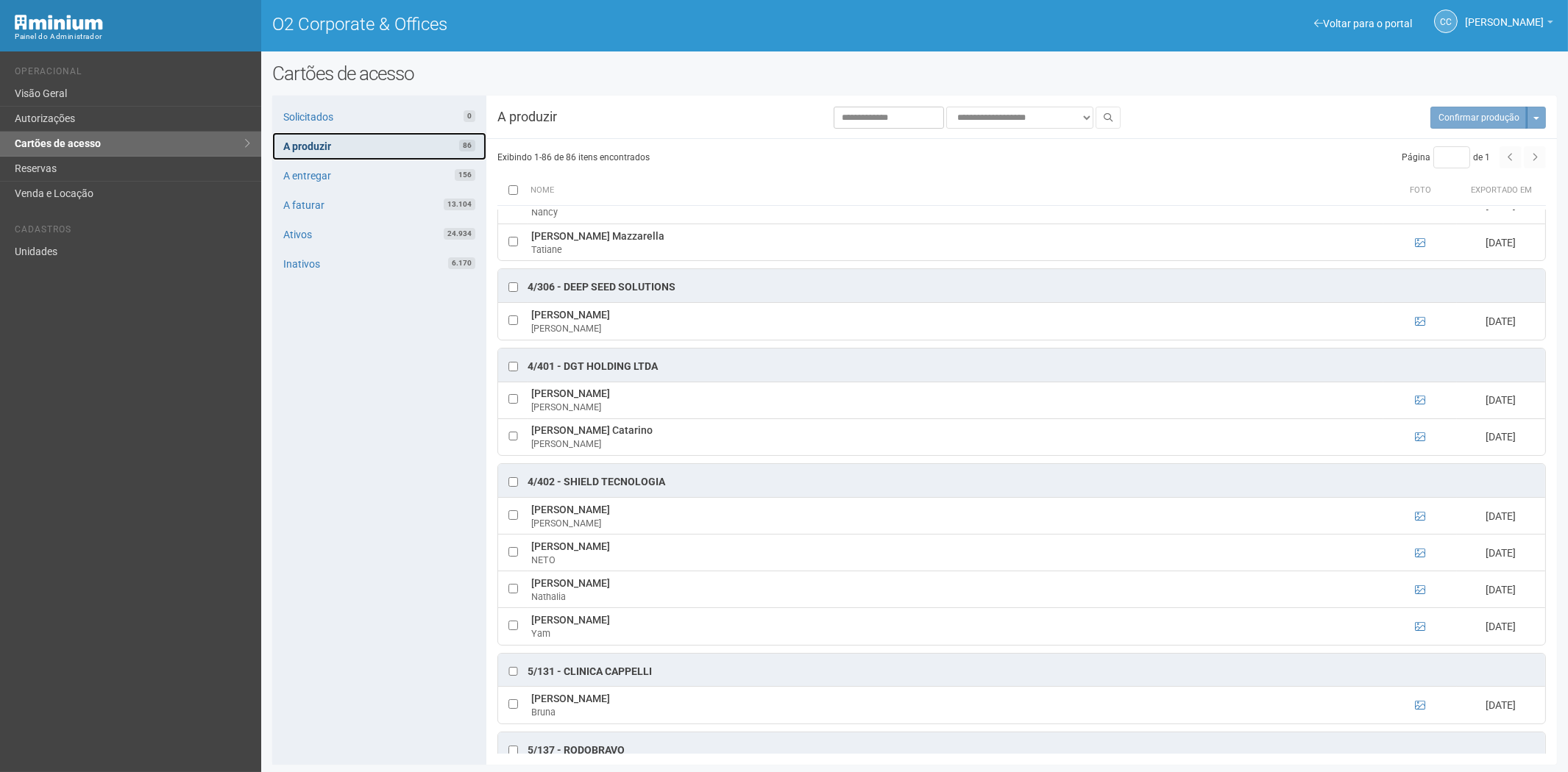
scroll to position [2614, 0]
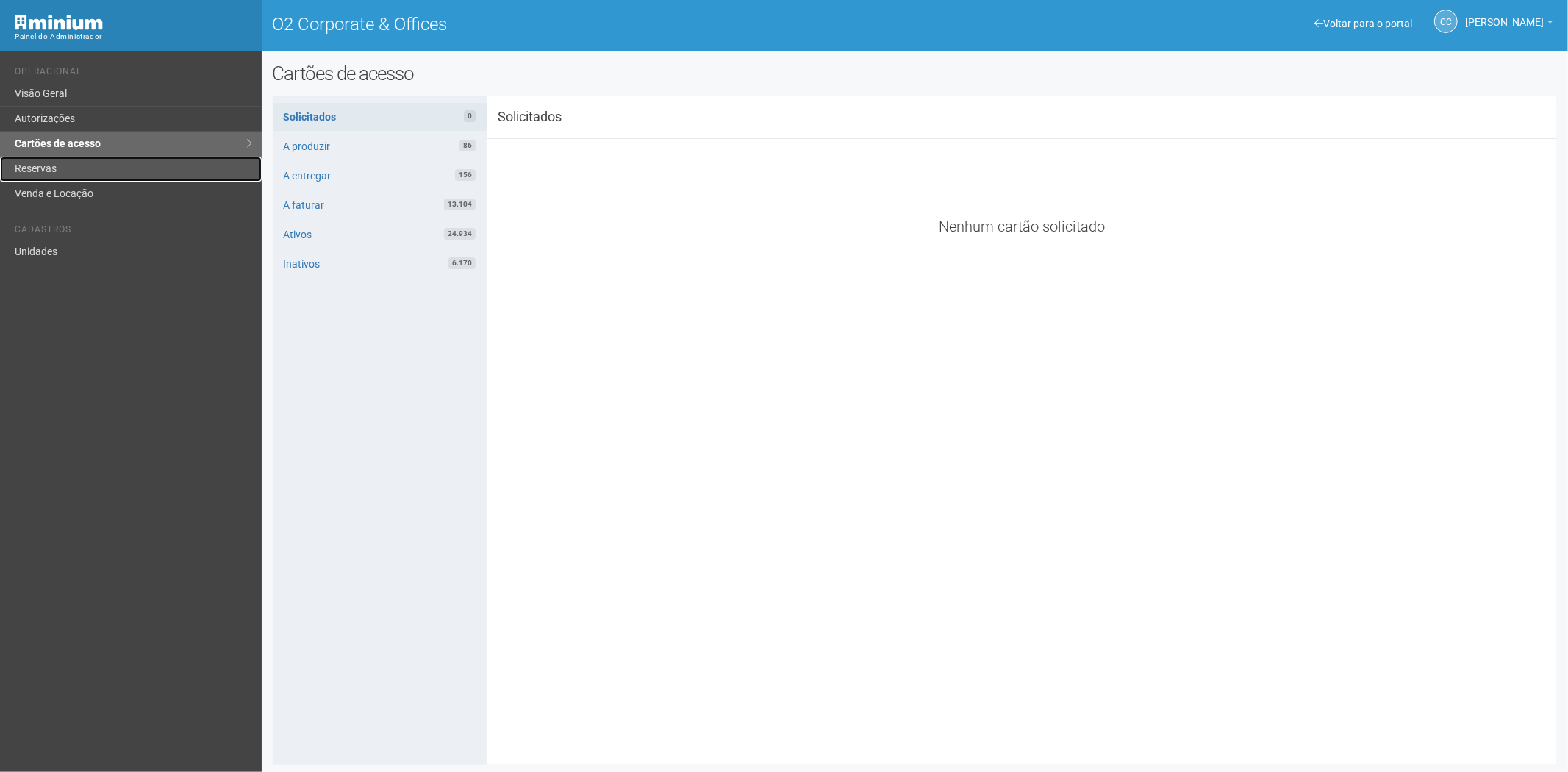
click at [40, 170] on link "Reservas" at bounding box center [131, 169] width 261 height 25
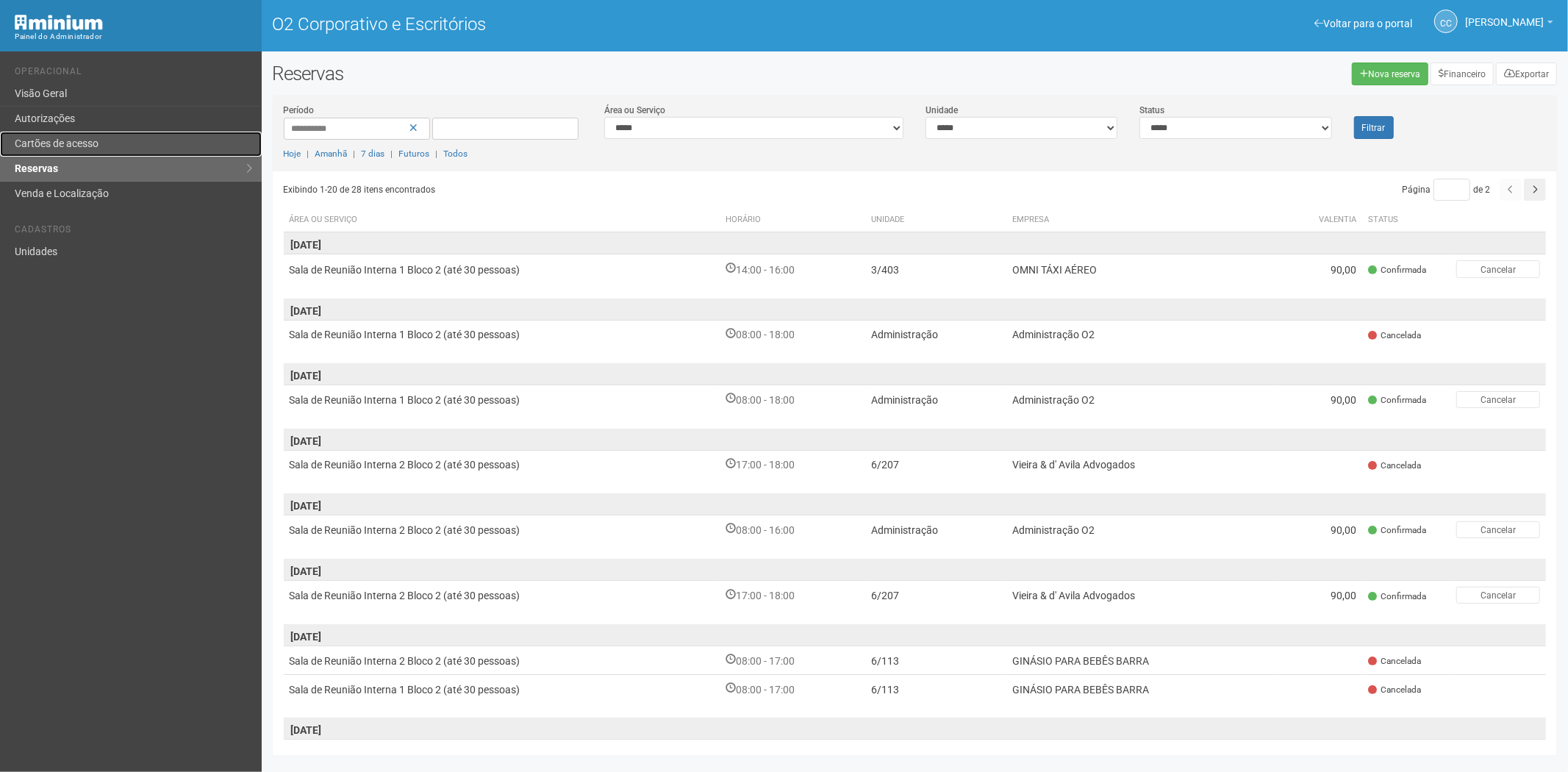
click at [86, 139] on font "Cartões de acesso" at bounding box center [57, 143] width 84 height 12
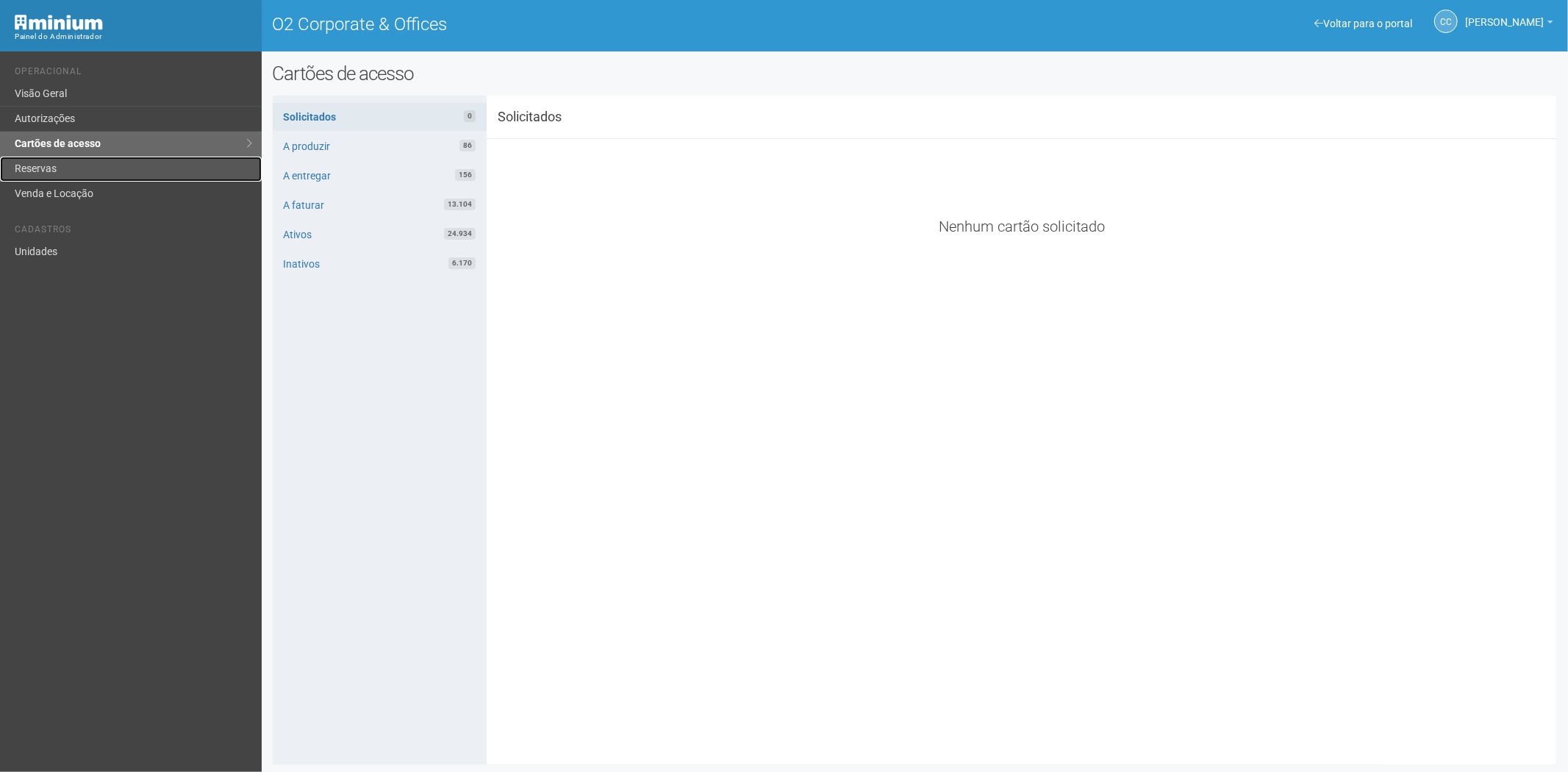
click at [53, 165] on link "Reservas" at bounding box center [131, 169] width 261 height 25
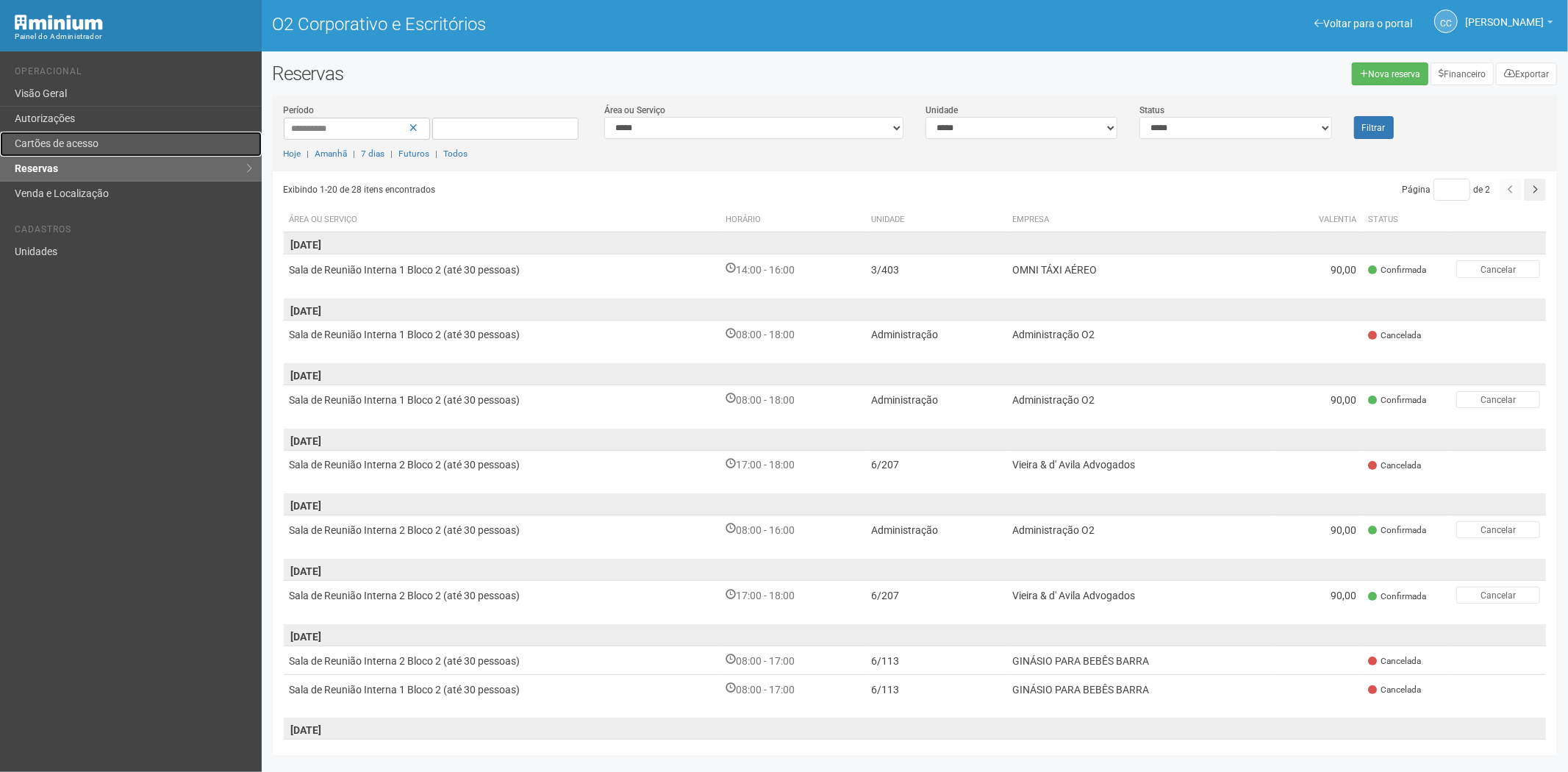
click at [123, 139] on link "Cartões de acesso" at bounding box center [131, 144] width 261 height 25
